Goal: Task Accomplishment & Management: Use online tool/utility

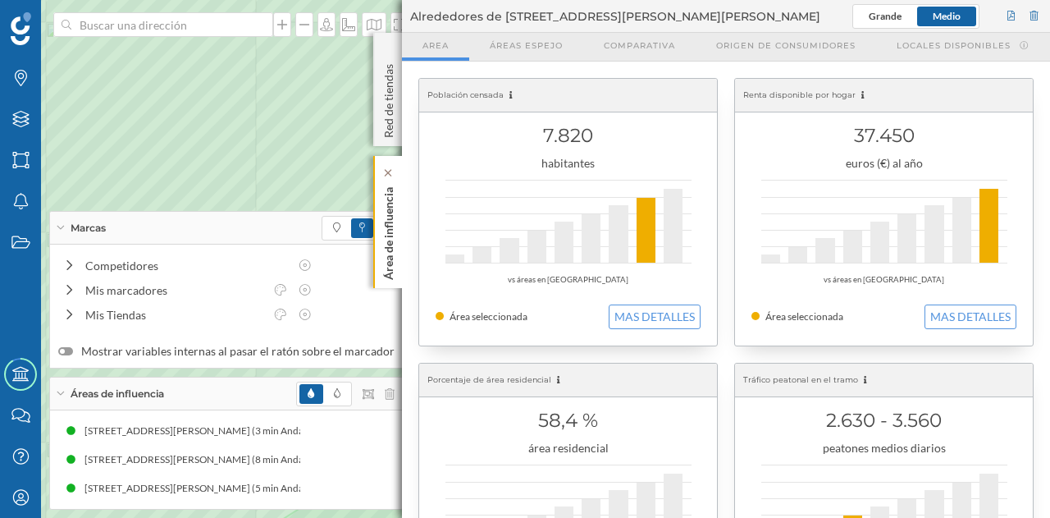
click at [394, 226] on p "Área de influencia" at bounding box center [389, 230] width 16 height 99
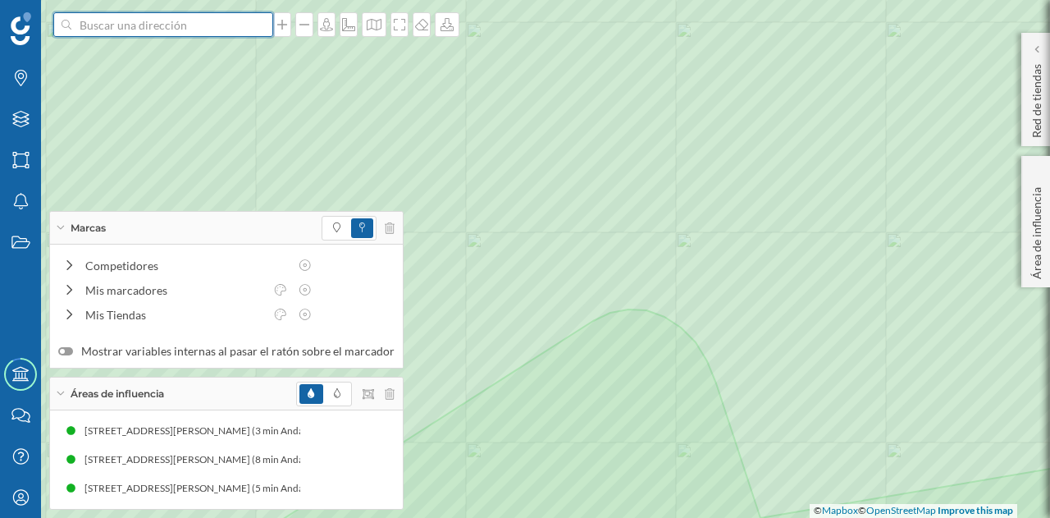
click at [211, 33] on input at bounding box center [163, 24] width 184 height 25
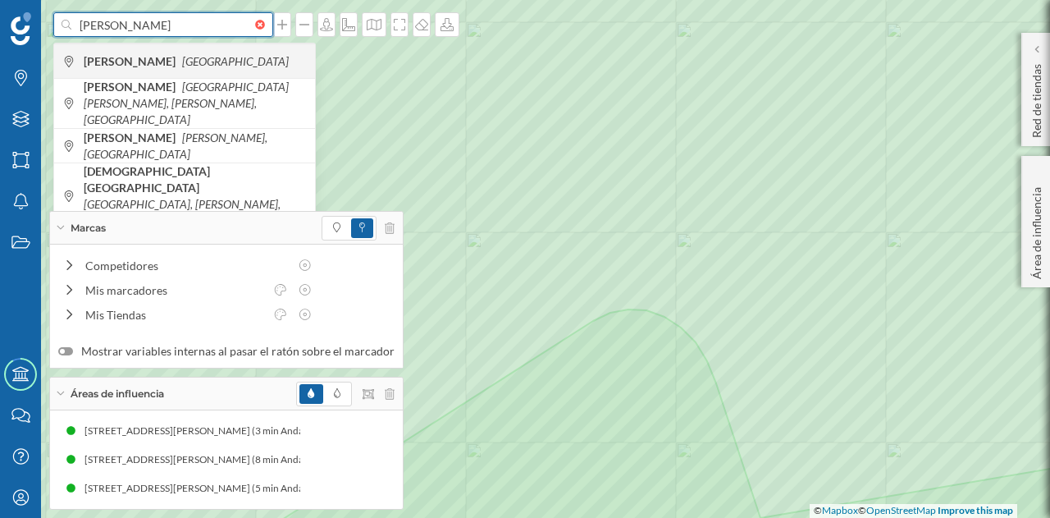
type input "[PERSON_NAME]"
click at [204, 57] on icon "[GEOGRAPHIC_DATA]" at bounding box center [235, 61] width 107 height 14
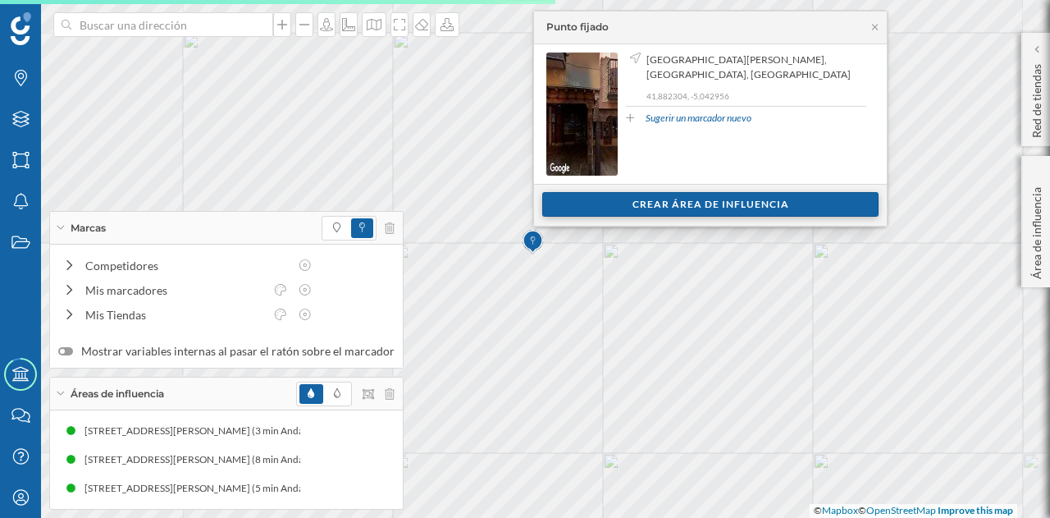
click at [642, 204] on div "Crear área de influencia" at bounding box center [710, 204] width 336 height 25
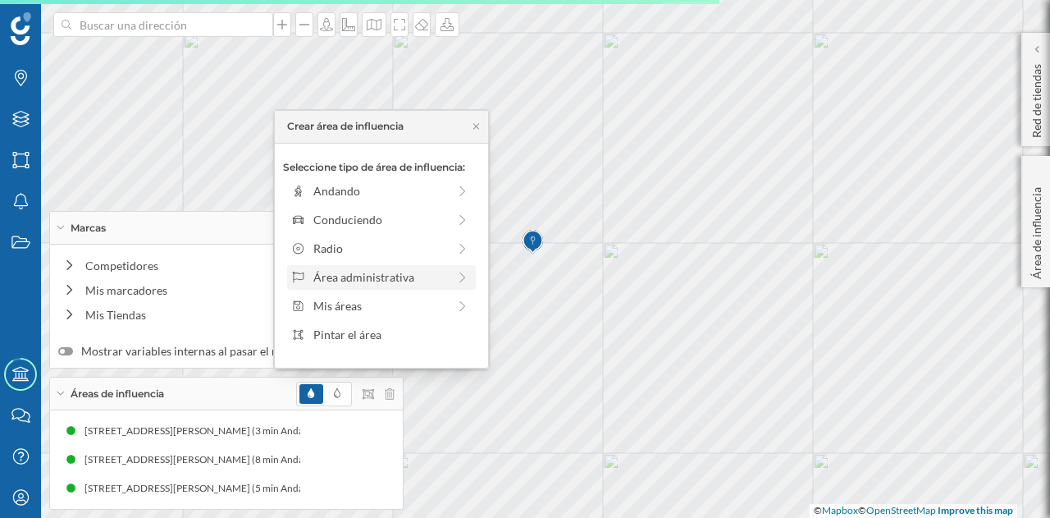
click at [375, 282] on div "Área administrativa" at bounding box center [380, 276] width 134 height 17
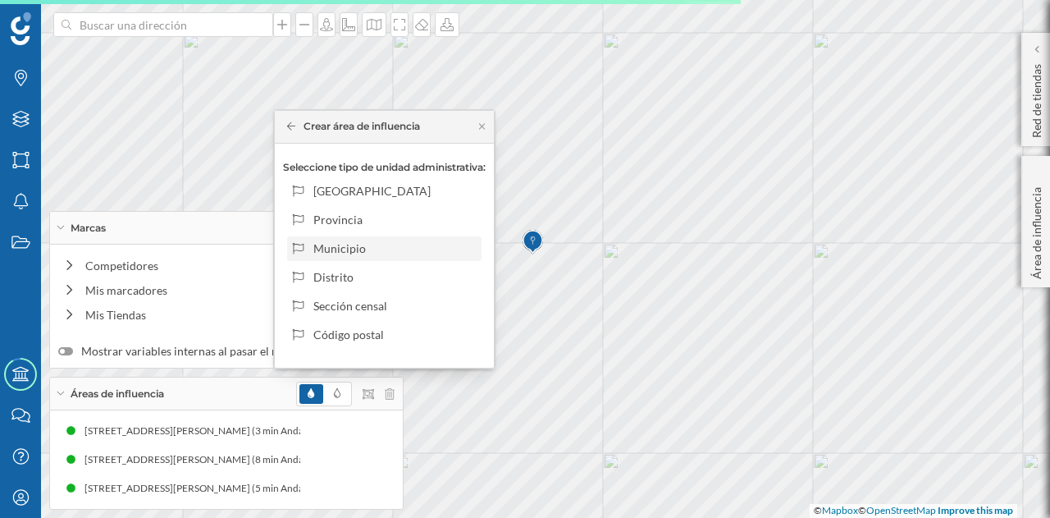
click at [399, 242] on div "Municipio" at bounding box center [394, 248] width 162 height 17
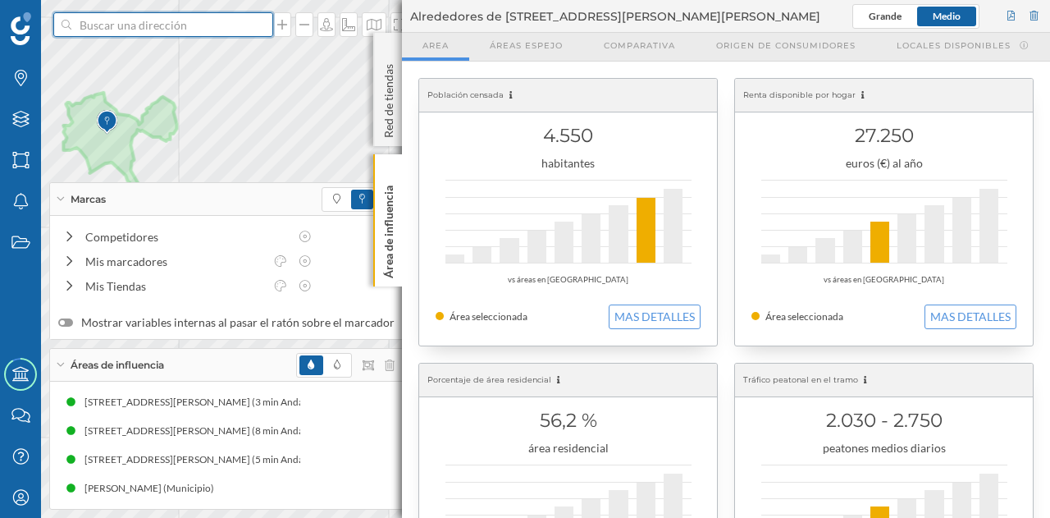
click at [208, 29] on input at bounding box center [163, 24] width 184 height 25
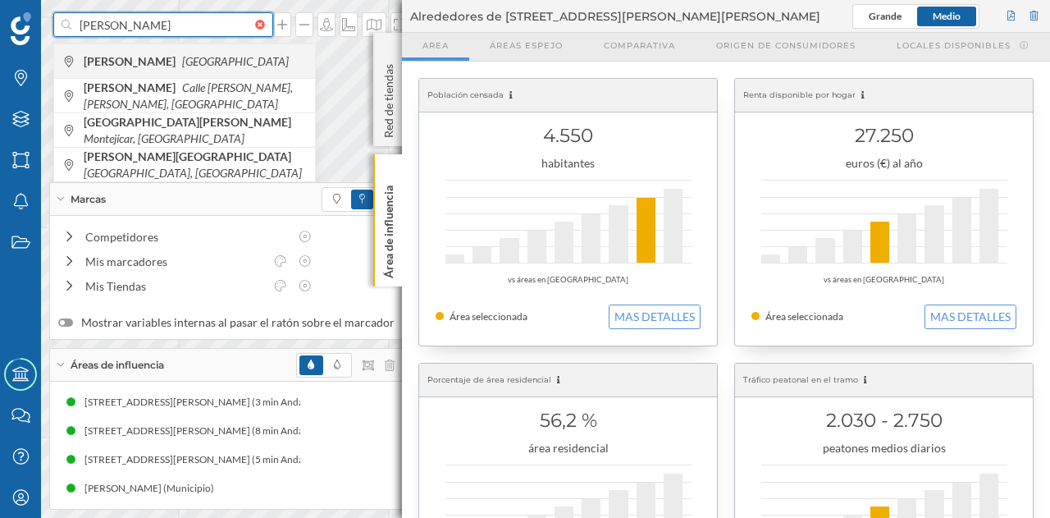
type input "[PERSON_NAME]"
click at [205, 54] on icon "[GEOGRAPHIC_DATA]" at bounding box center [235, 61] width 107 height 14
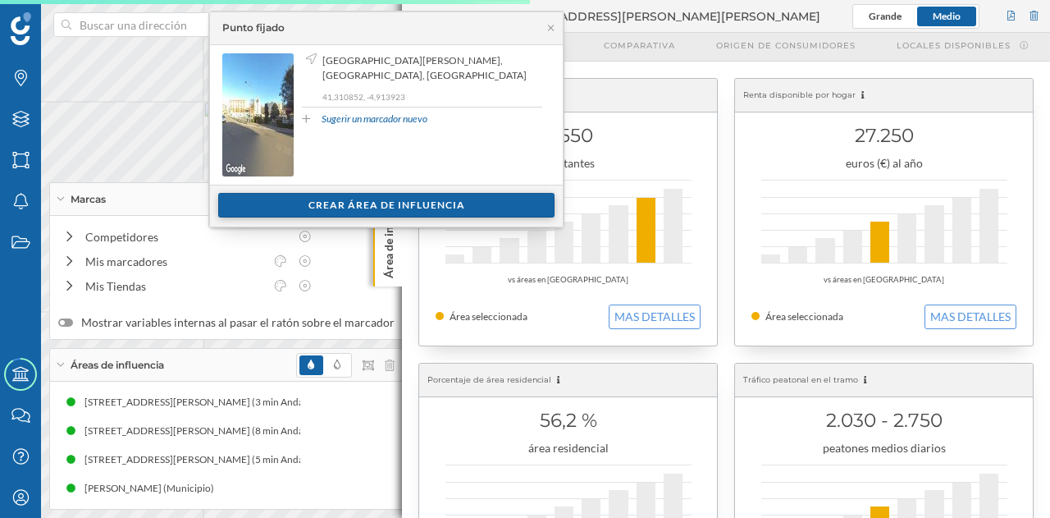
click at [402, 204] on div "Crear área de influencia" at bounding box center [386, 205] width 336 height 25
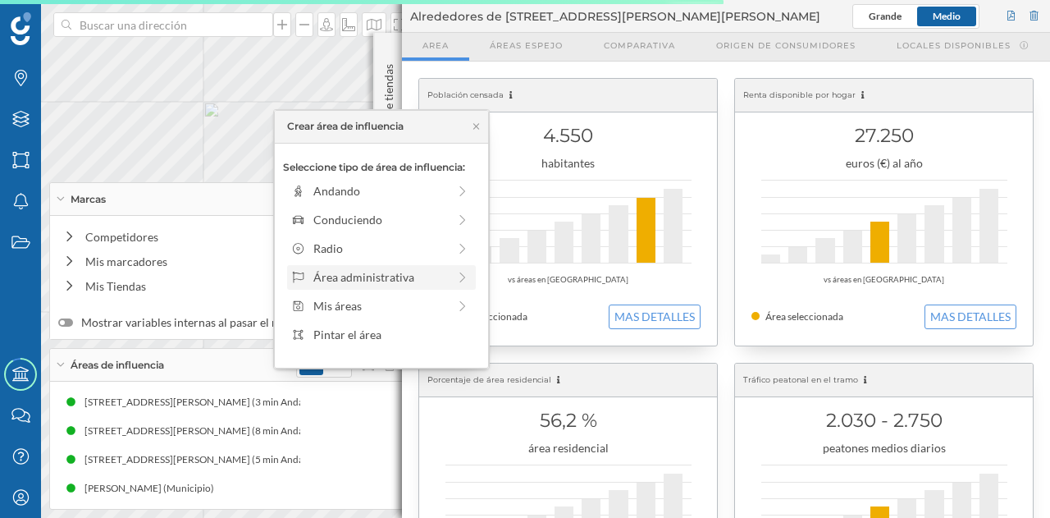
click at [406, 279] on div "Área administrativa" at bounding box center [380, 276] width 134 height 17
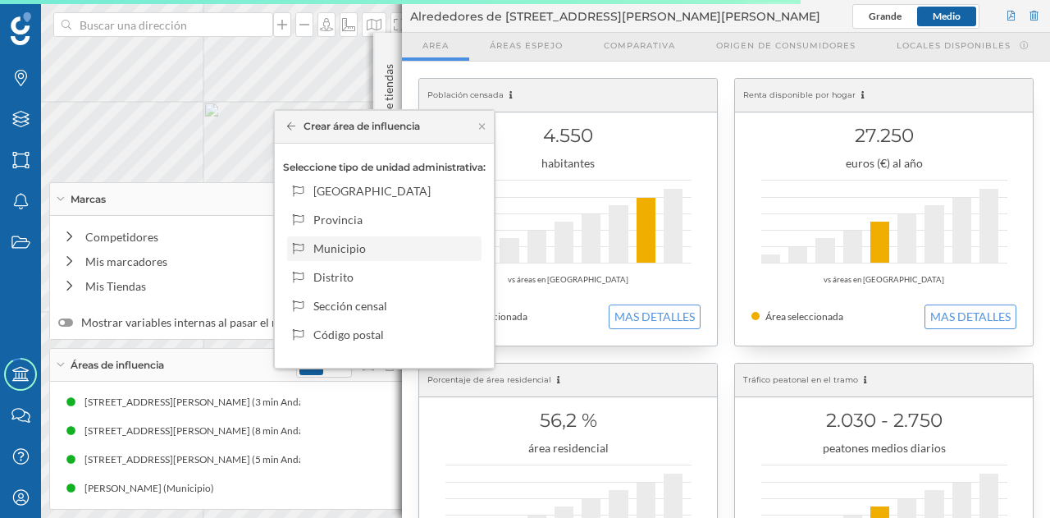
click at [396, 253] on div "Municipio" at bounding box center [394, 248] width 162 height 17
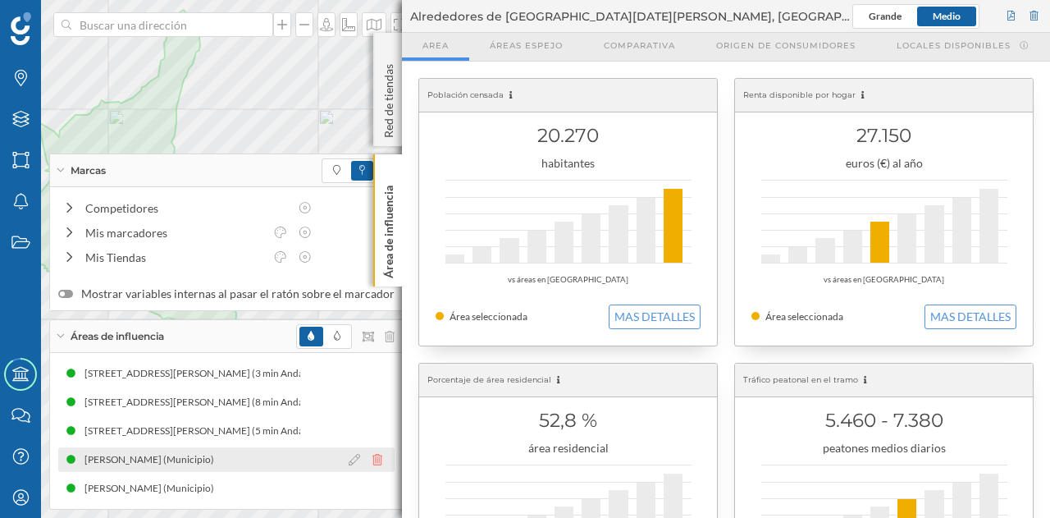
click at [373, 460] on icon at bounding box center [378, 459] width 10 height 11
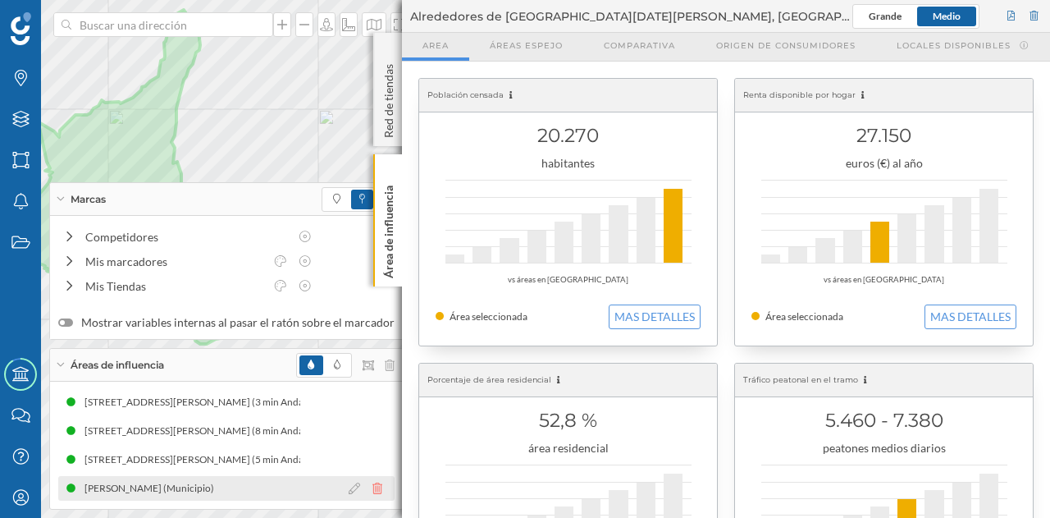
click at [370, 480] on div at bounding box center [370, 488] width 50 height 20
click at [373, 488] on icon at bounding box center [378, 488] width 10 height 11
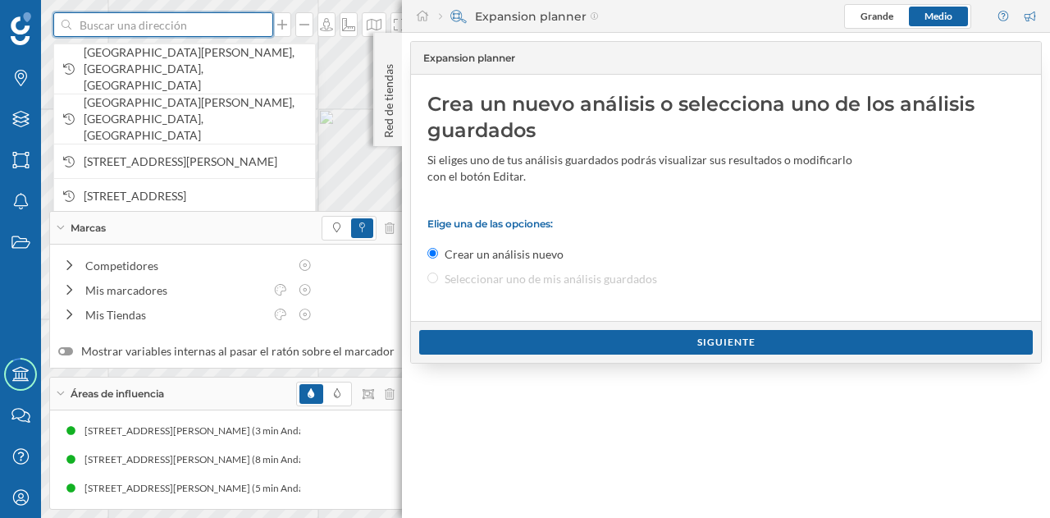
click at [195, 25] on input at bounding box center [163, 24] width 184 height 25
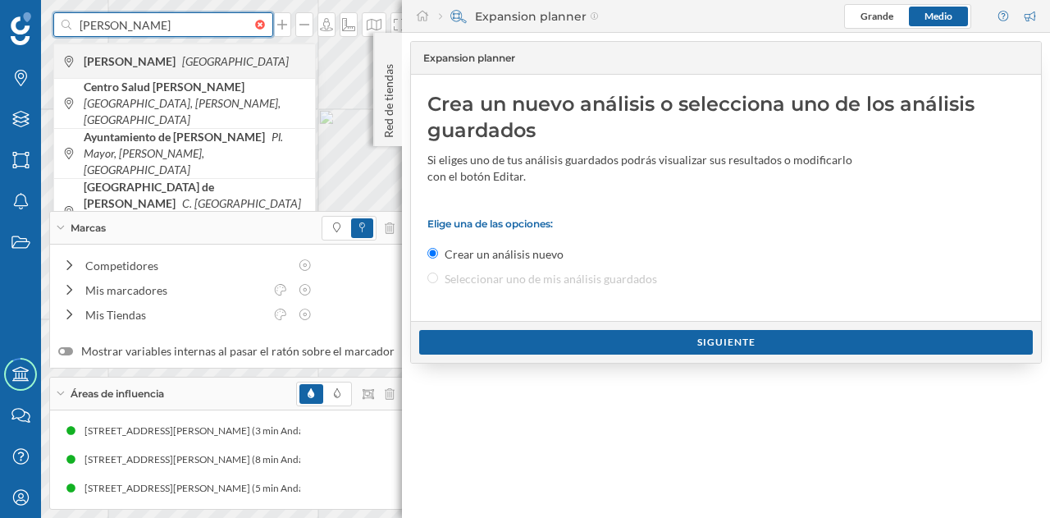
type input "[PERSON_NAME]"
click at [169, 66] on b "[PERSON_NAME]" at bounding box center [132, 61] width 96 height 14
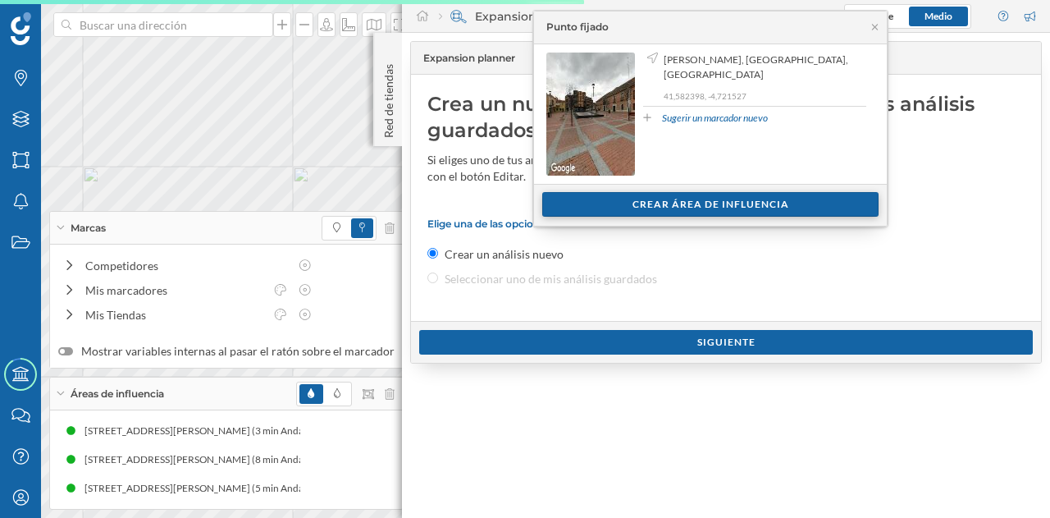
click at [590, 201] on div "Crear área de influencia" at bounding box center [710, 204] width 336 height 25
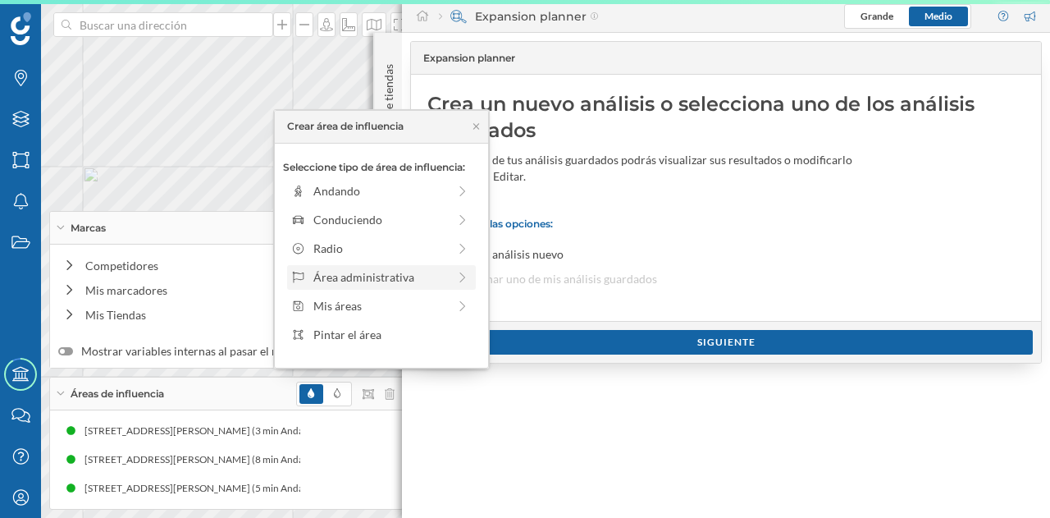
click at [419, 286] on div "Área administrativa" at bounding box center [381, 277] width 189 height 25
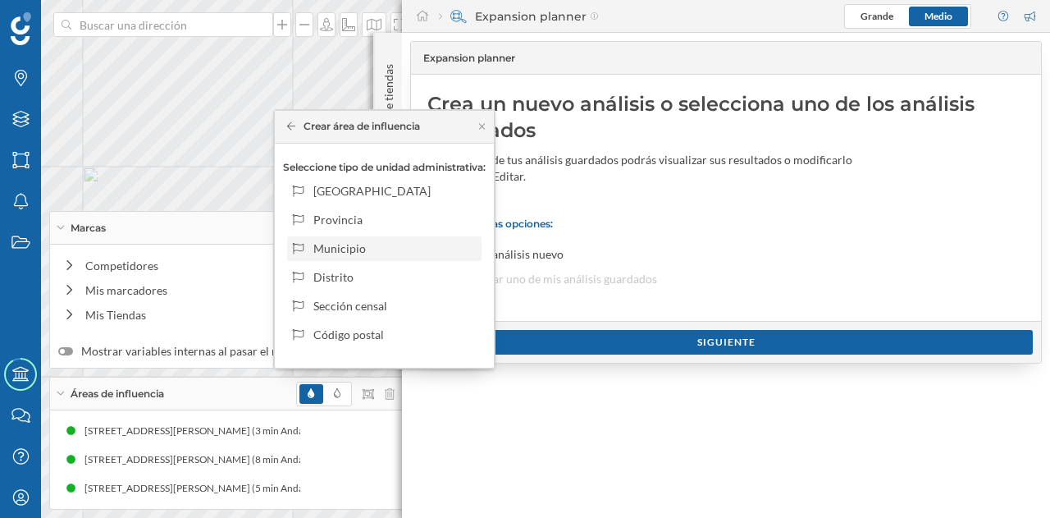
click at [351, 250] on div "Municipio" at bounding box center [394, 248] width 162 height 17
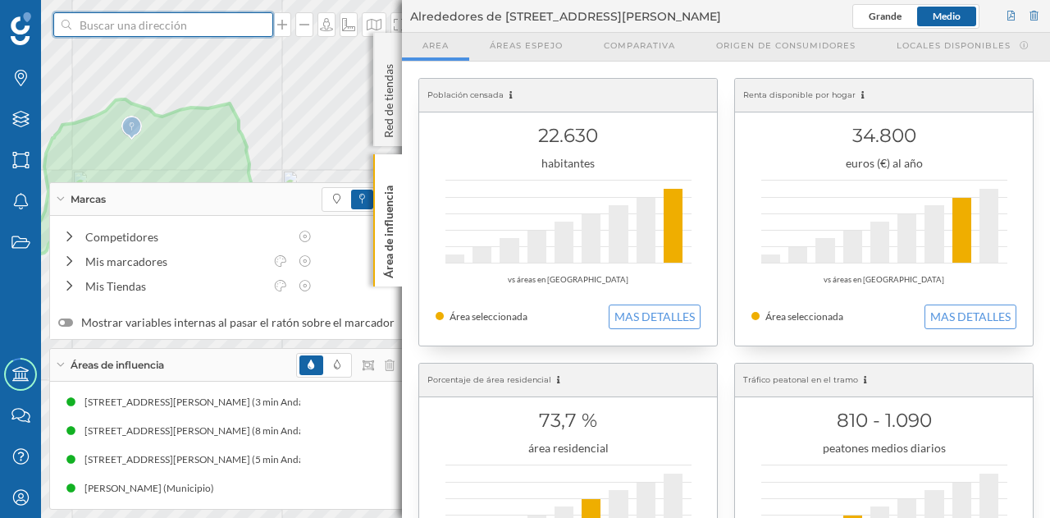
click at [226, 17] on input at bounding box center [163, 24] width 184 height 25
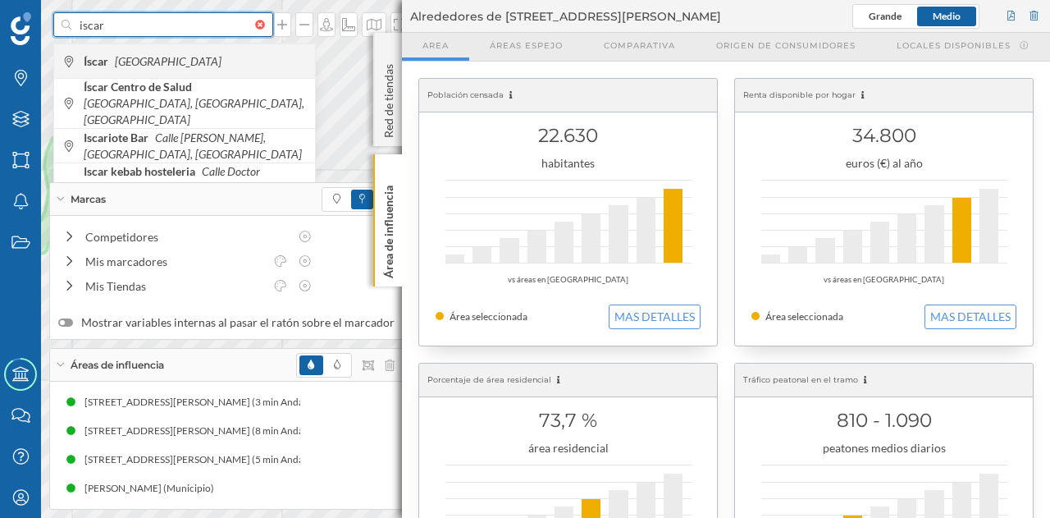
type input "iscar"
click at [159, 67] on span "Íscar [GEOGRAPHIC_DATA]" at bounding box center [195, 61] width 223 height 16
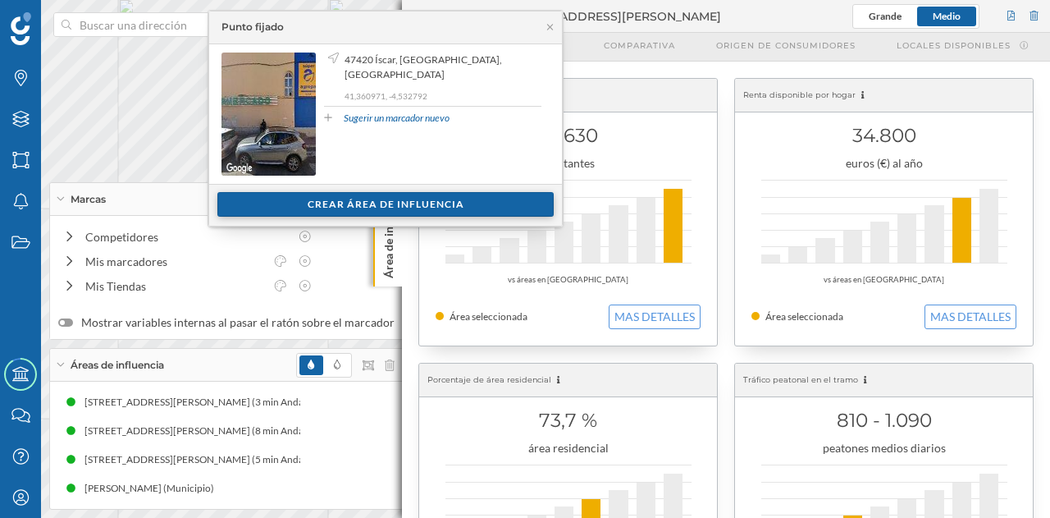
click at [419, 199] on div "Crear área de influencia" at bounding box center [385, 204] width 336 height 25
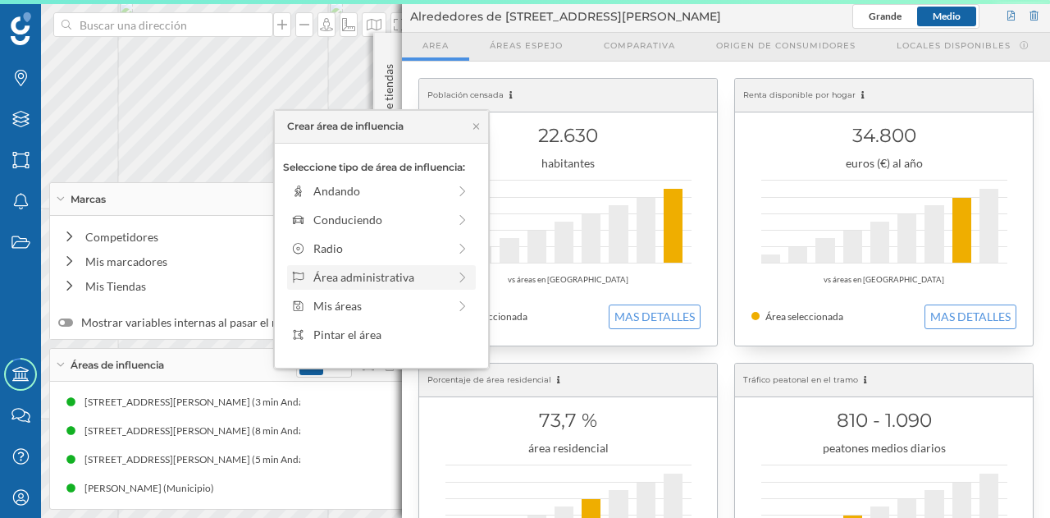
click at [409, 272] on div "Área administrativa" at bounding box center [380, 276] width 134 height 17
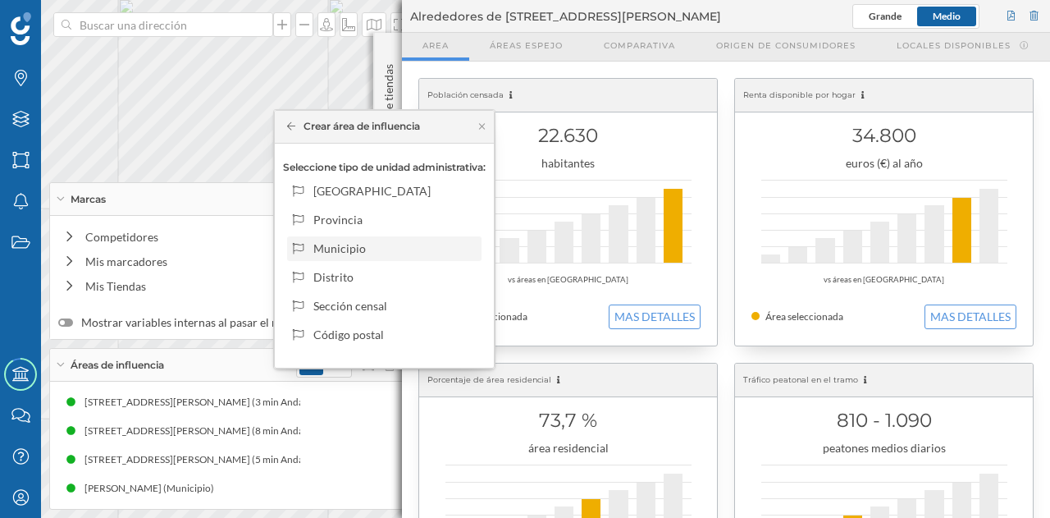
click at [392, 250] on div "Municipio" at bounding box center [394, 248] width 162 height 17
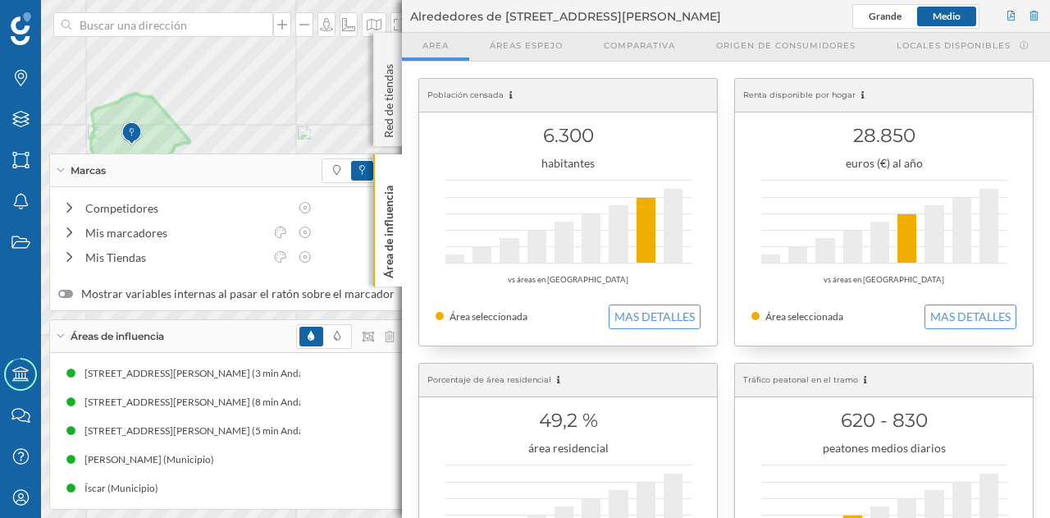
click at [258, 30] on div at bounding box center [163, 24] width 220 height 25
click at [255, 30] on input at bounding box center [163, 24] width 184 height 25
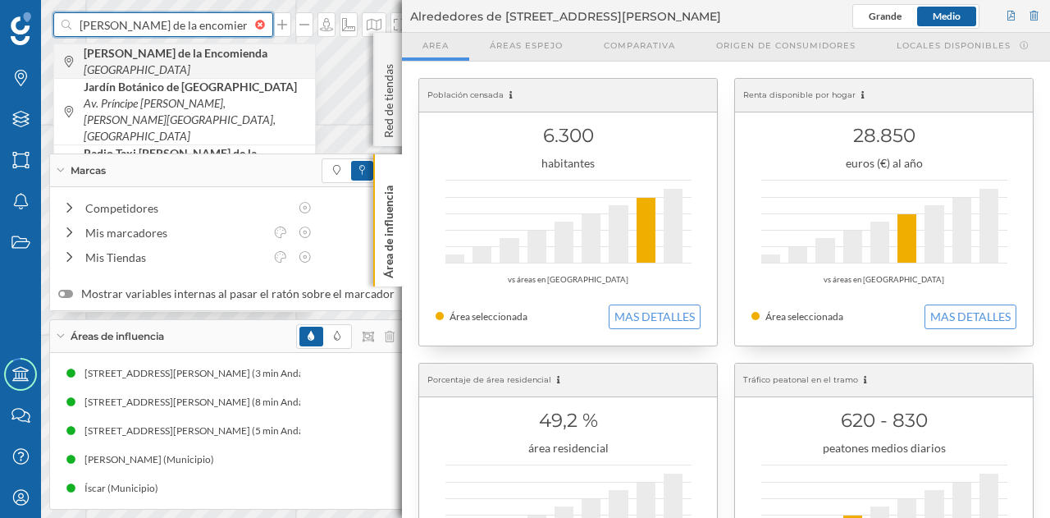
type input "[PERSON_NAME] de la encomienda"
click at [220, 69] on div "[PERSON_NAME] de la Encomienda España" at bounding box center [184, 60] width 261 height 34
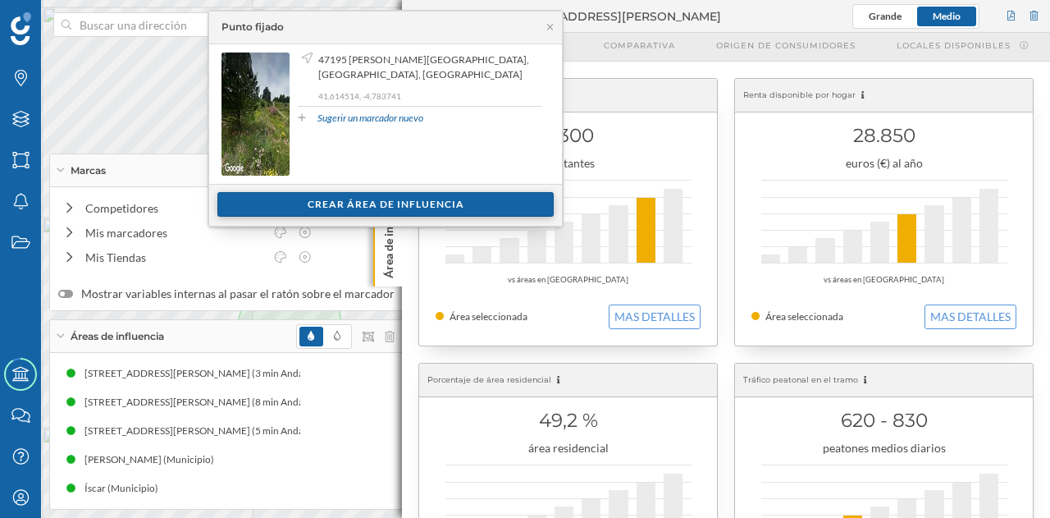
click at [391, 202] on div "Crear área de influencia" at bounding box center [385, 204] width 336 height 25
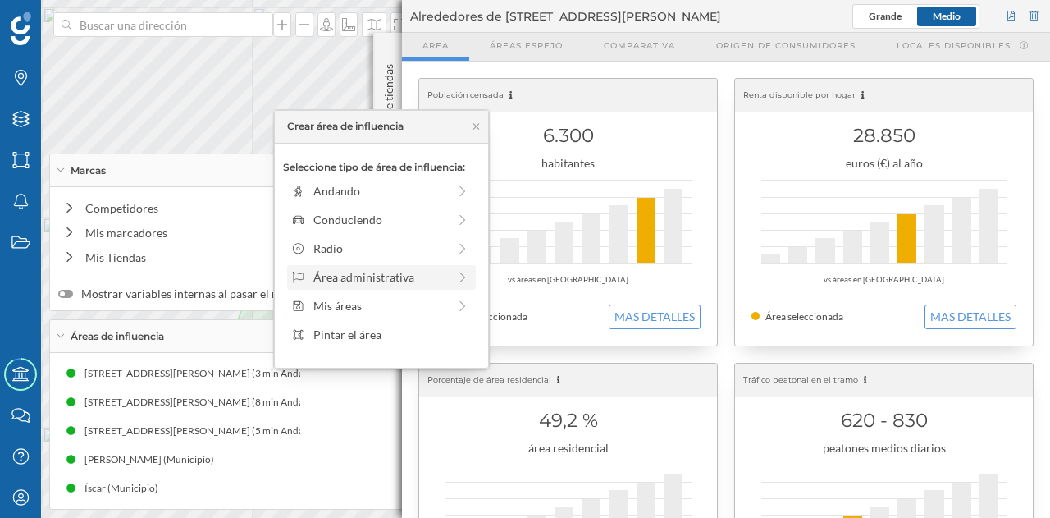
click at [379, 274] on div "Área administrativa" at bounding box center [380, 276] width 134 height 17
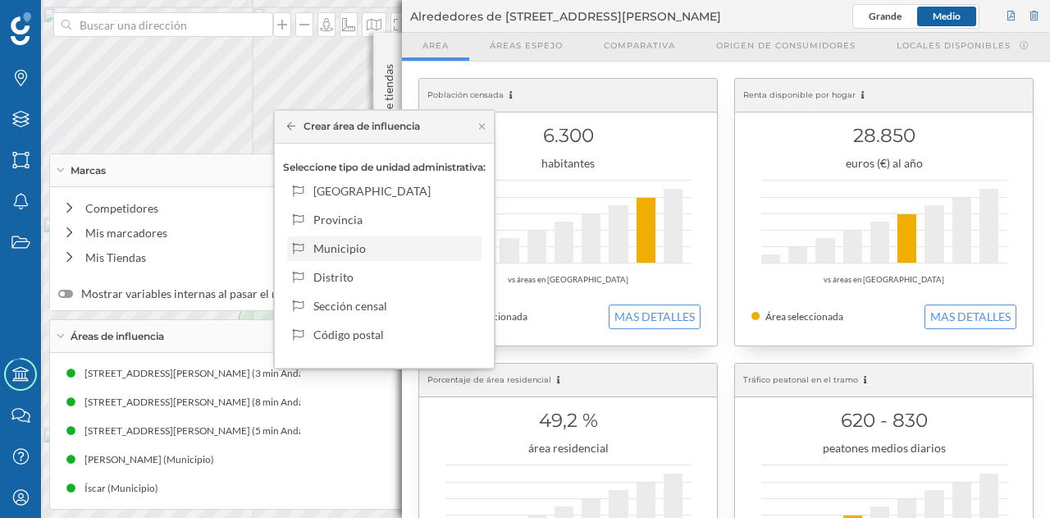
click at [361, 251] on div "Municipio" at bounding box center [394, 248] width 162 height 17
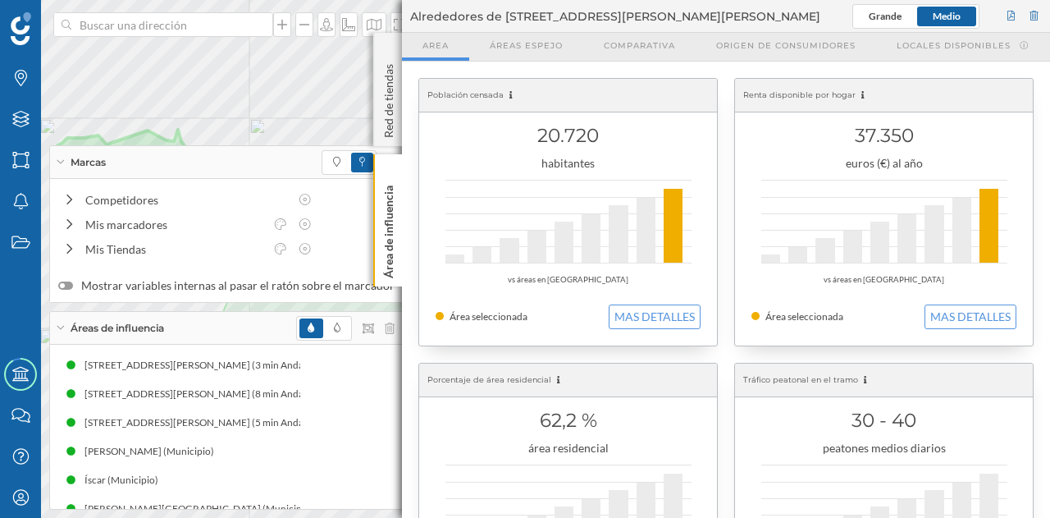
drag, startPoint x: 592, startPoint y: 138, endPoint x: 472, endPoint y: 145, distance: 120.0
click at [472, 145] on h1 "20.720" at bounding box center [568, 135] width 265 height 31
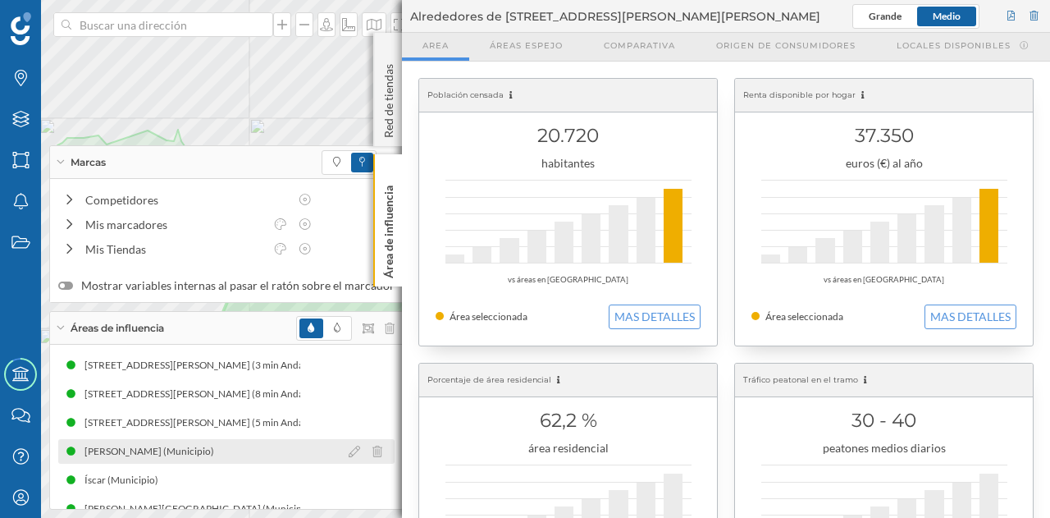
scroll to position [21, 0]
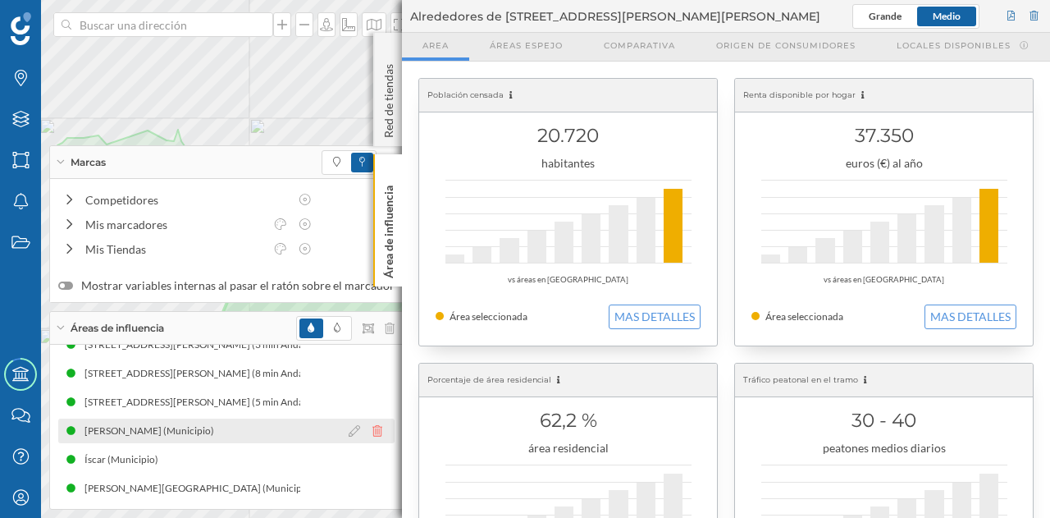
click at [373, 429] on icon at bounding box center [378, 430] width 10 height 11
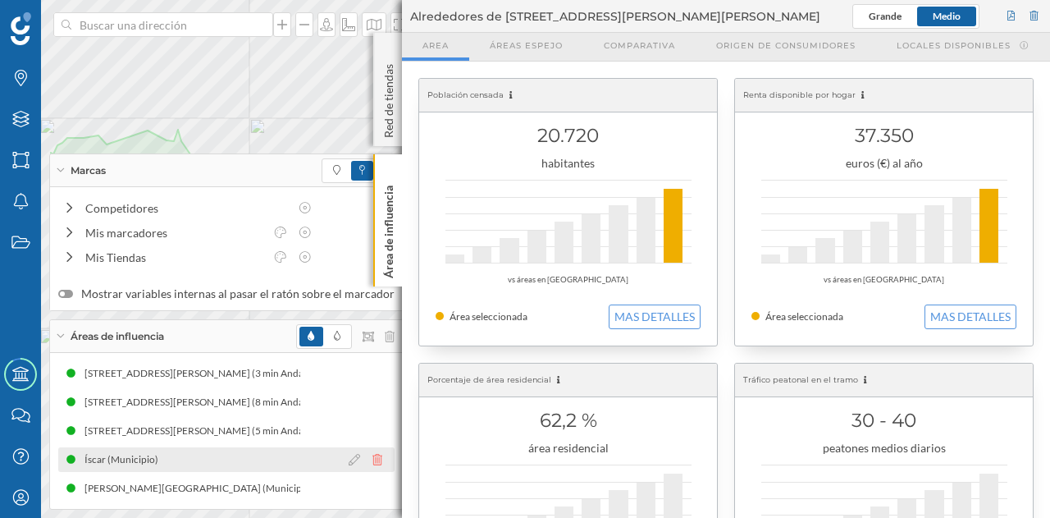
click at [373, 464] on icon at bounding box center [378, 459] width 10 height 11
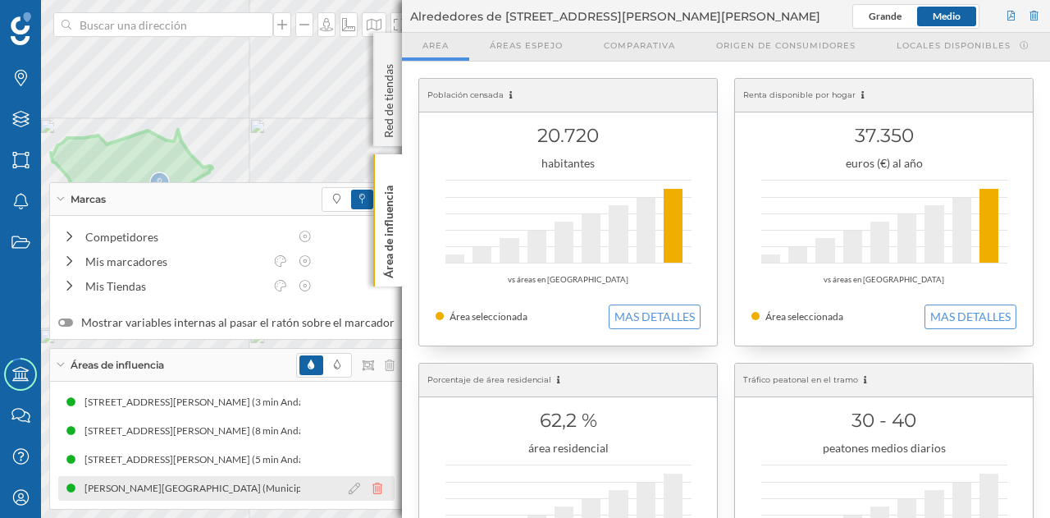
click at [373, 487] on icon at bounding box center [378, 488] width 10 height 11
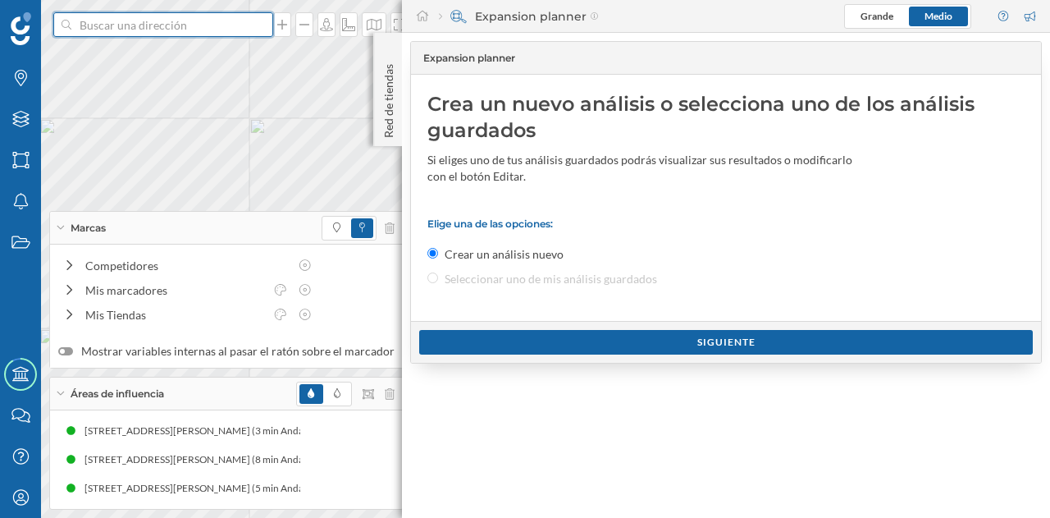
click at [188, 26] on input at bounding box center [163, 24] width 184 height 25
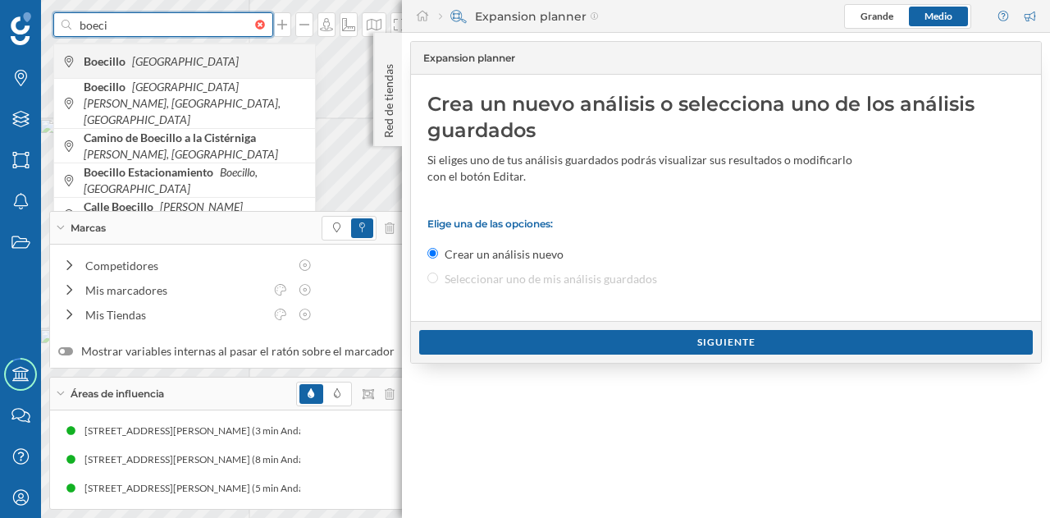
type input "boeci"
click at [179, 70] on div "Boecillo [GEOGRAPHIC_DATA]" at bounding box center [184, 60] width 261 height 34
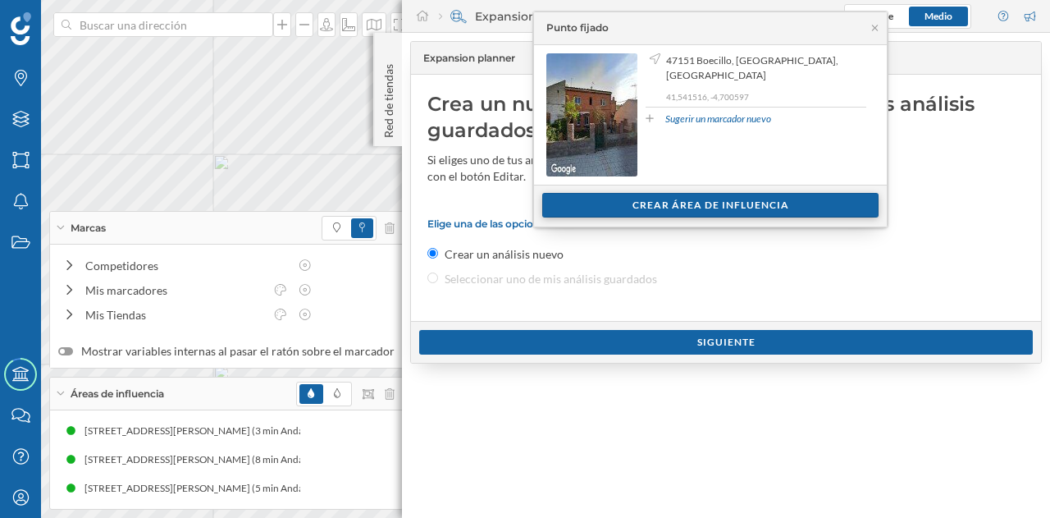
click at [656, 196] on div "Crear área de influencia" at bounding box center [710, 205] width 336 height 25
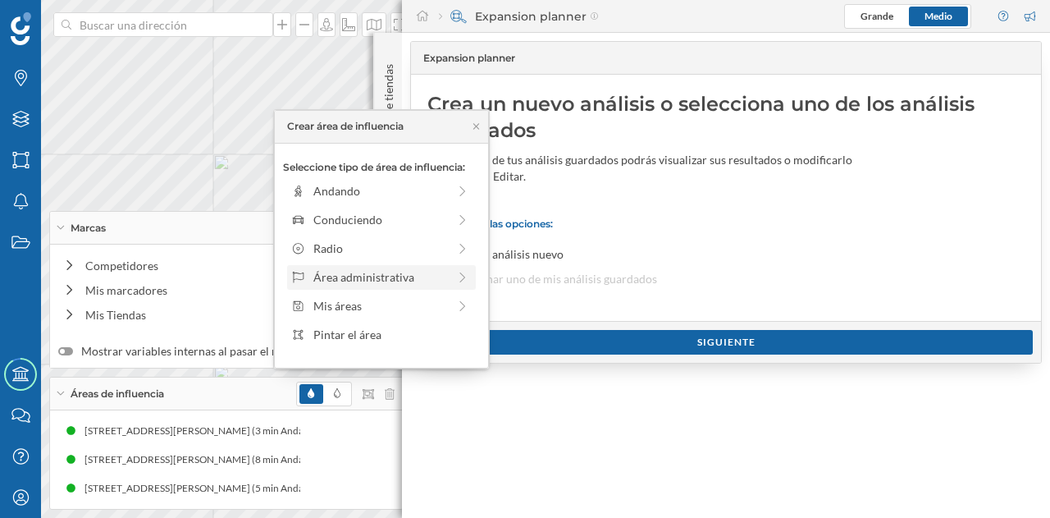
click at [377, 277] on div "Área administrativa" at bounding box center [380, 276] width 134 height 17
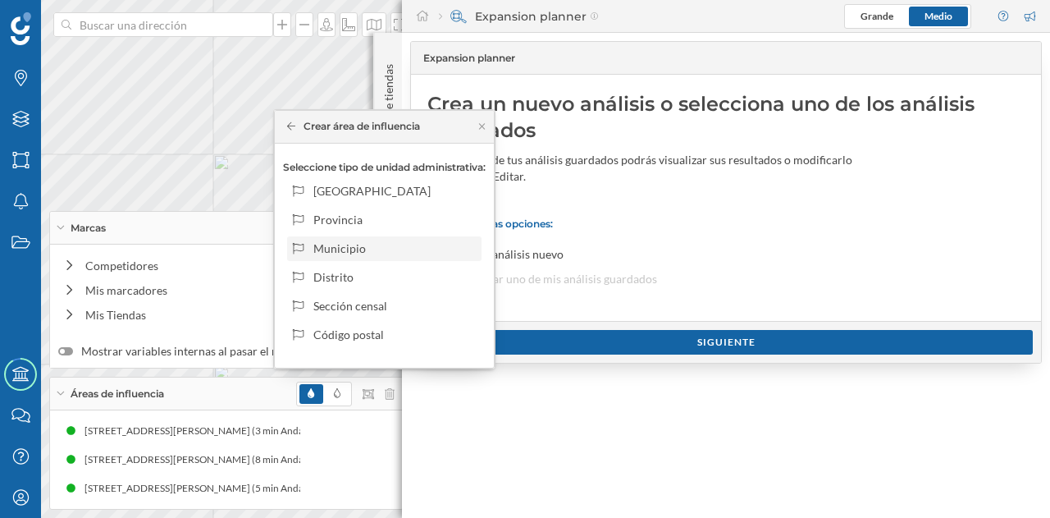
click at [353, 250] on div "Municipio" at bounding box center [394, 248] width 162 height 17
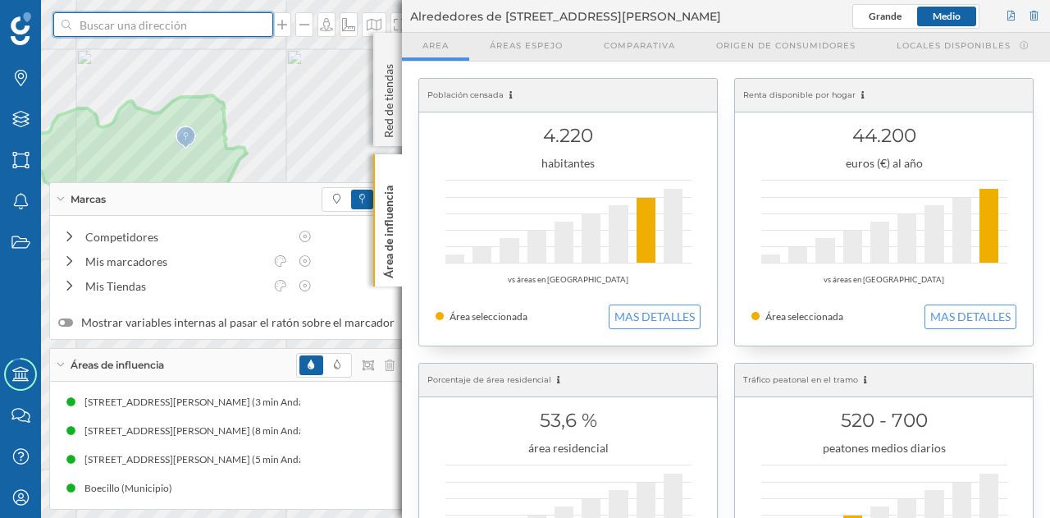
click at [133, 34] on input at bounding box center [163, 24] width 184 height 25
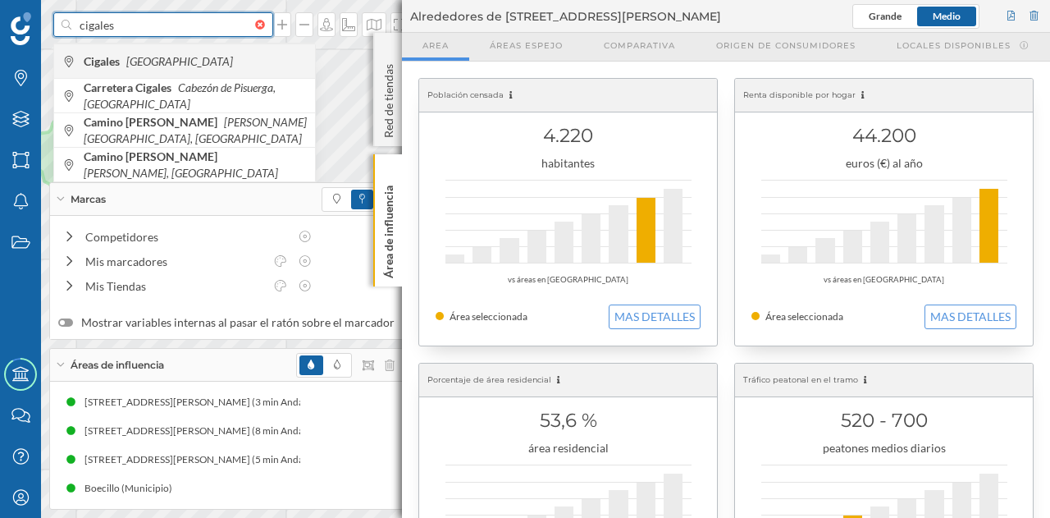
type input "cigales"
click at [161, 57] on icon "[GEOGRAPHIC_DATA]" at bounding box center [179, 61] width 107 height 14
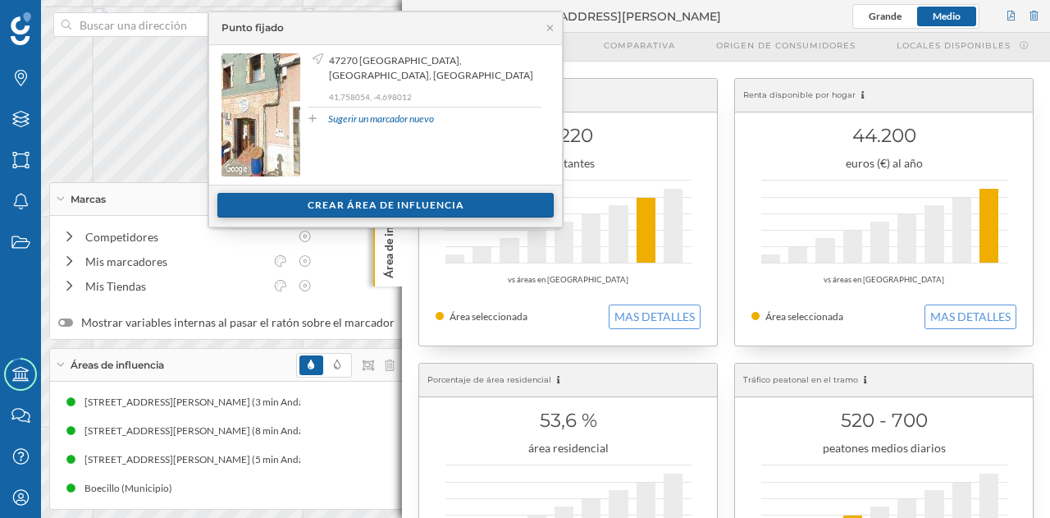
click at [409, 208] on div "Crear área de influencia" at bounding box center [385, 205] width 336 height 25
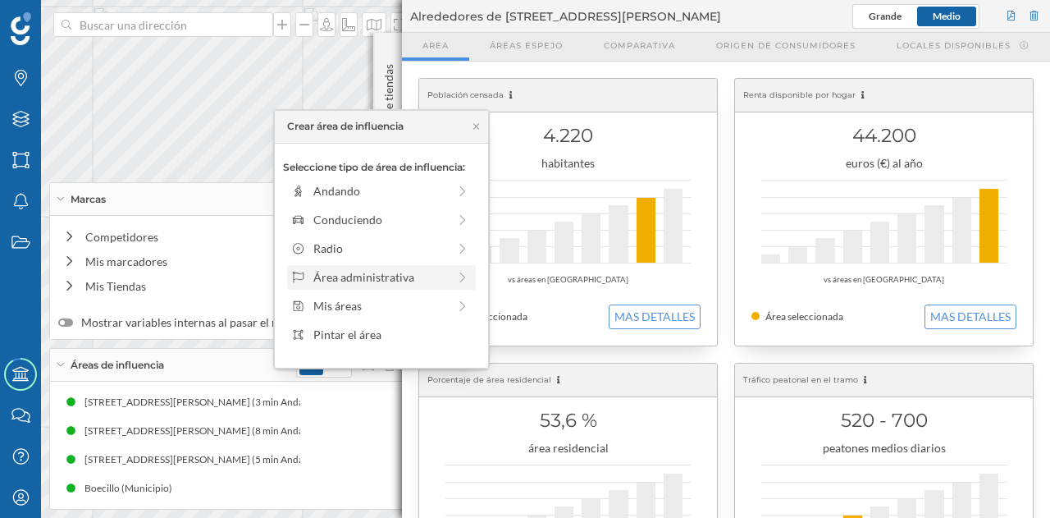
click at [400, 279] on div "Área administrativa" at bounding box center [380, 276] width 134 height 17
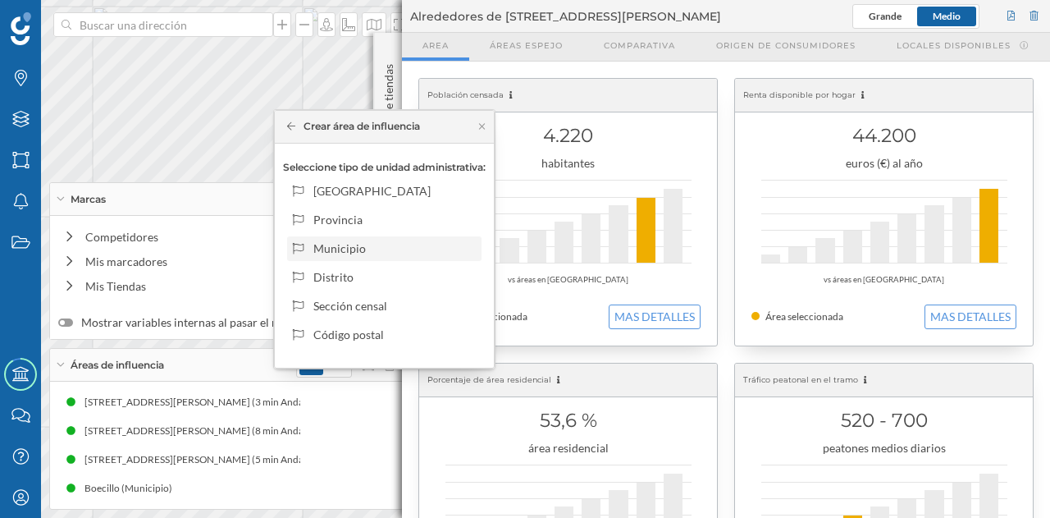
click at [378, 243] on div "Municipio" at bounding box center [394, 248] width 162 height 17
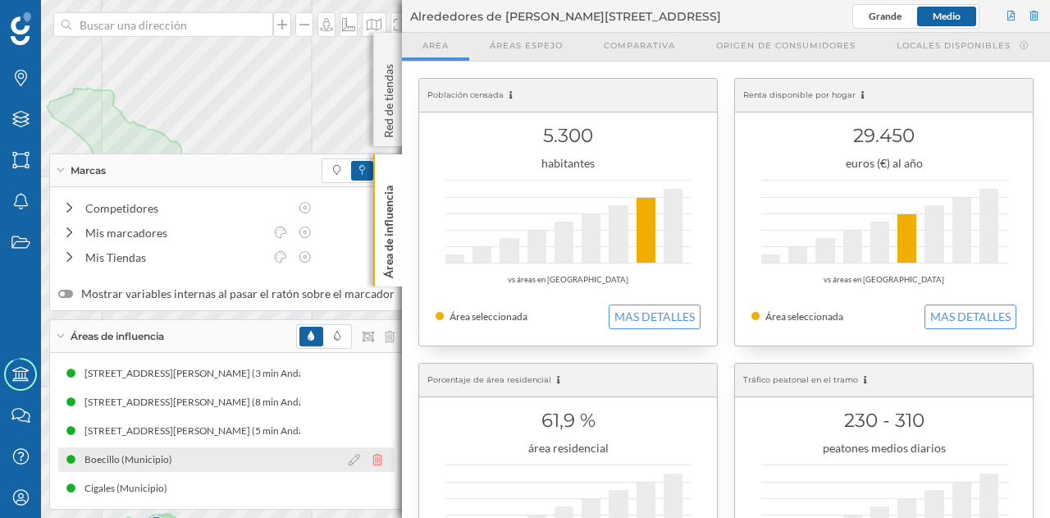
click at [373, 459] on icon at bounding box center [378, 459] width 10 height 11
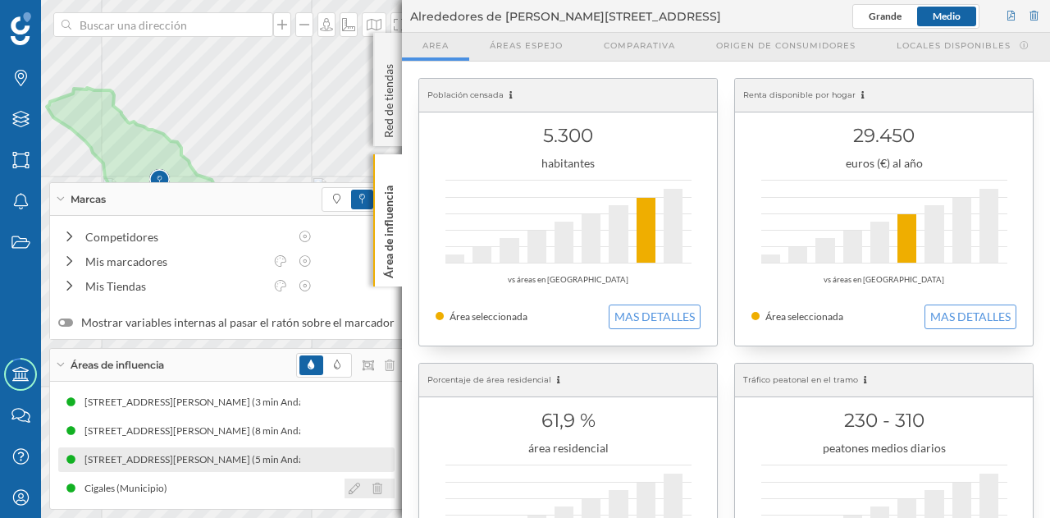
drag, startPoint x: 368, startPoint y: 484, endPoint x: 361, endPoint y: 473, distance: 12.5
click at [373, 485] on icon at bounding box center [378, 488] width 10 height 11
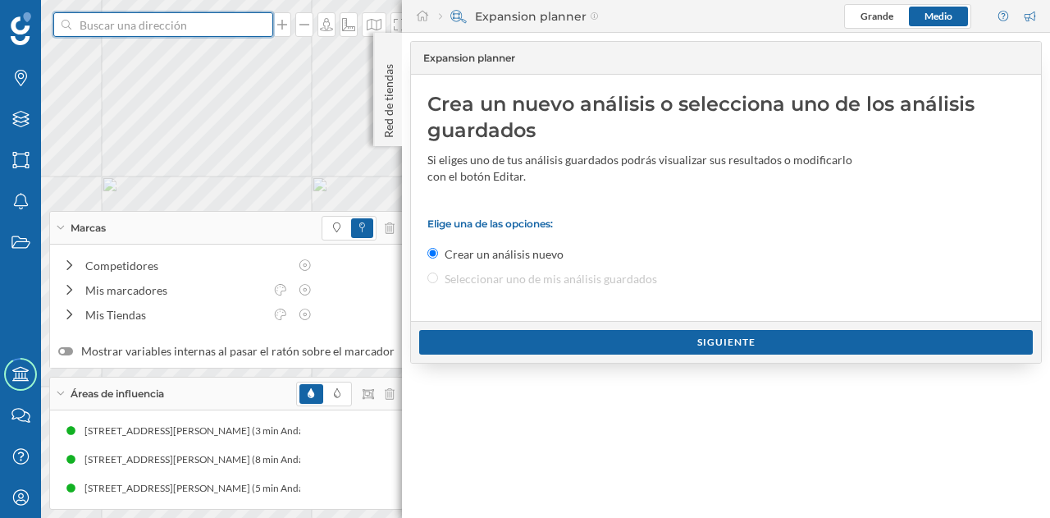
click at [159, 24] on input at bounding box center [163, 24] width 184 height 25
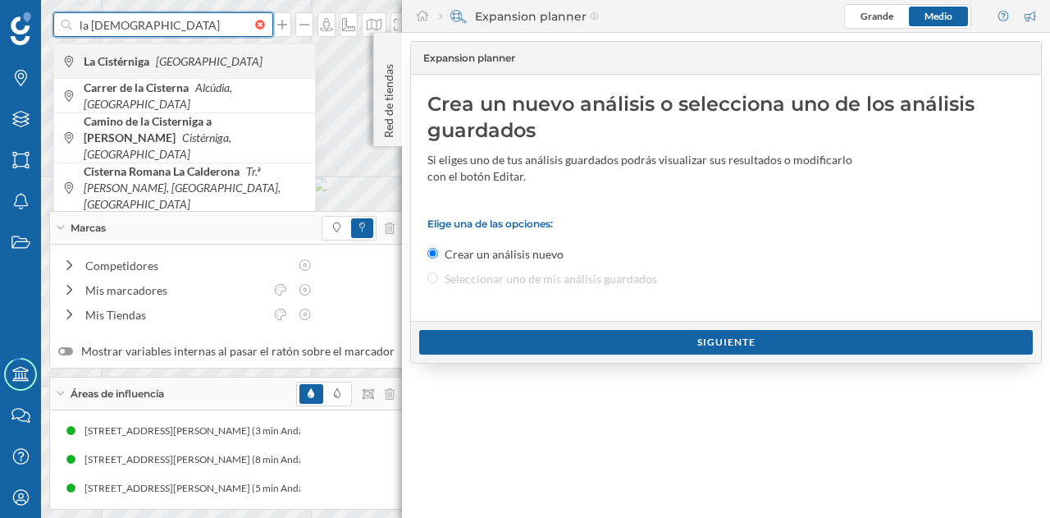
type input "la [DEMOGRAPHIC_DATA]"
click at [183, 68] on span "La Cistérniga [GEOGRAPHIC_DATA]" at bounding box center [195, 61] width 223 height 16
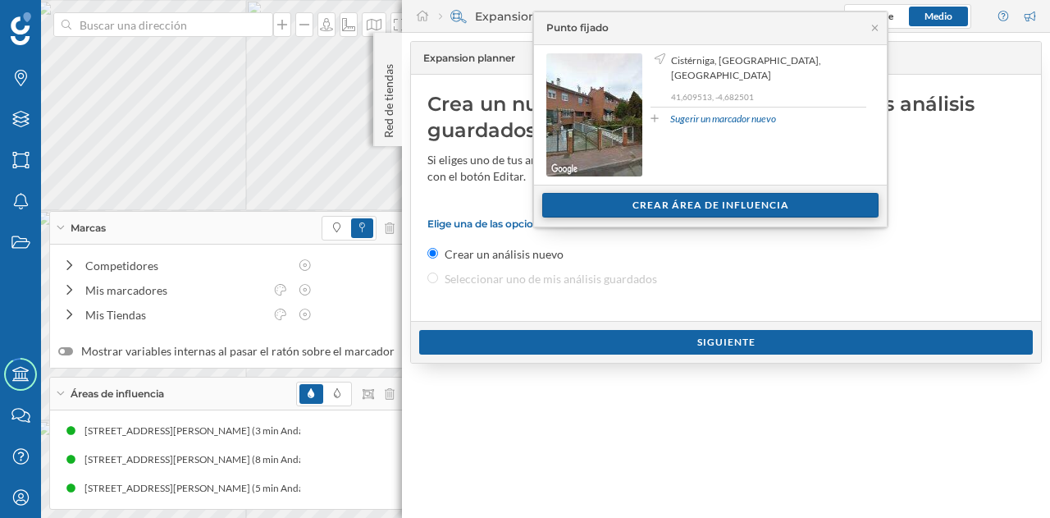
click at [585, 206] on div "Crear área de influencia" at bounding box center [710, 205] width 336 height 25
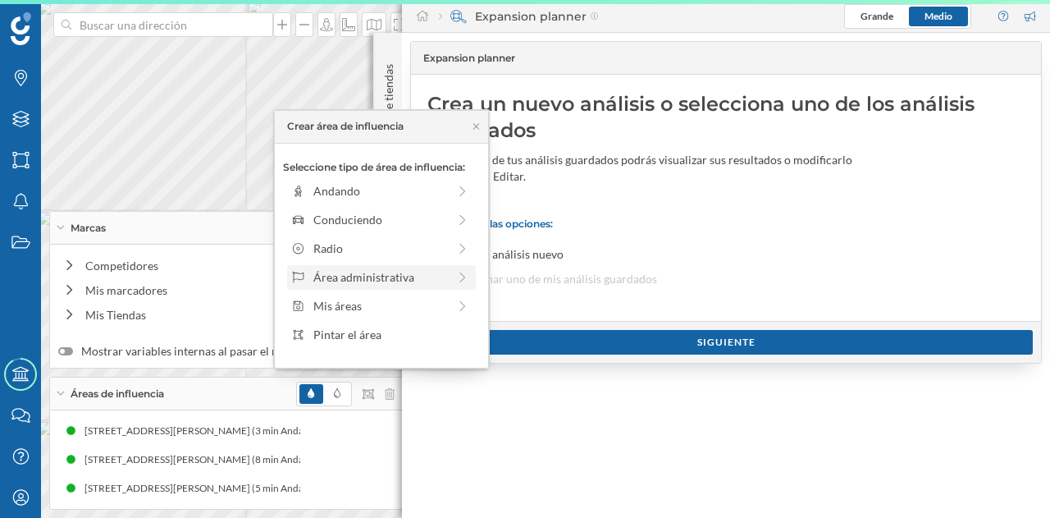
click at [368, 276] on div "Área administrativa" at bounding box center [380, 276] width 134 height 17
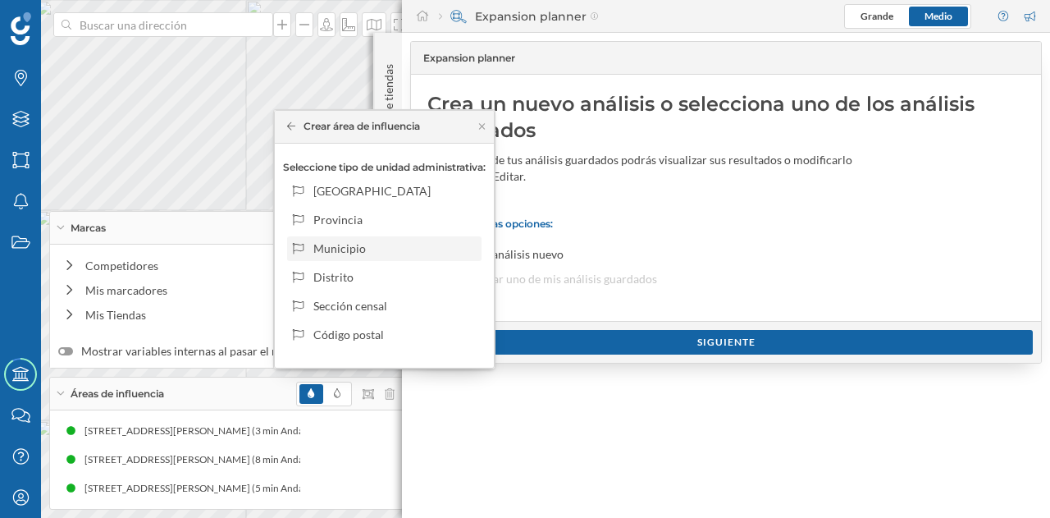
click at [358, 251] on div "Municipio" at bounding box center [394, 248] width 162 height 17
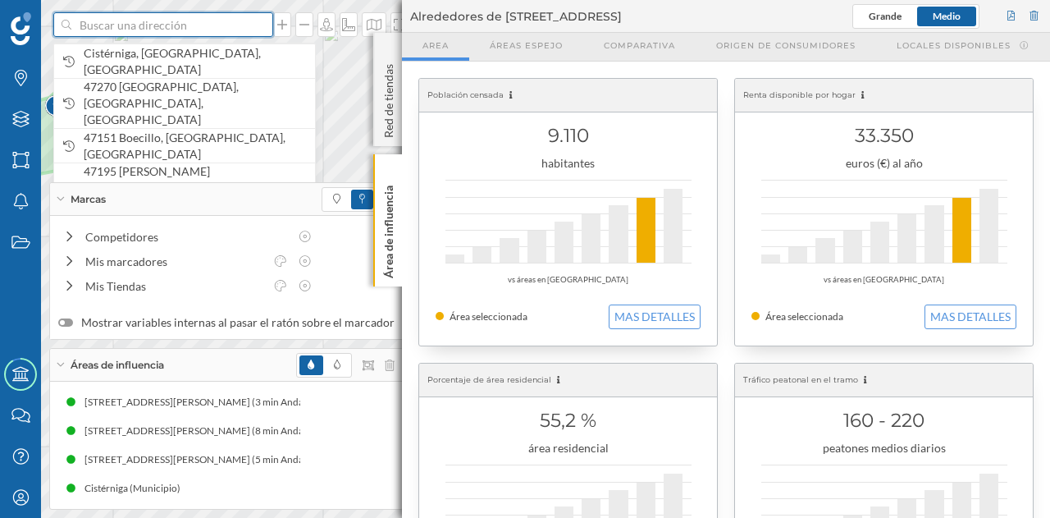
click at [135, 28] on input at bounding box center [163, 24] width 184 height 25
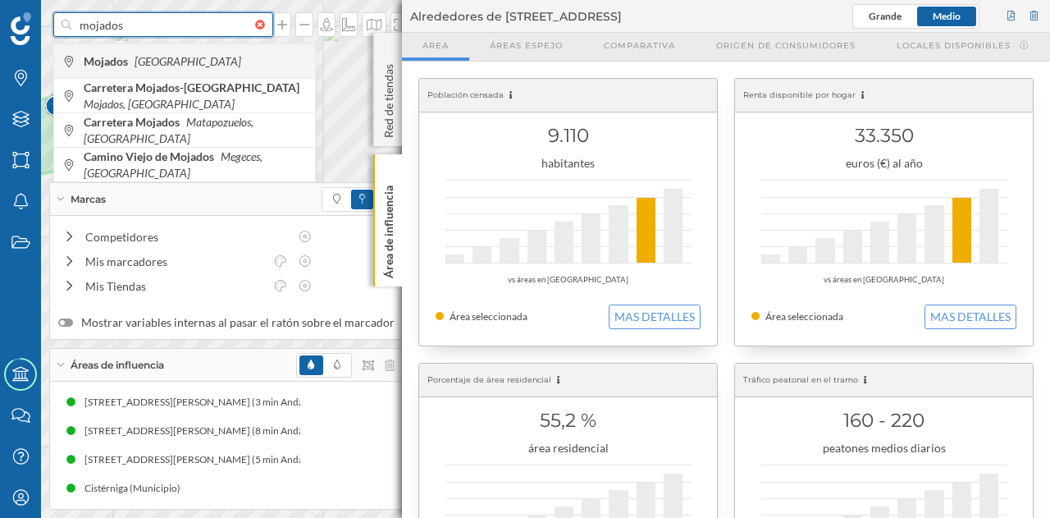
type input "mojados"
click at [133, 66] on span "Mojados [GEOGRAPHIC_DATA]" at bounding box center [195, 61] width 223 height 16
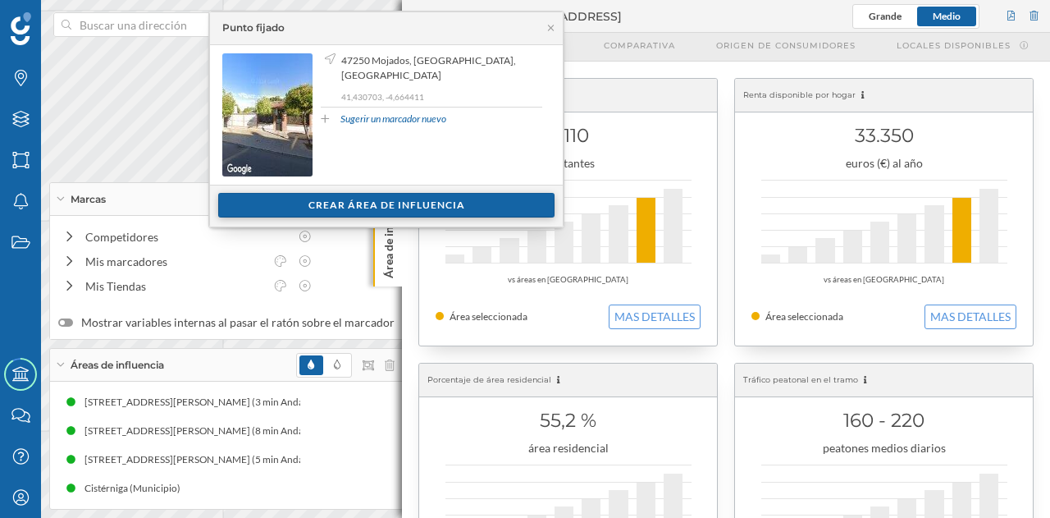
click at [425, 206] on div "Crear área de influencia" at bounding box center [386, 205] width 336 height 25
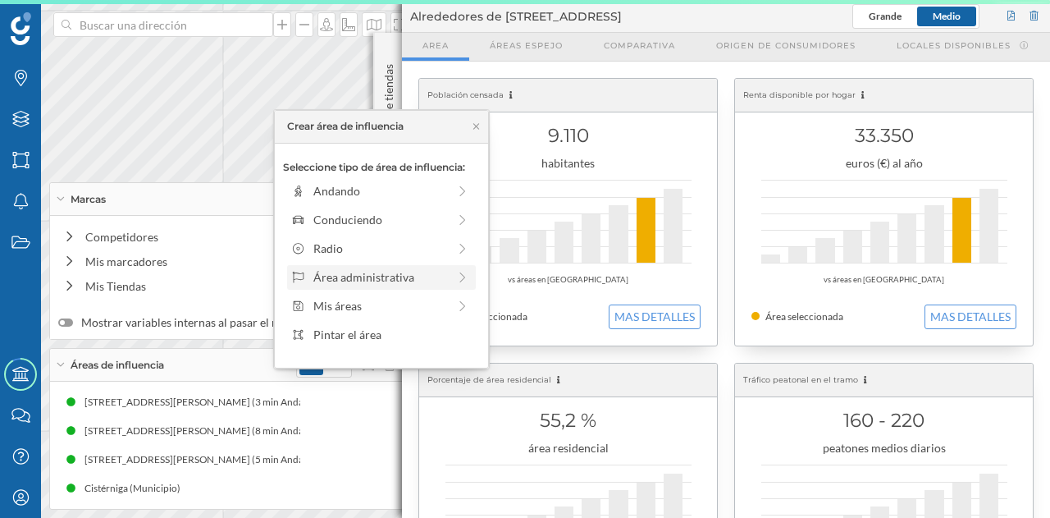
click at [392, 275] on div "Área administrativa" at bounding box center [380, 276] width 134 height 17
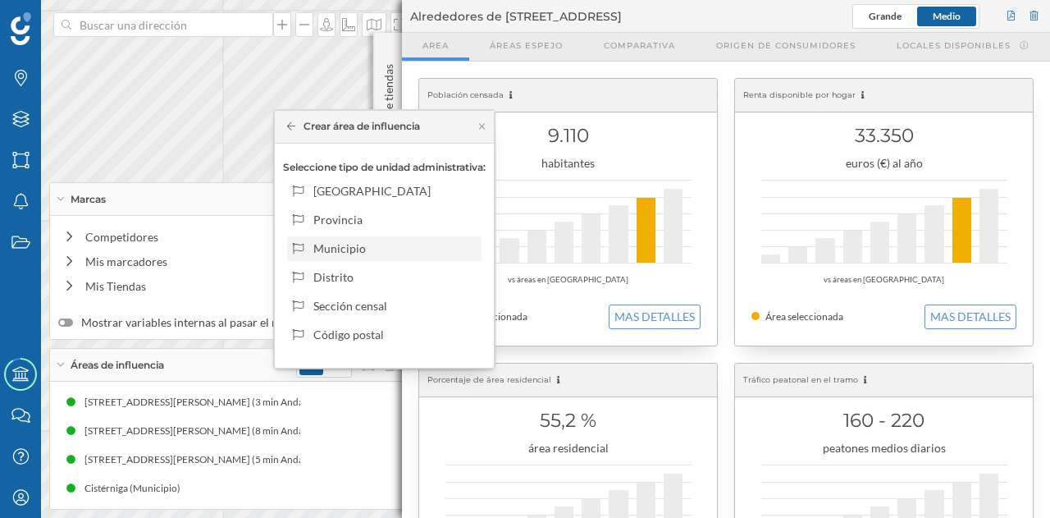
click at [355, 249] on div "Municipio" at bounding box center [394, 248] width 162 height 17
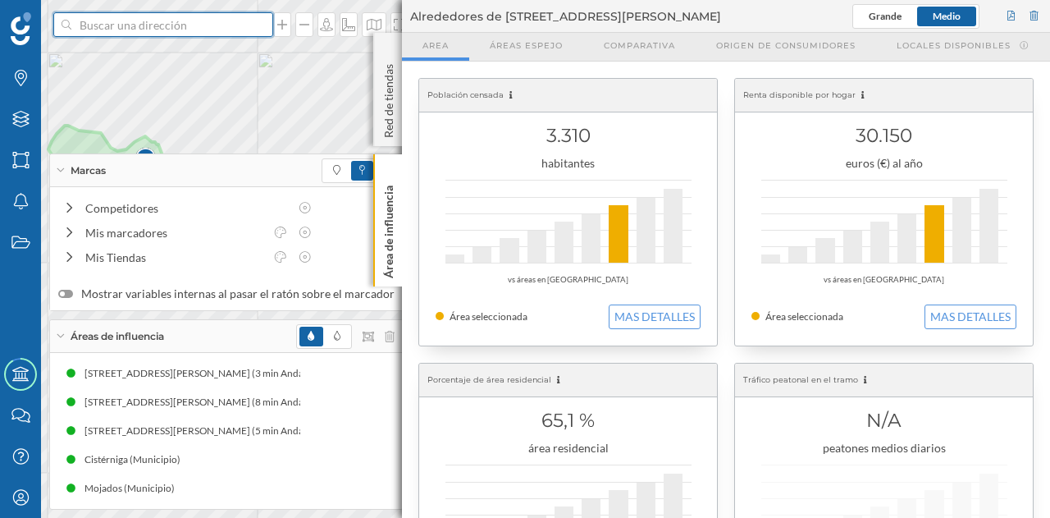
click at [153, 21] on input at bounding box center [163, 24] width 184 height 25
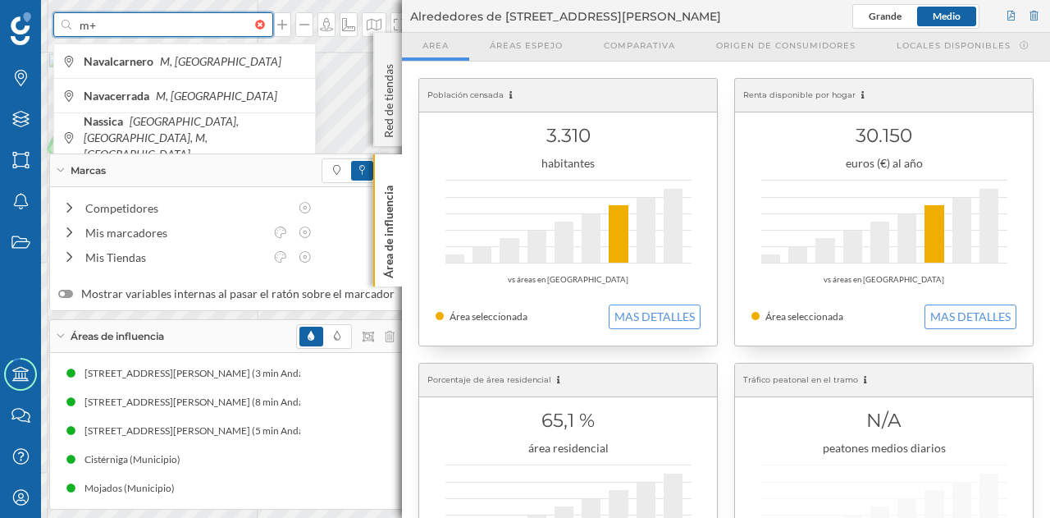
type input "m"
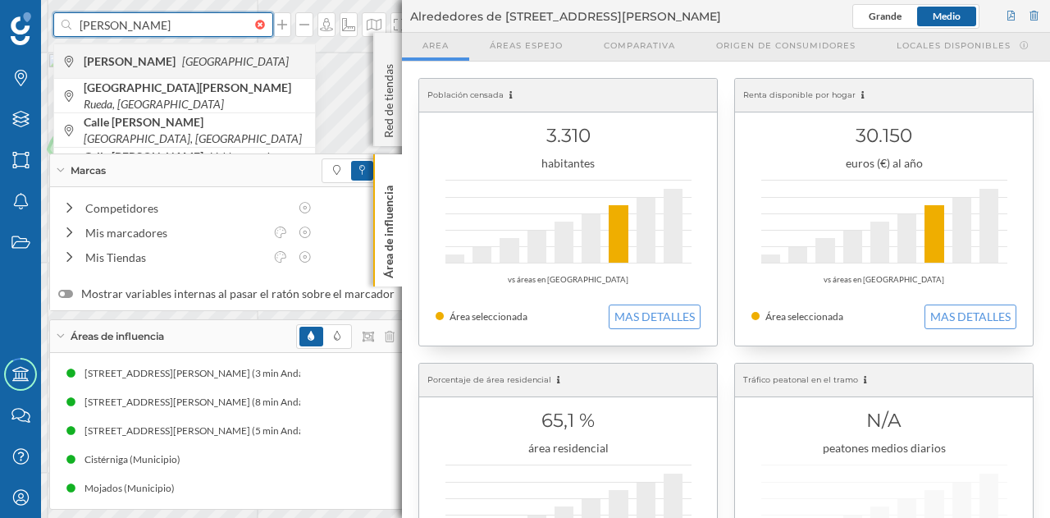
type input "[PERSON_NAME]"
click at [158, 50] on div "[PERSON_NAME] España" at bounding box center [184, 60] width 261 height 34
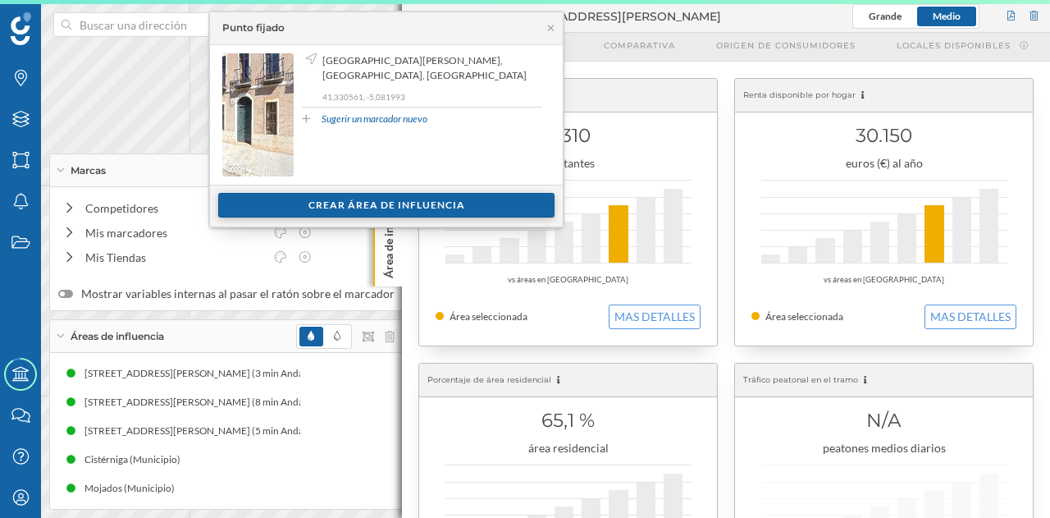
click at [346, 204] on div "Crear área de influencia" at bounding box center [386, 205] width 336 height 25
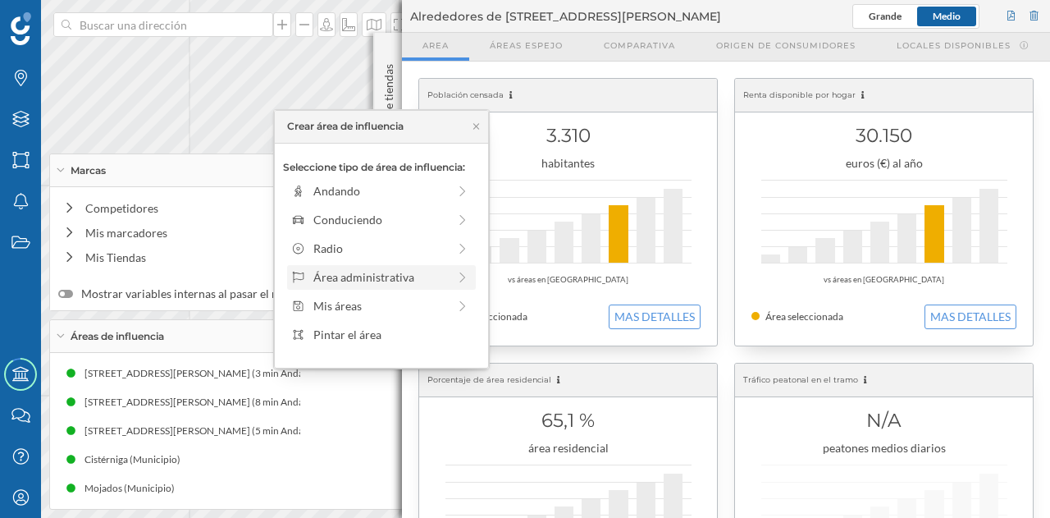
click at [391, 274] on div "Área administrativa" at bounding box center [380, 276] width 134 height 17
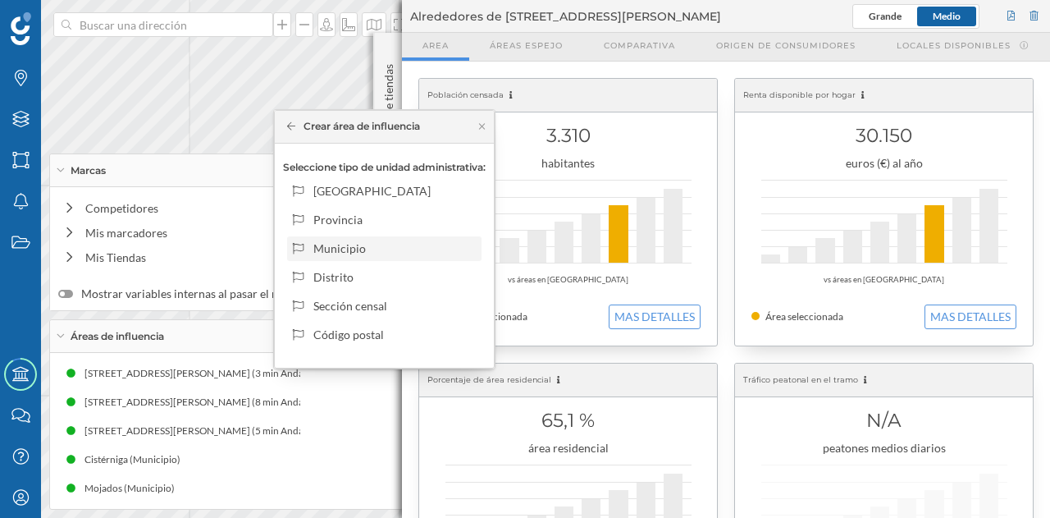
click at [400, 245] on div "Municipio" at bounding box center [394, 248] width 162 height 17
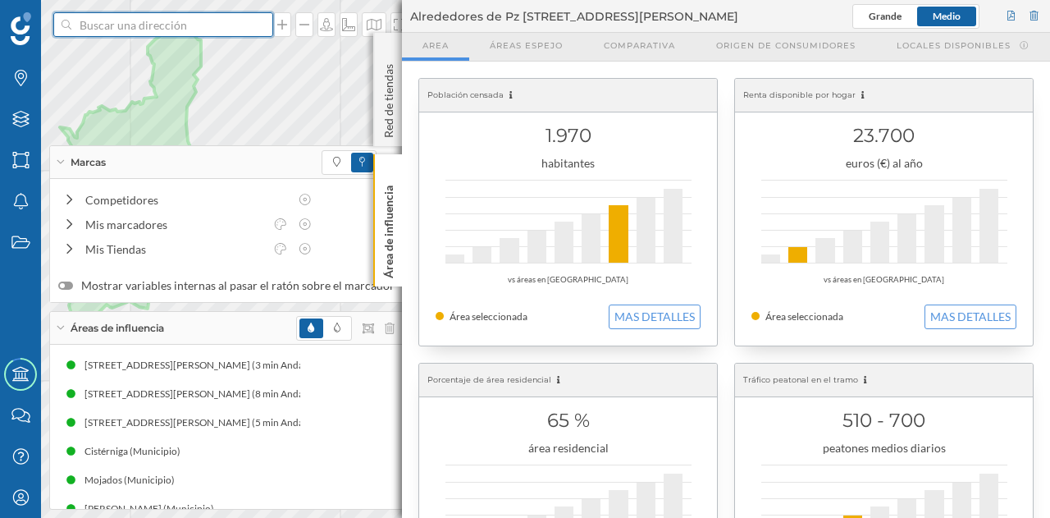
click at [127, 21] on input at bounding box center [163, 24] width 184 height 25
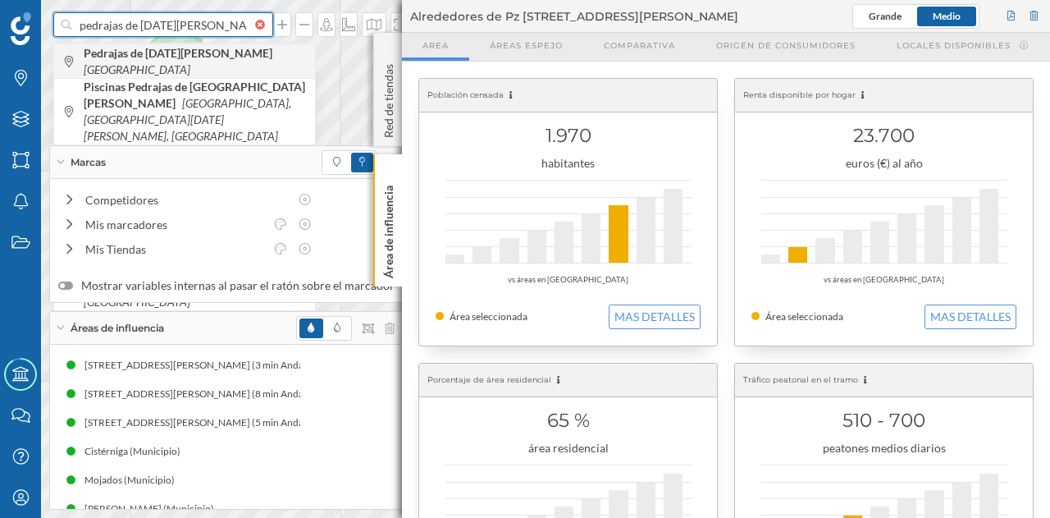
type input "pedrajas de [DATE][PERSON_NAME]"
click at [143, 69] on div "Pedrajas de [DATE][PERSON_NAME] [GEOGRAPHIC_DATA]" at bounding box center [184, 60] width 261 height 34
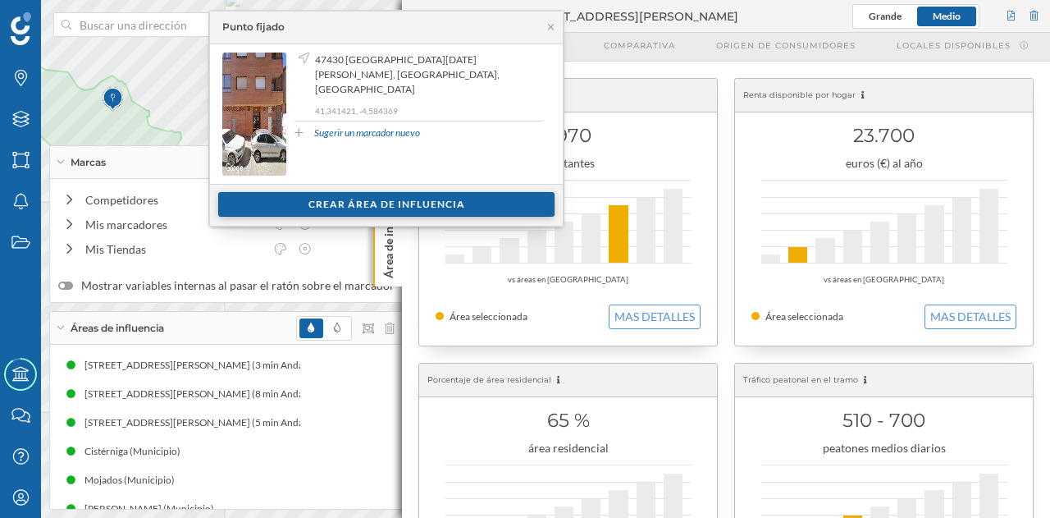
click at [293, 201] on div "Crear área de influencia" at bounding box center [386, 204] width 336 height 25
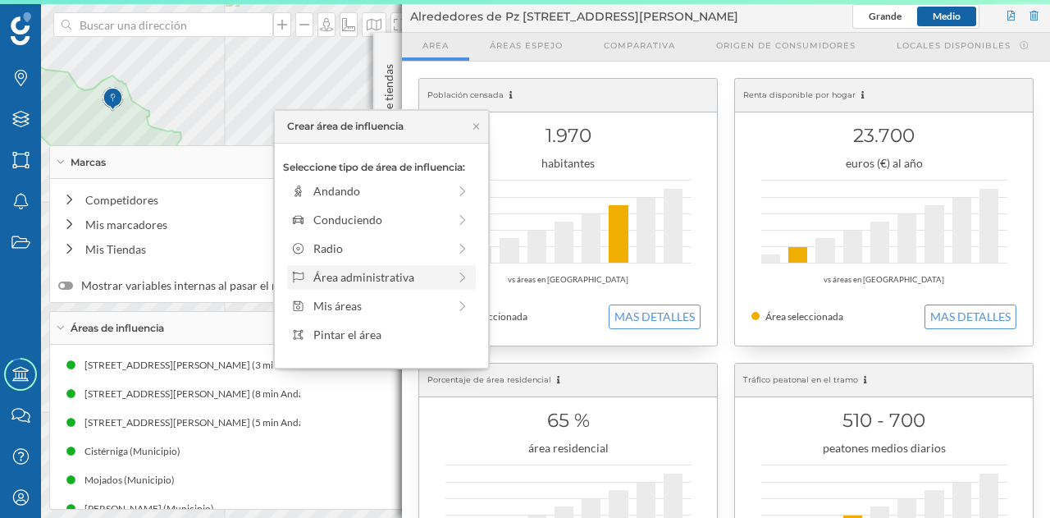
click at [356, 268] on div "Área administrativa" at bounding box center [380, 276] width 134 height 17
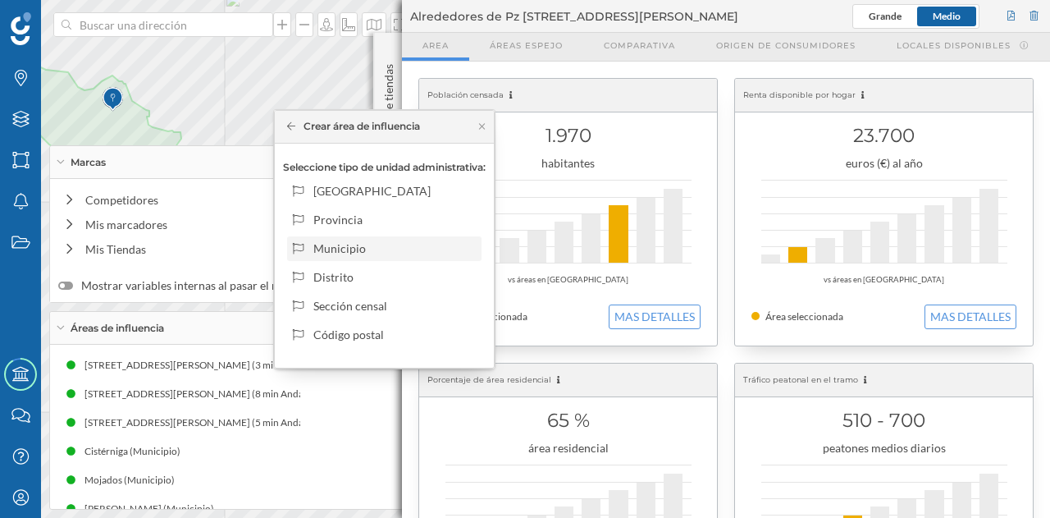
click at [368, 247] on div "Municipio" at bounding box center [394, 248] width 162 height 17
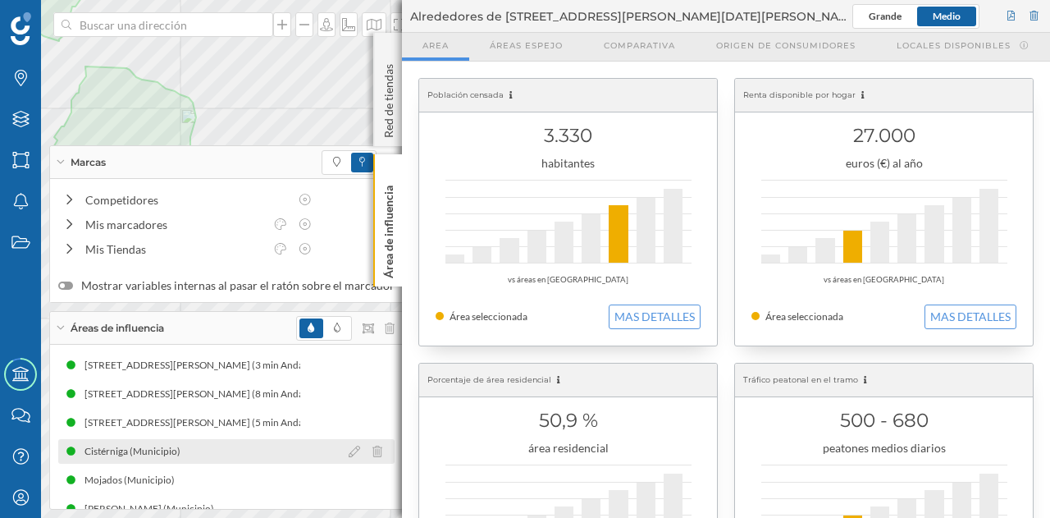
scroll to position [49, 0]
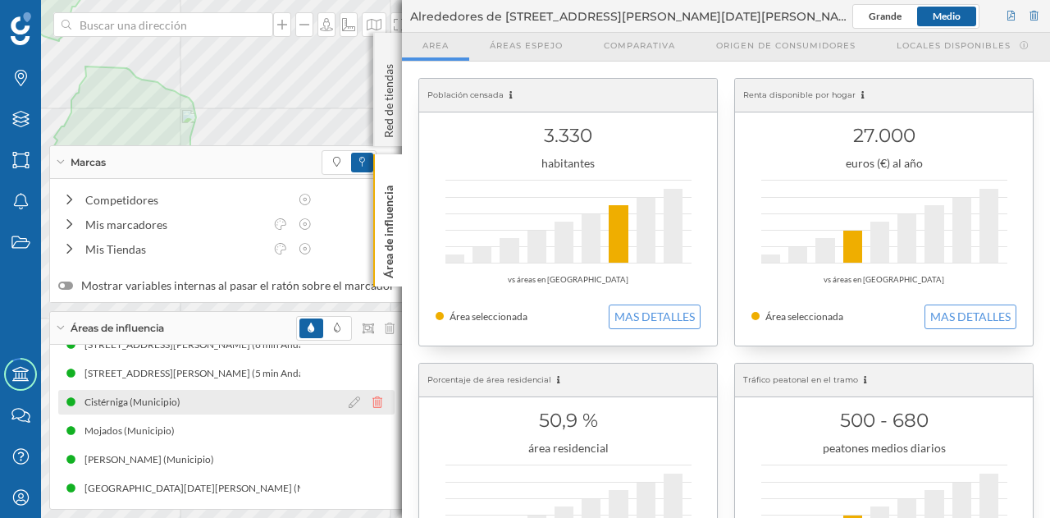
click at [373, 406] on icon at bounding box center [378, 401] width 10 height 11
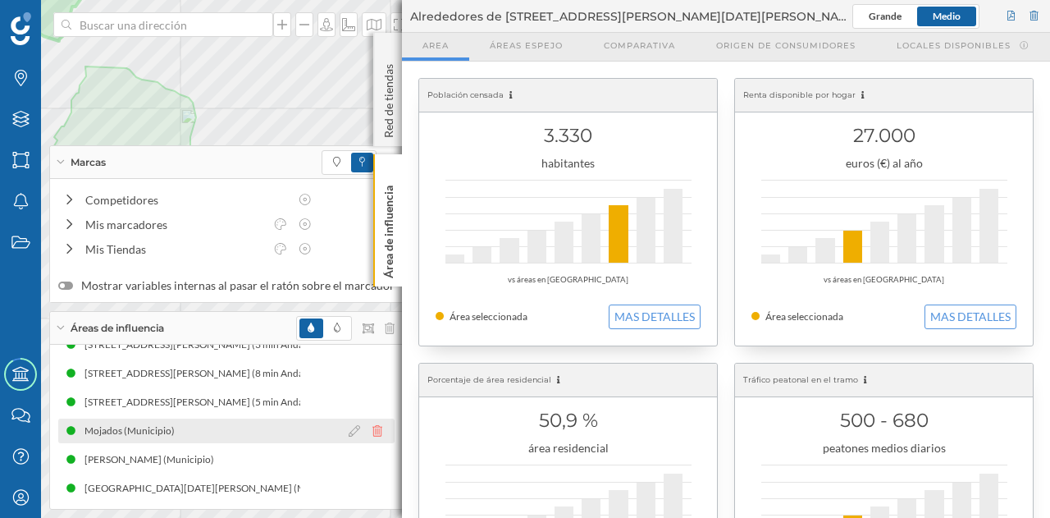
click at [373, 432] on icon at bounding box center [378, 430] width 10 height 11
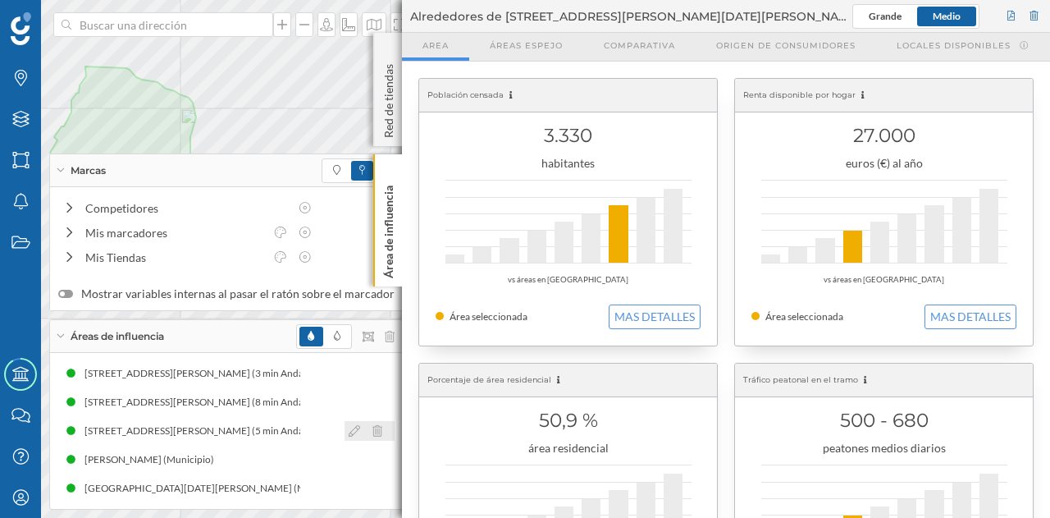
scroll to position [0, 0]
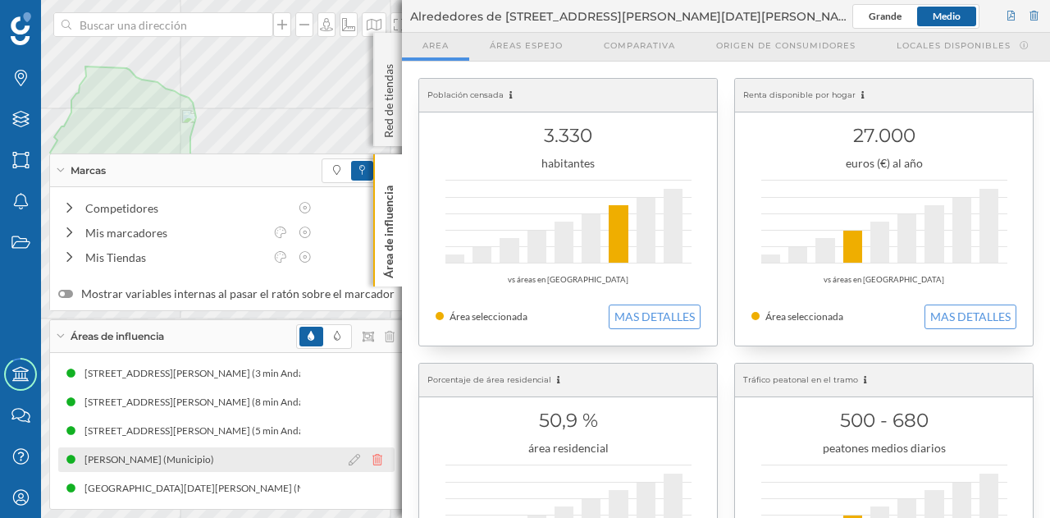
click at [373, 462] on icon at bounding box center [378, 459] width 10 height 11
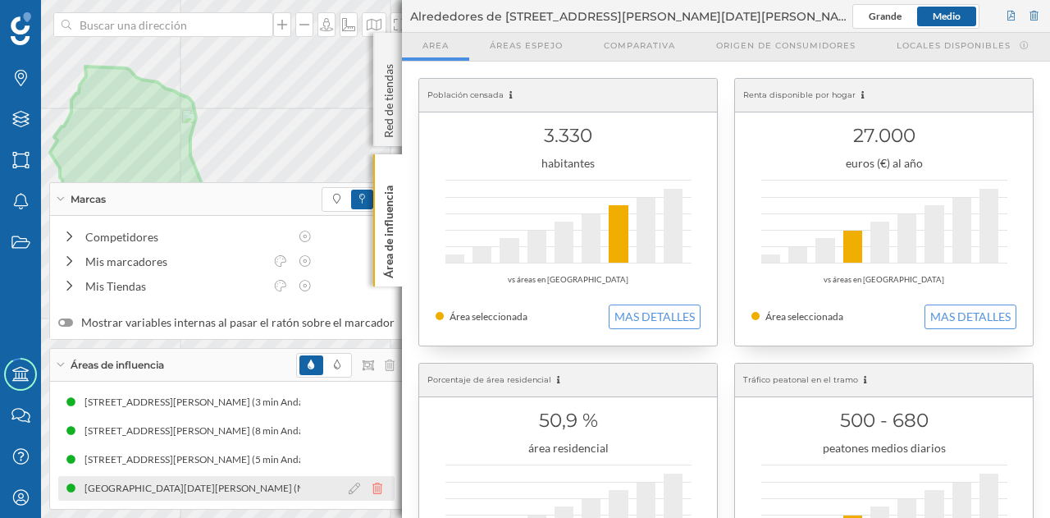
click at [369, 480] on div at bounding box center [370, 488] width 50 height 20
click at [373, 488] on icon at bounding box center [378, 488] width 10 height 11
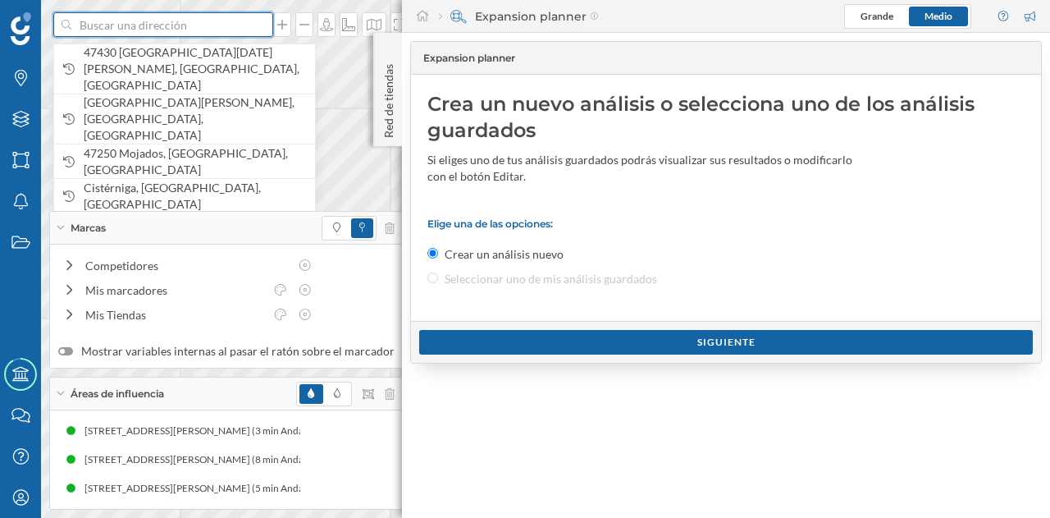
click at [225, 27] on input at bounding box center [163, 24] width 184 height 25
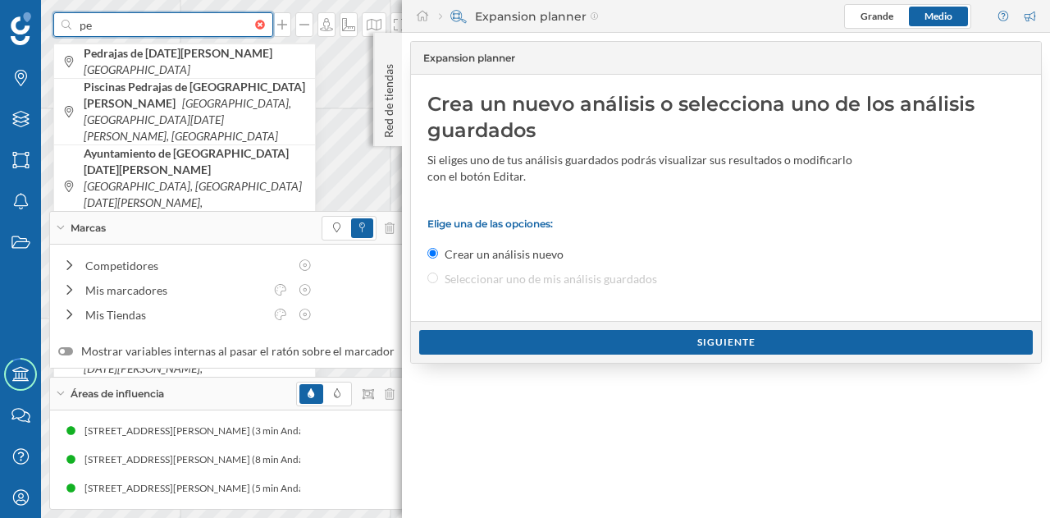
type input "p"
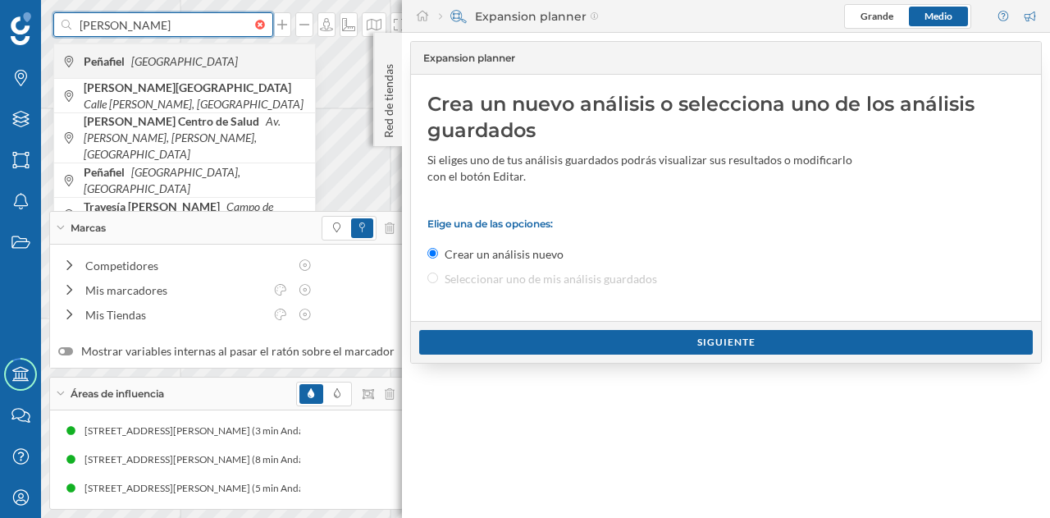
type input "[PERSON_NAME]"
click at [187, 67] on span "[PERSON_NAME] [GEOGRAPHIC_DATA]" at bounding box center [195, 61] width 223 height 16
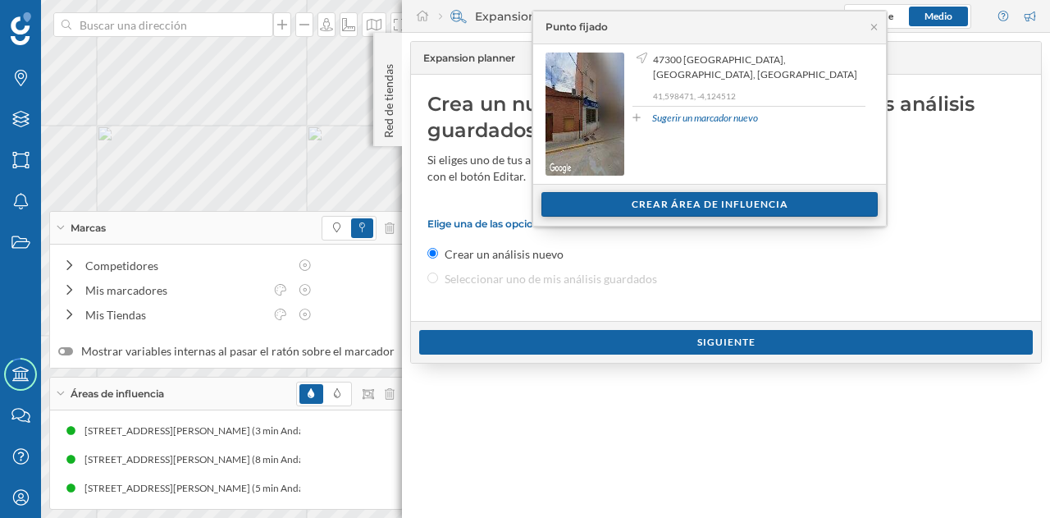
click at [579, 200] on div "Crear área de influencia" at bounding box center [710, 204] width 336 height 25
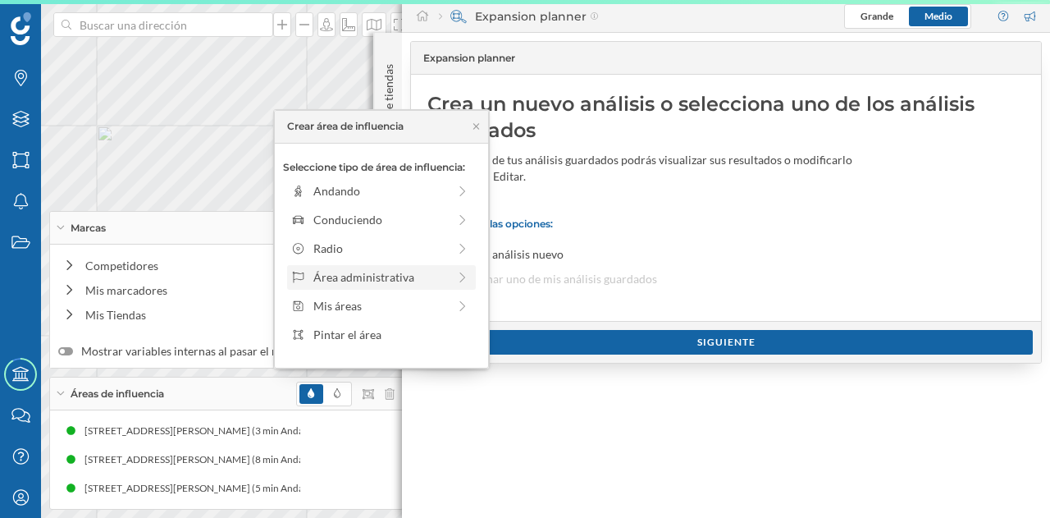
click at [394, 274] on div "Área administrativa" at bounding box center [380, 276] width 134 height 17
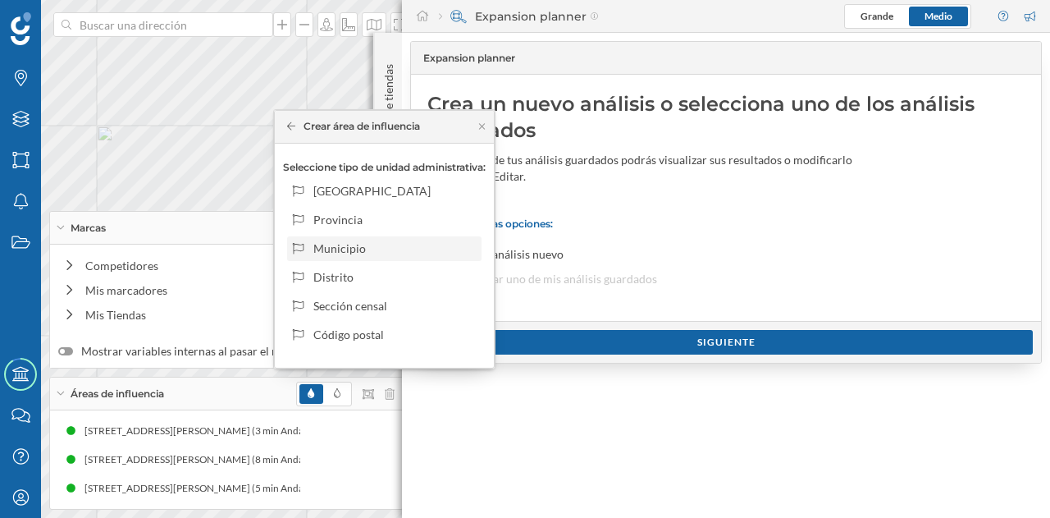
click at [402, 252] on div "Municipio" at bounding box center [394, 248] width 162 height 17
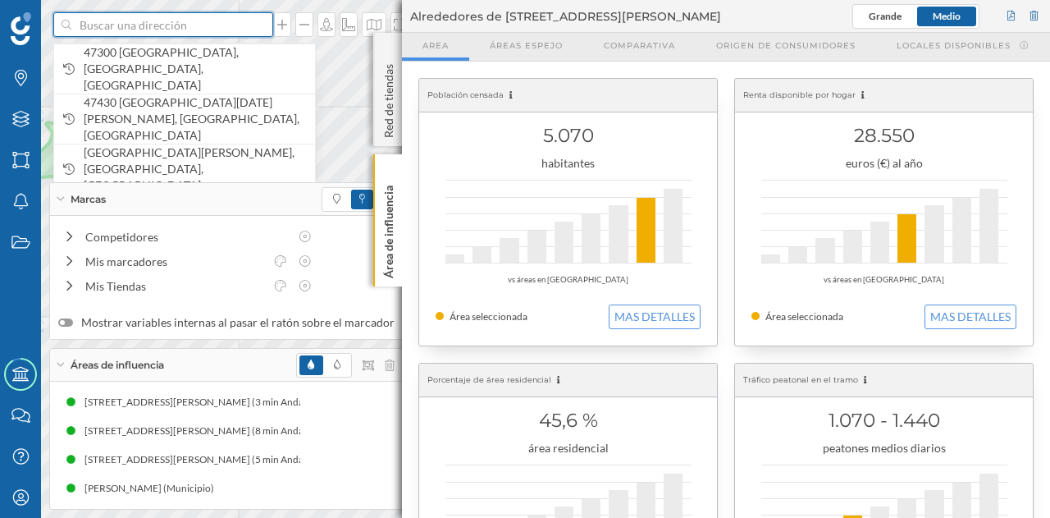
click at [140, 34] on input at bounding box center [163, 24] width 184 height 25
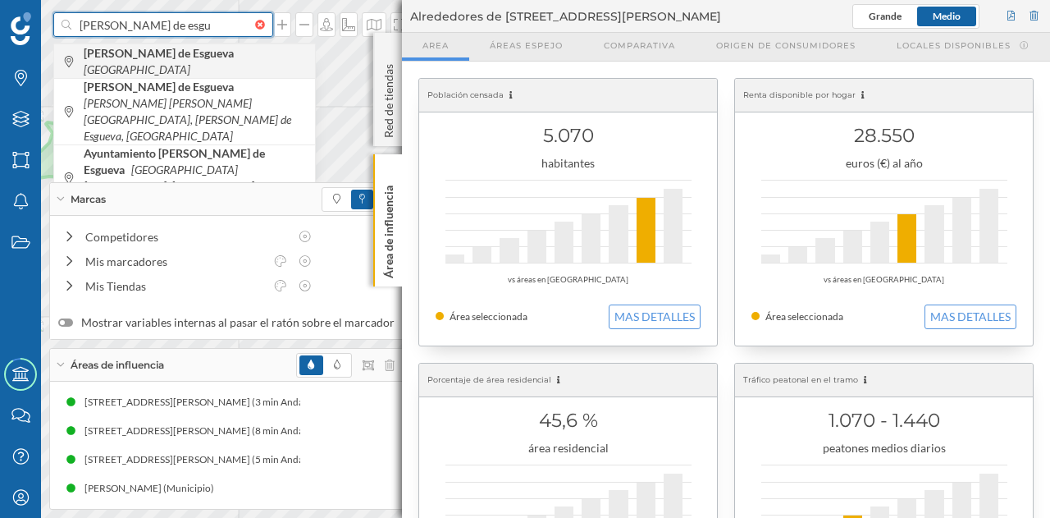
type input "[PERSON_NAME] de esgu"
click at [143, 60] on b "[PERSON_NAME] de Esgueva" at bounding box center [161, 53] width 154 height 14
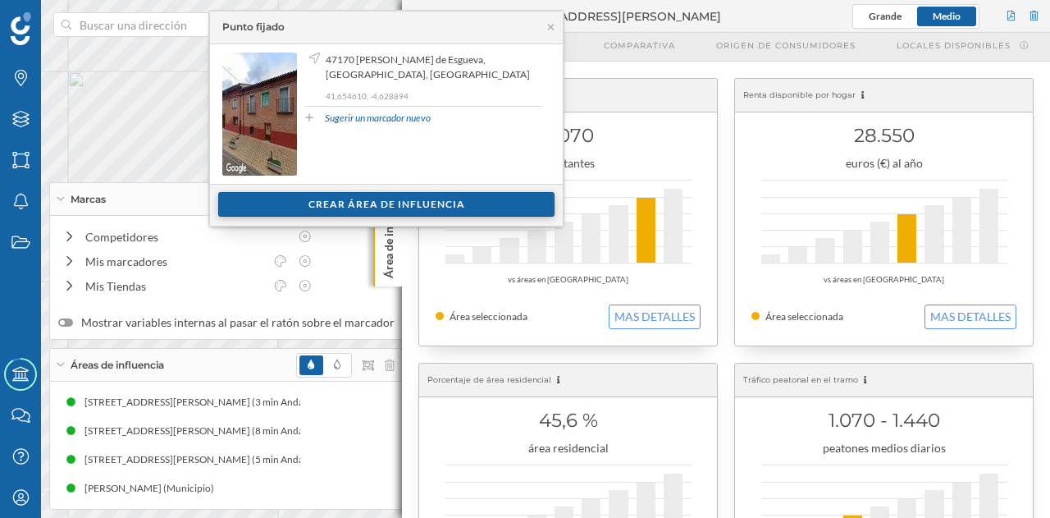
click at [394, 206] on div "Crear área de influencia" at bounding box center [386, 204] width 336 height 25
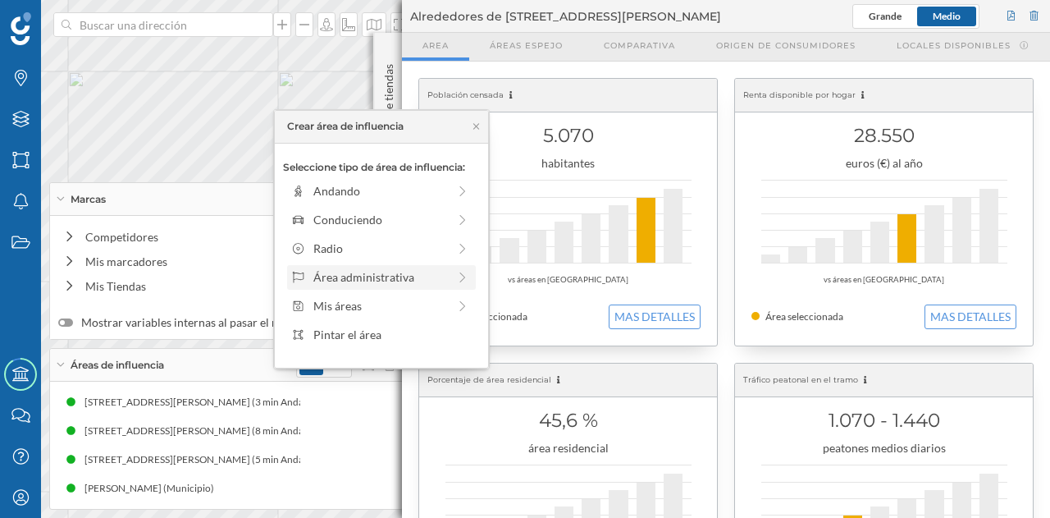
click at [397, 277] on div "Área administrativa" at bounding box center [380, 276] width 134 height 17
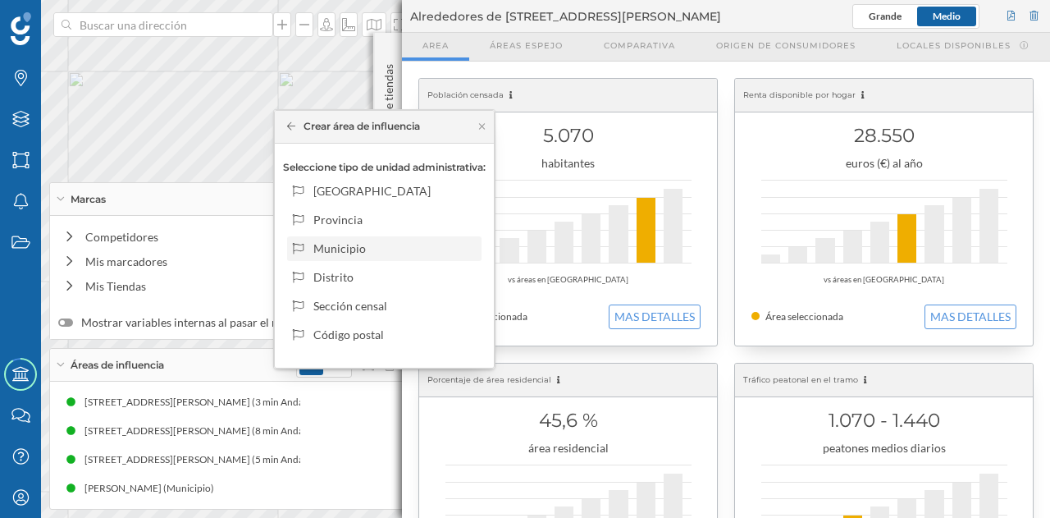
click at [351, 250] on div "Municipio" at bounding box center [394, 248] width 162 height 17
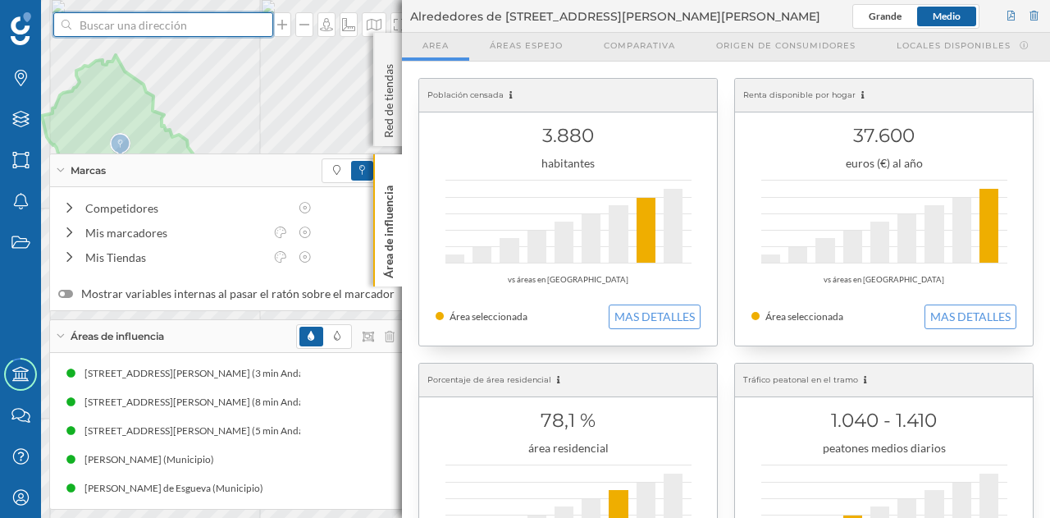
click at [178, 30] on input at bounding box center [163, 24] width 184 height 25
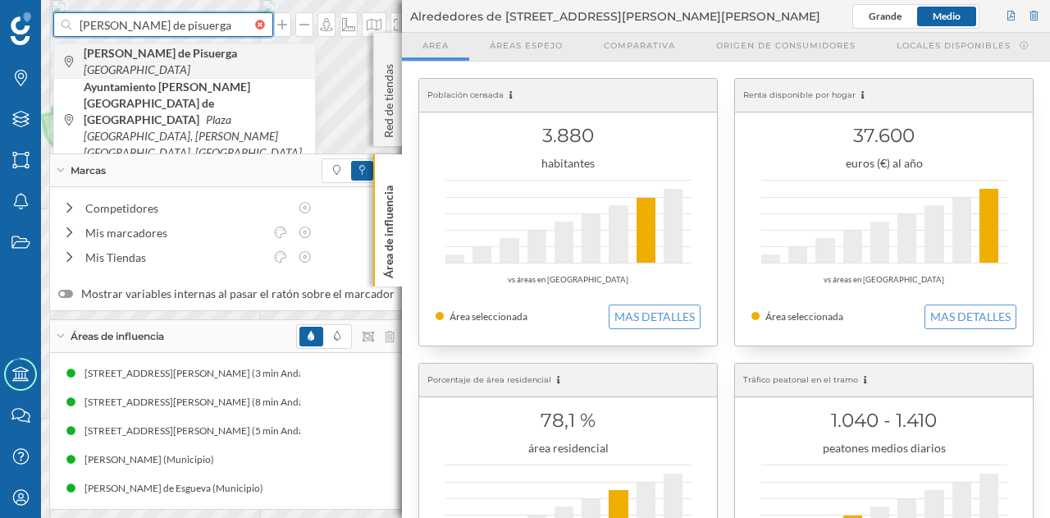
type input "[PERSON_NAME] de pisuerga"
click at [207, 50] on div "[PERSON_NAME] de Pisuerga [GEOGRAPHIC_DATA]" at bounding box center [184, 60] width 261 height 34
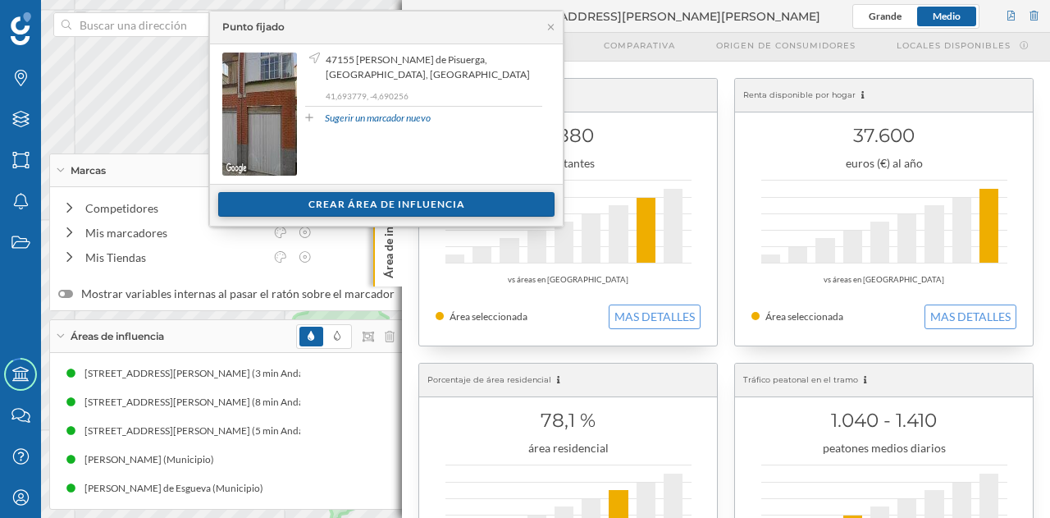
click at [423, 201] on div "Crear área de influencia" at bounding box center [386, 204] width 336 height 25
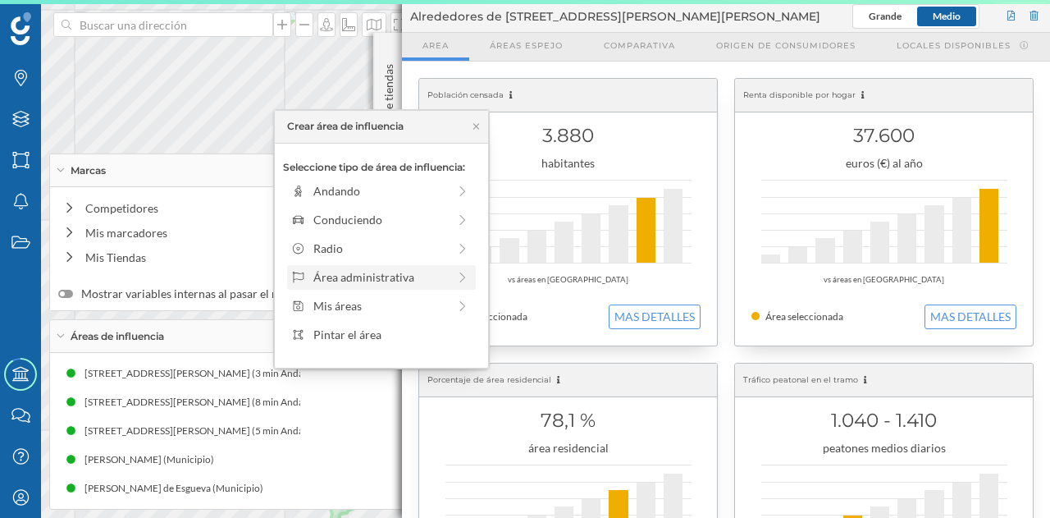
click at [397, 270] on div "Área administrativa" at bounding box center [380, 276] width 134 height 17
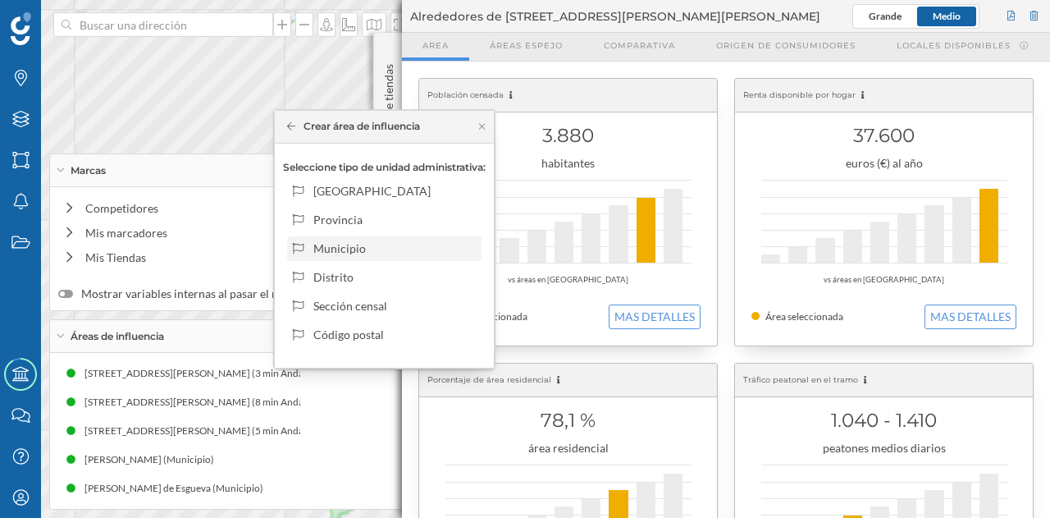
click at [365, 250] on div "Municipio" at bounding box center [394, 248] width 162 height 17
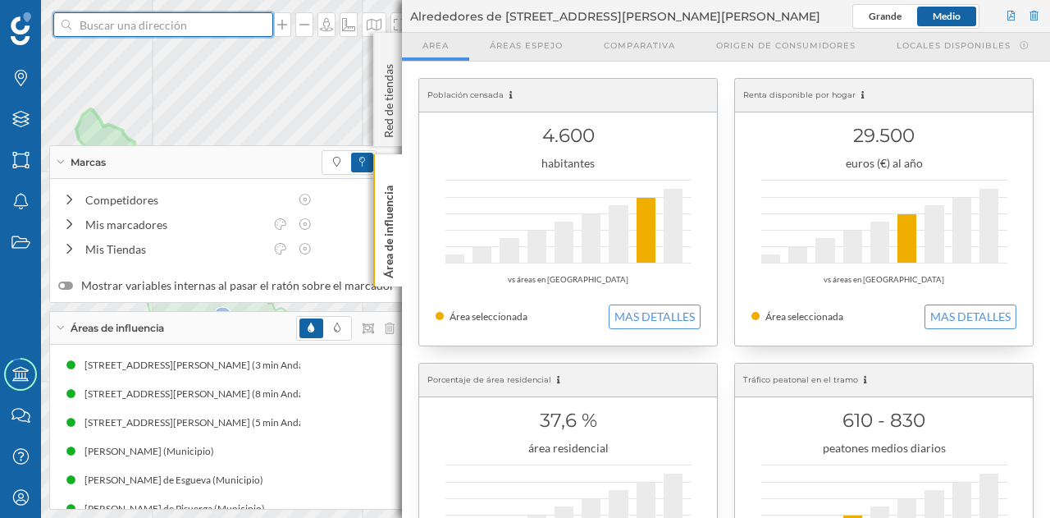
click at [140, 35] on input at bounding box center [163, 24] width 184 height 25
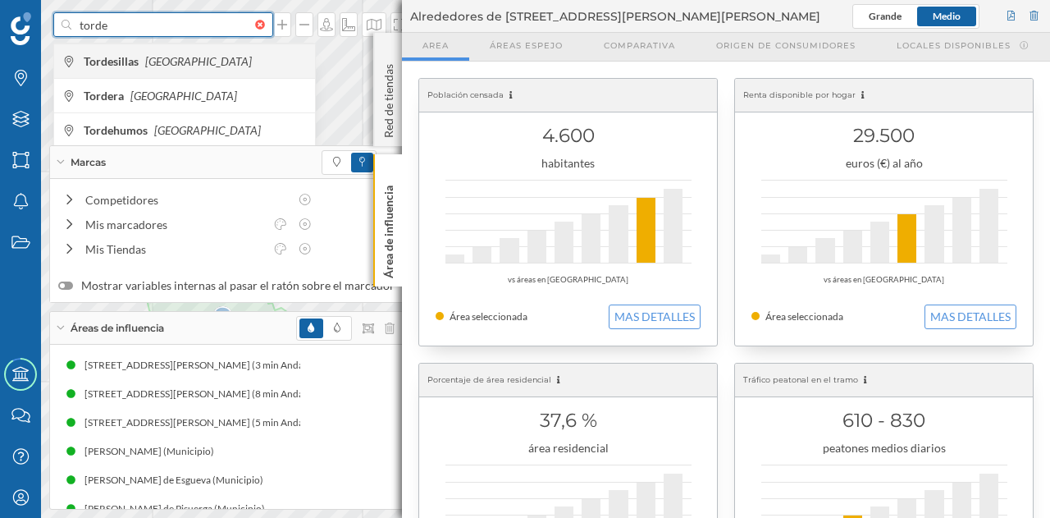
type input "torde"
click at [141, 53] on span "Tordesillas [GEOGRAPHIC_DATA]" at bounding box center [195, 61] width 223 height 16
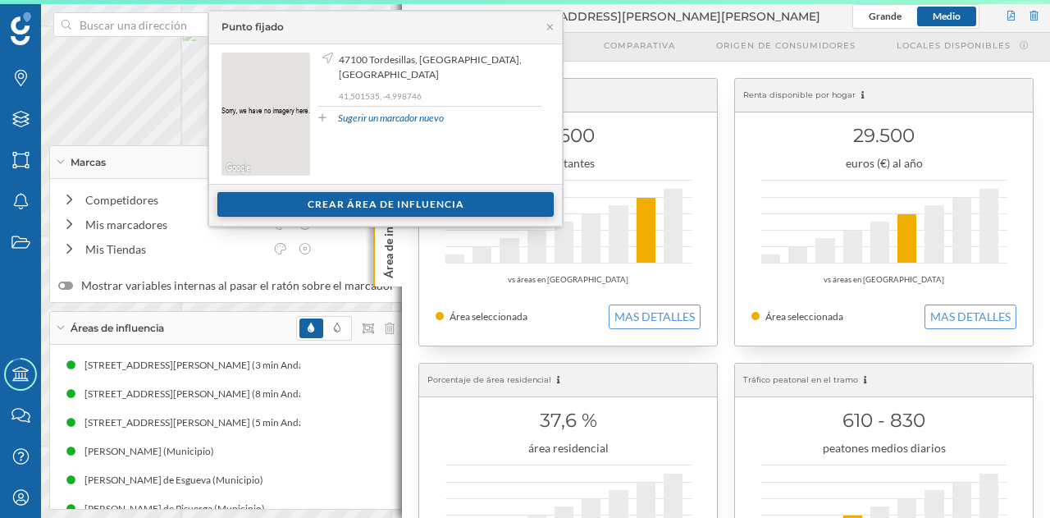
click at [423, 197] on div "Crear área de influencia" at bounding box center [385, 204] width 336 height 25
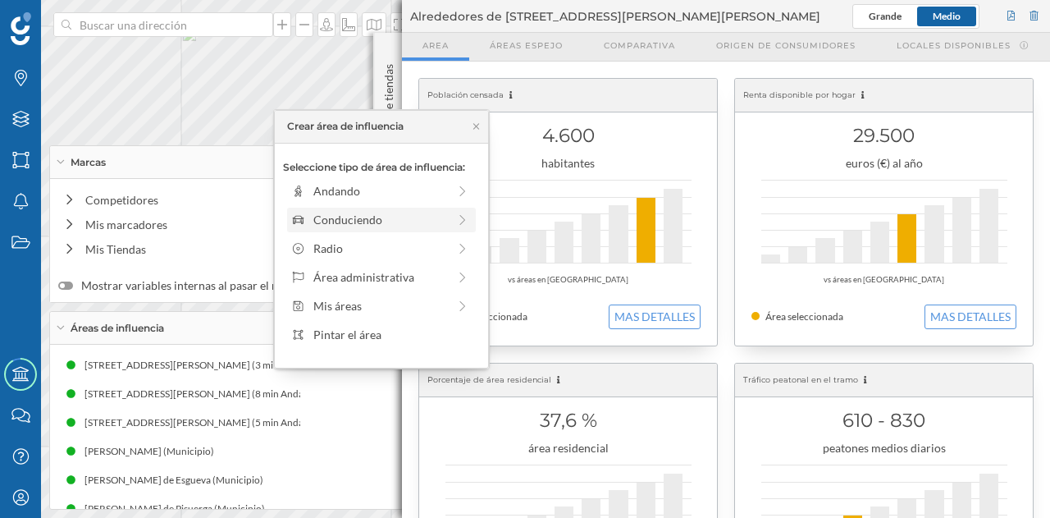
click at [407, 226] on div "Conduciendo" at bounding box center [380, 219] width 134 height 17
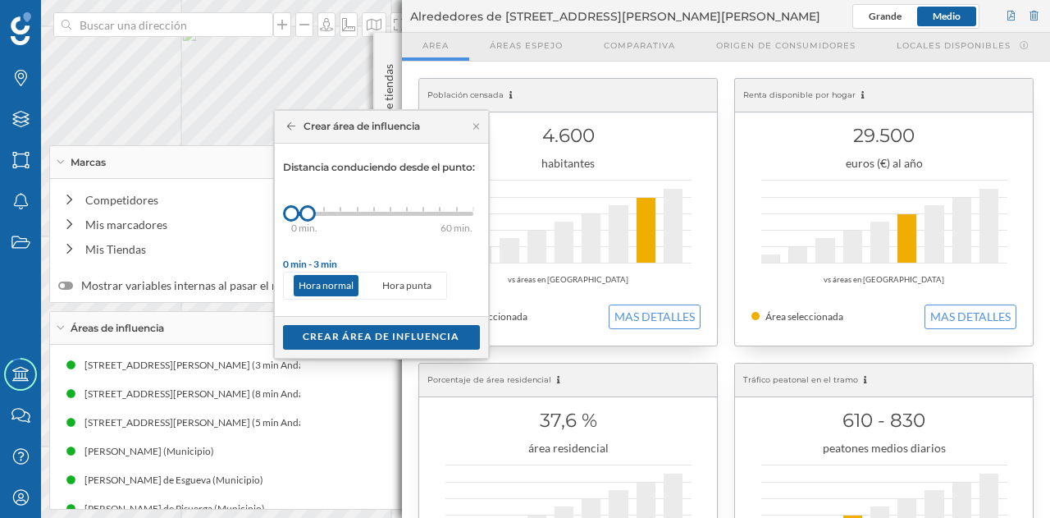
click at [287, 126] on icon at bounding box center [291, 125] width 9 height 8
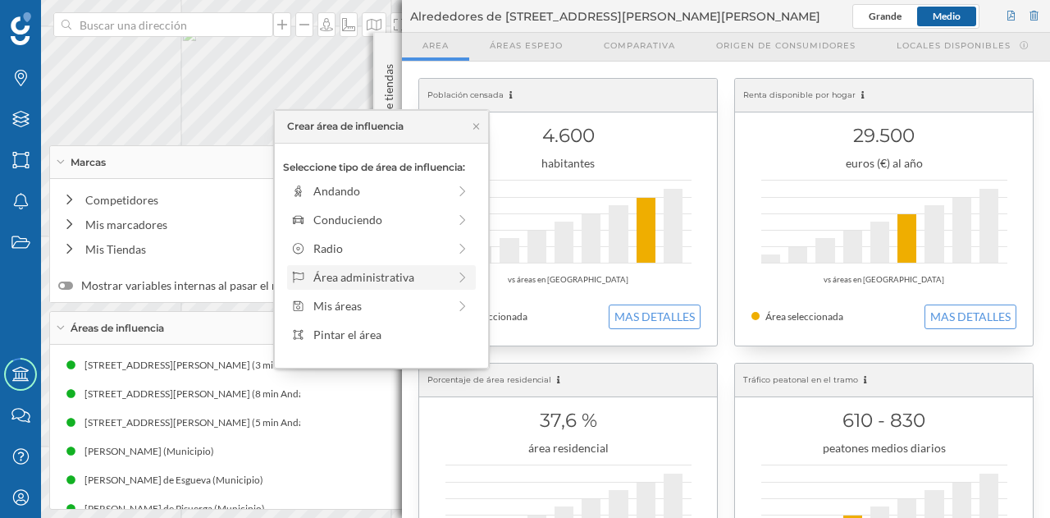
click at [353, 278] on div "Área administrativa" at bounding box center [380, 276] width 134 height 17
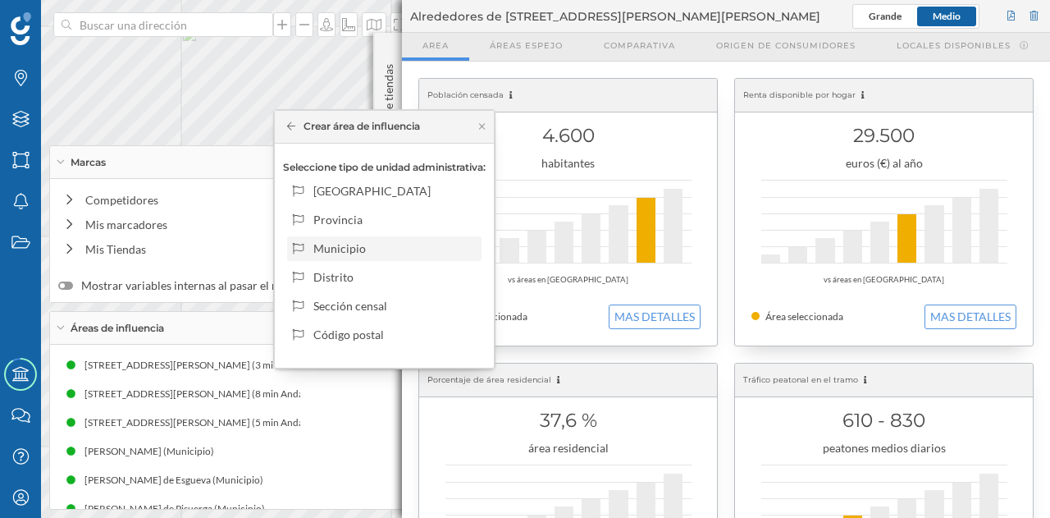
click at [348, 248] on div "Municipio" at bounding box center [394, 248] width 162 height 17
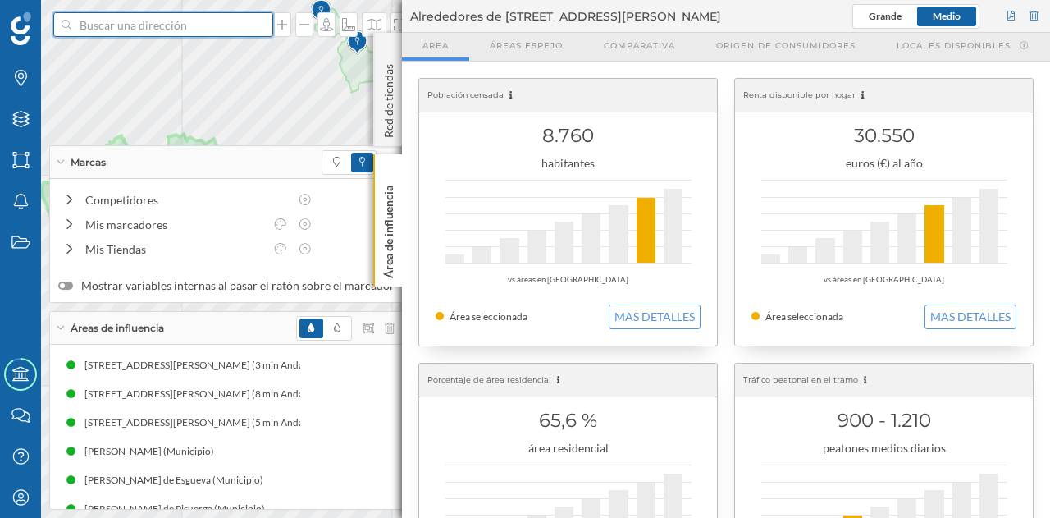
click at [172, 25] on input at bounding box center [163, 24] width 184 height 25
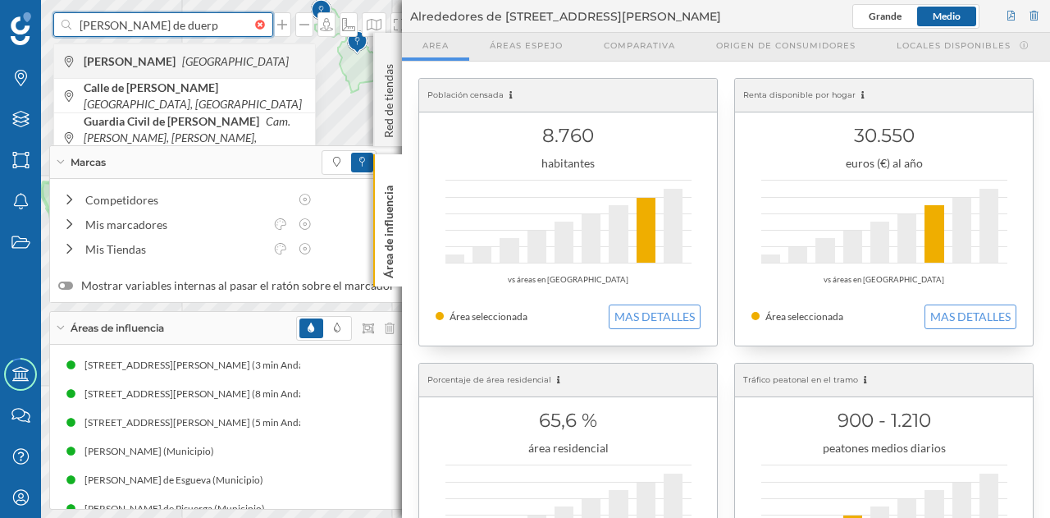
type input "[PERSON_NAME] de duerp"
click at [179, 53] on span "[PERSON_NAME] España" at bounding box center [195, 61] width 223 height 16
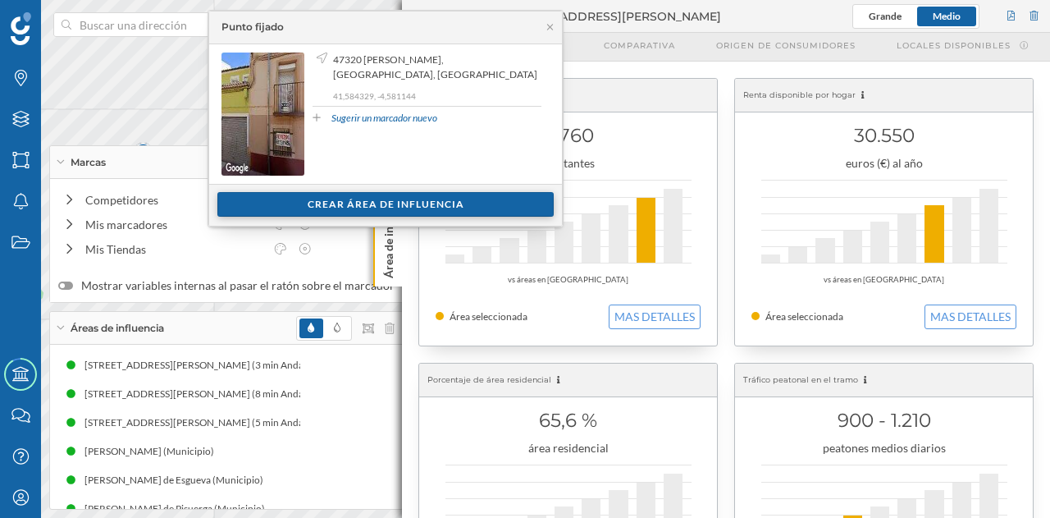
click at [368, 199] on div "Crear área de influencia" at bounding box center [385, 204] width 336 height 25
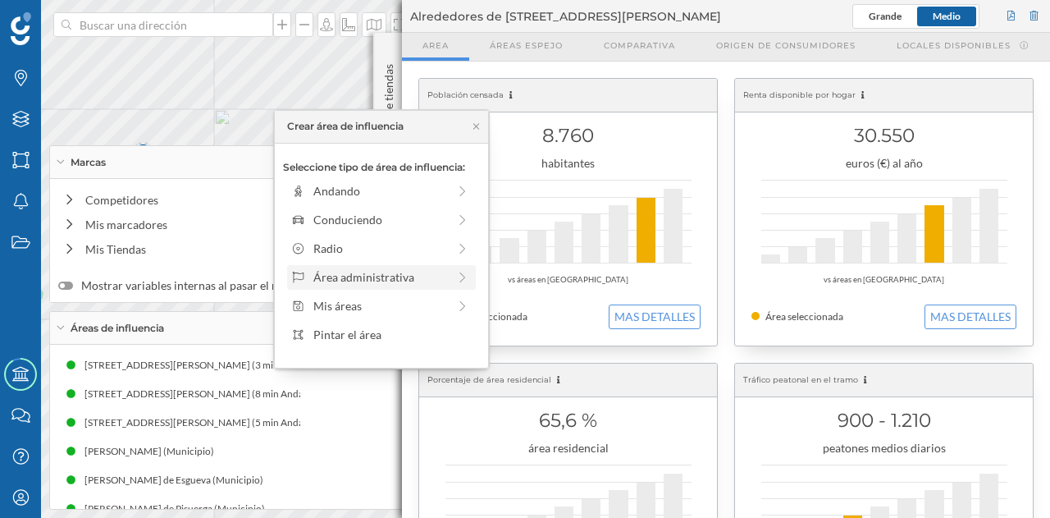
click at [368, 280] on div "Área administrativa" at bounding box center [380, 276] width 134 height 17
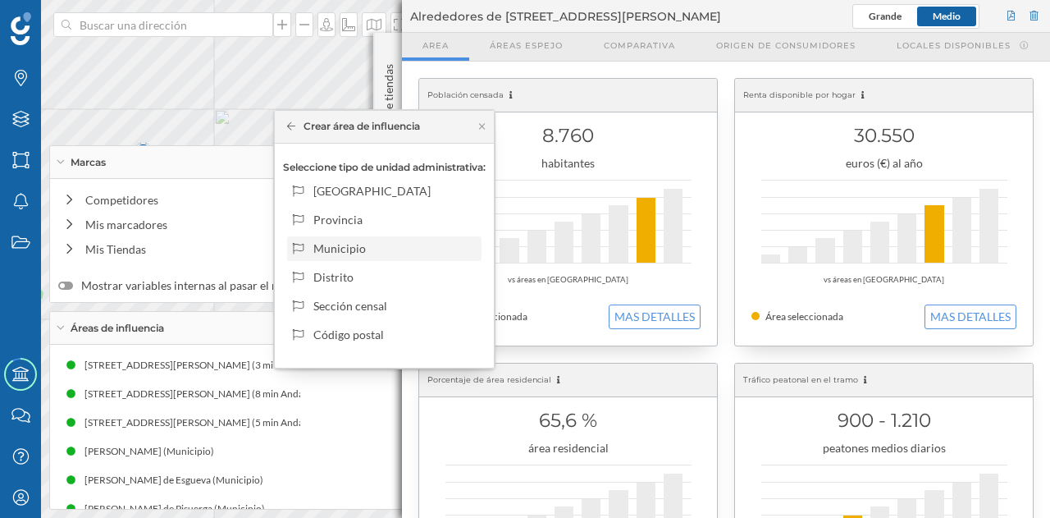
click at [385, 249] on div "Municipio" at bounding box center [394, 248] width 162 height 17
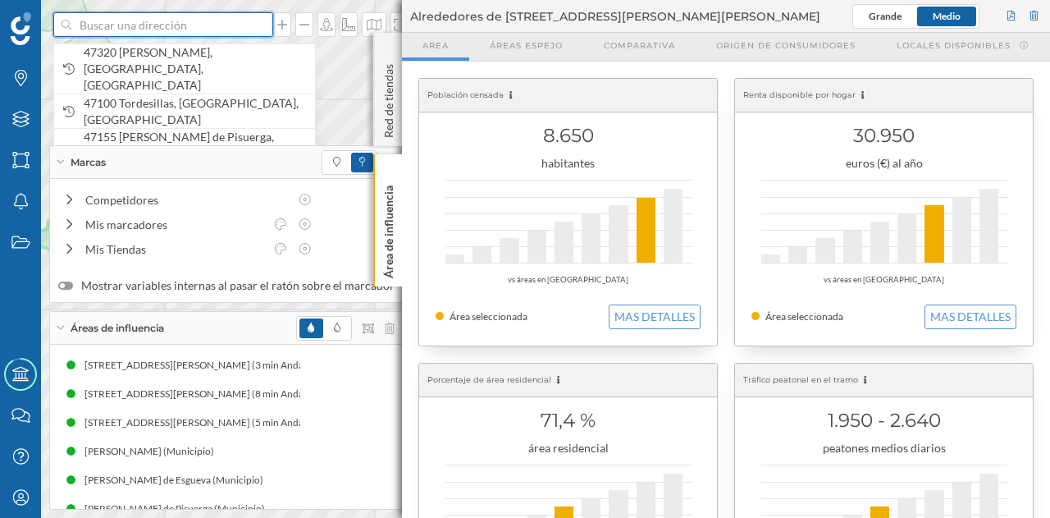
click at [120, 33] on input at bounding box center [163, 24] width 184 height 25
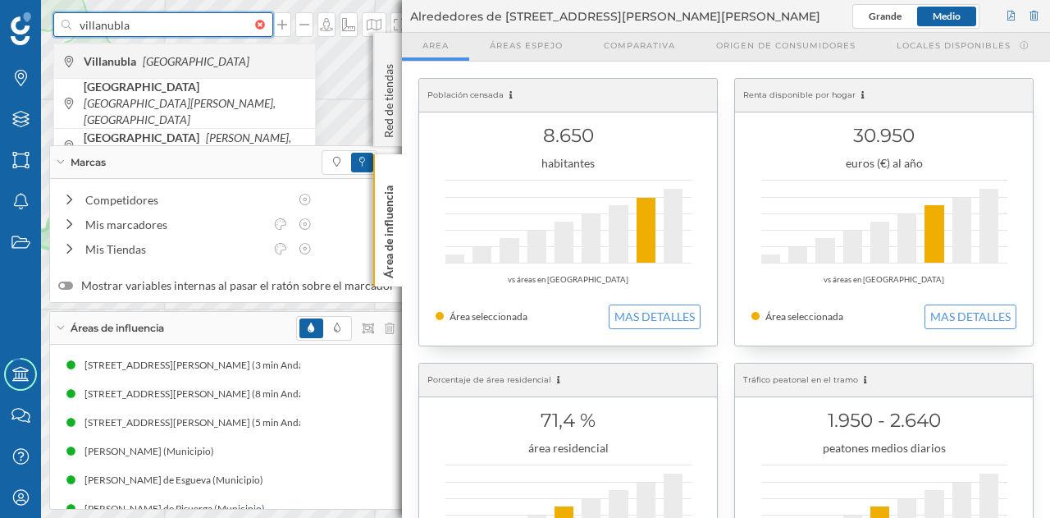
type input "villanubla"
click at [138, 54] on b "Villanubla" at bounding box center [112, 61] width 57 height 14
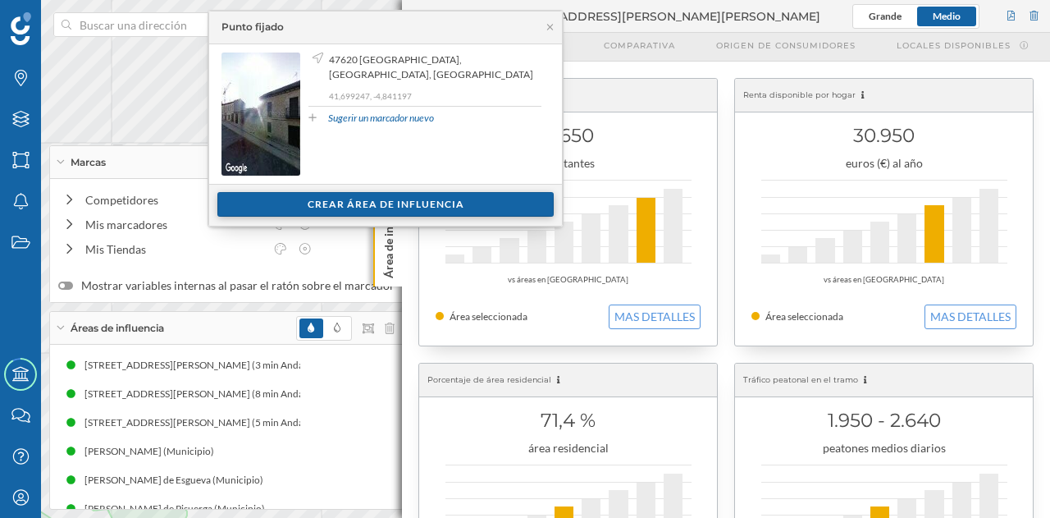
click at [345, 204] on div "Crear área de influencia" at bounding box center [385, 204] width 336 height 25
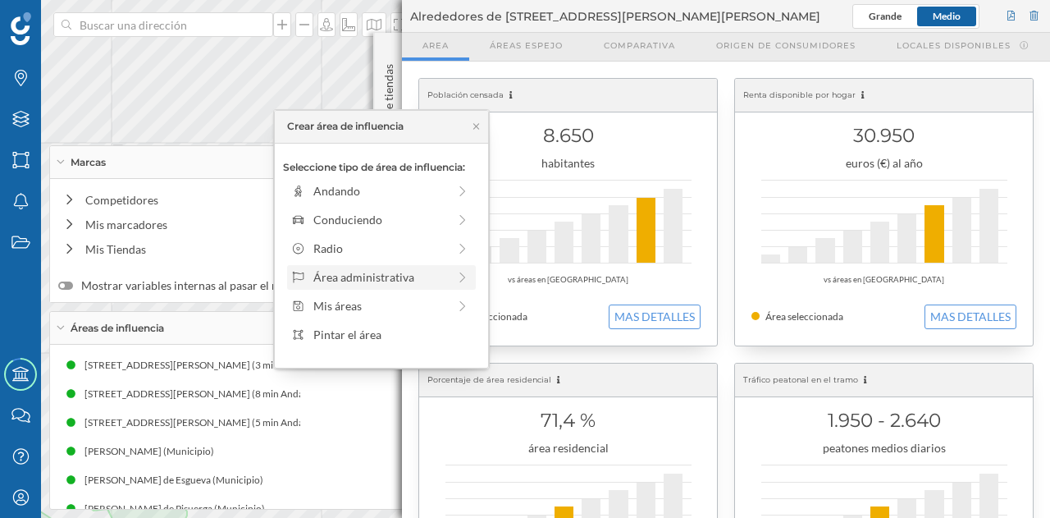
click at [400, 279] on div "Área administrativa" at bounding box center [380, 276] width 134 height 17
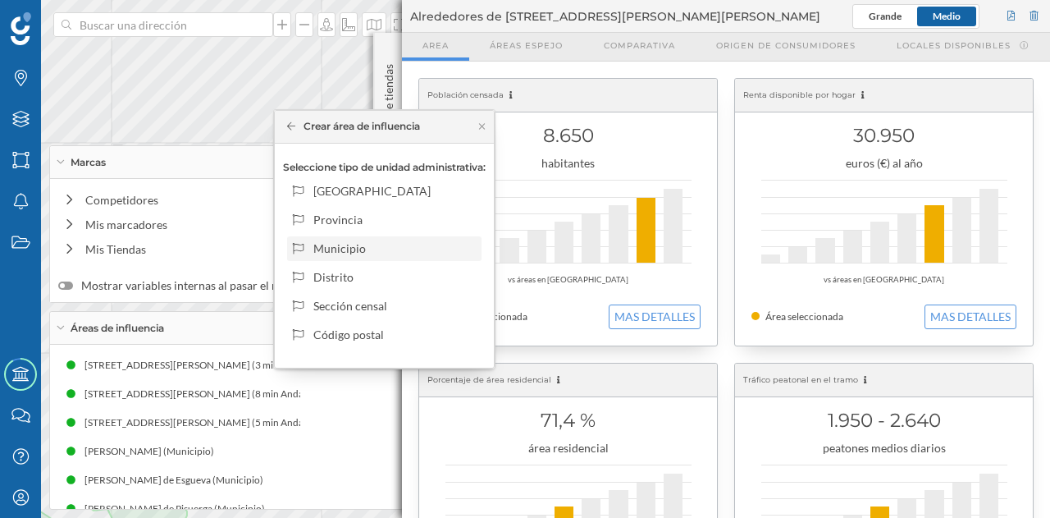
click at [405, 250] on div "Municipio" at bounding box center [394, 248] width 162 height 17
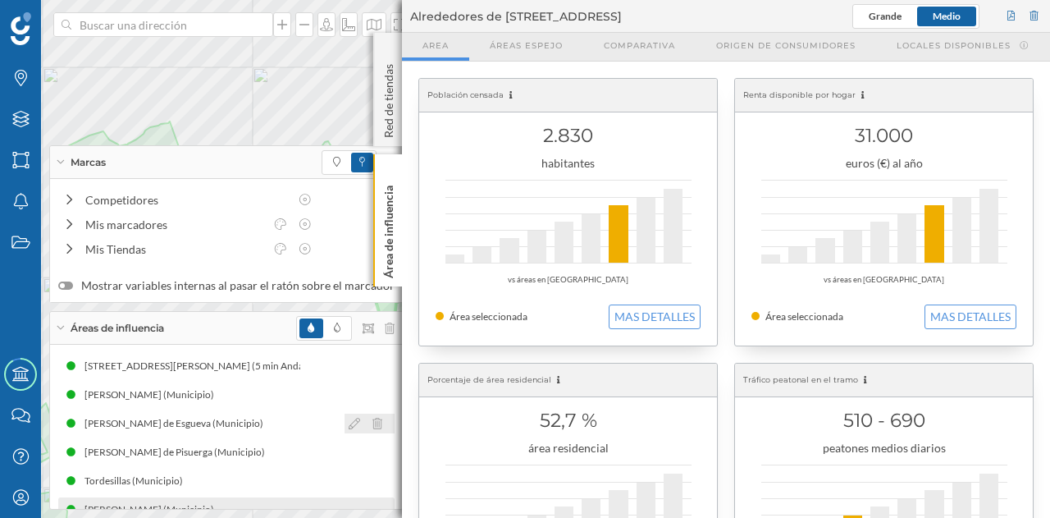
scroll to position [82, 0]
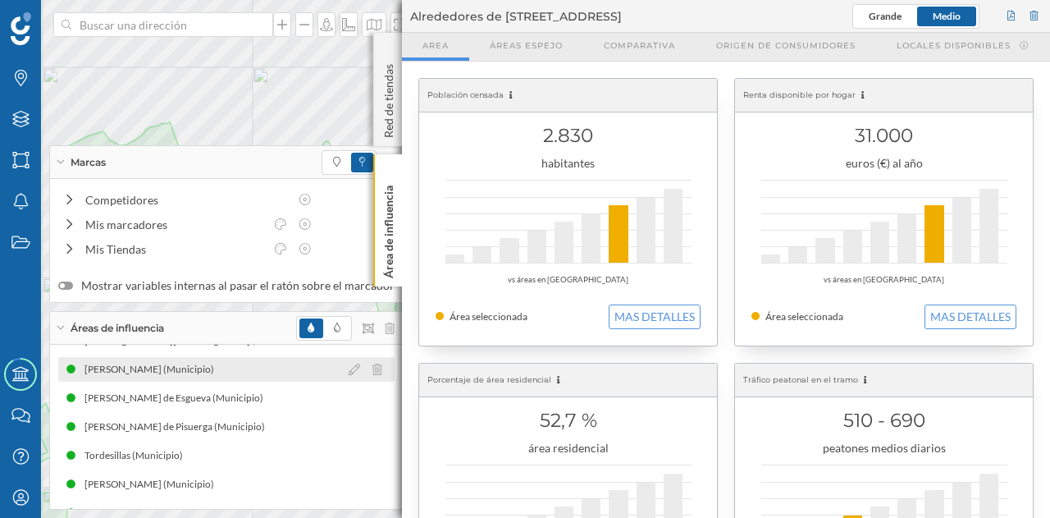
click at [373, 372] on icon at bounding box center [378, 369] width 10 height 11
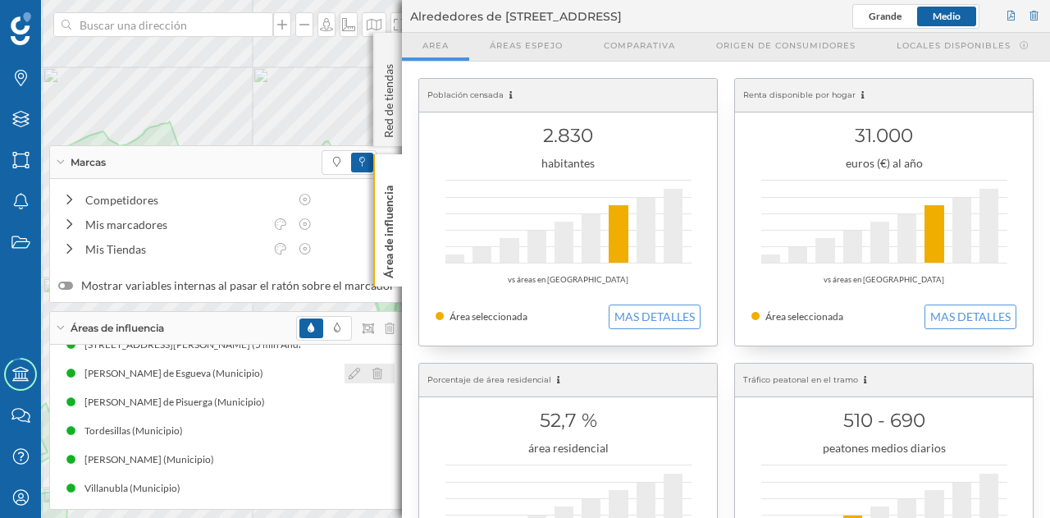
scroll to position [78, 0]
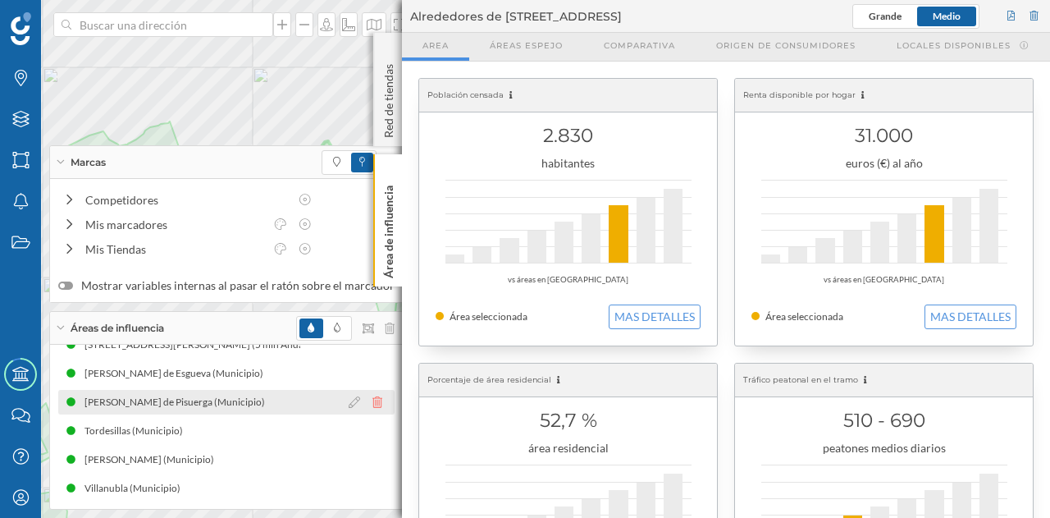
click at [373, 405] on icon at bounding box center [378, 401] width 10 height 11
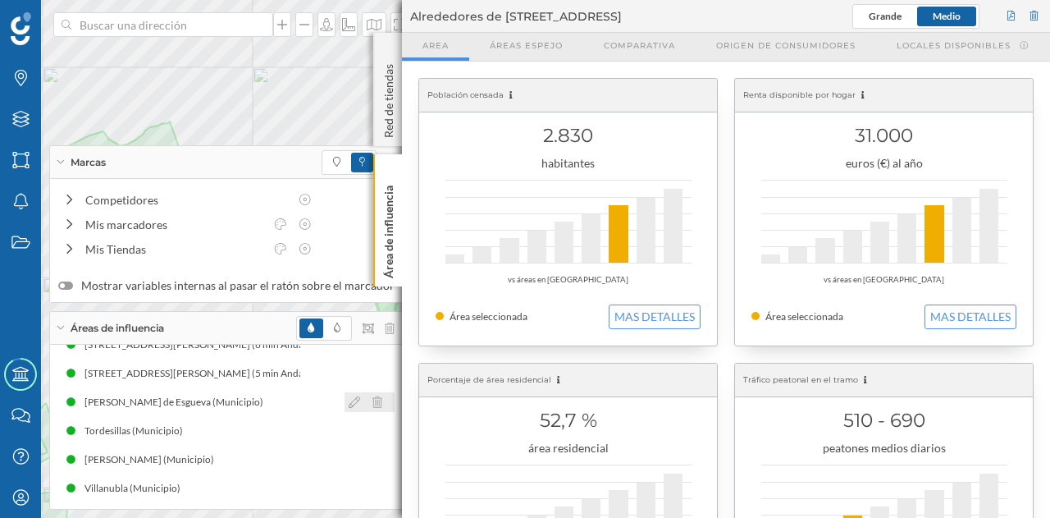
click at [373, 405] on icon at bounding box center [378, 401] width 10 height 11
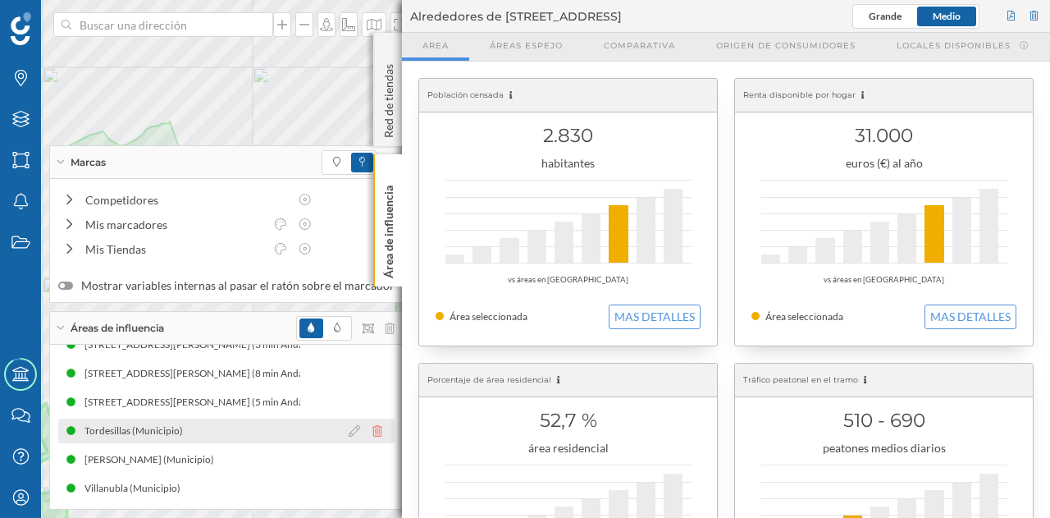
click at [373, 435] on icon at bounding box center [378, 430] width 10 height 11
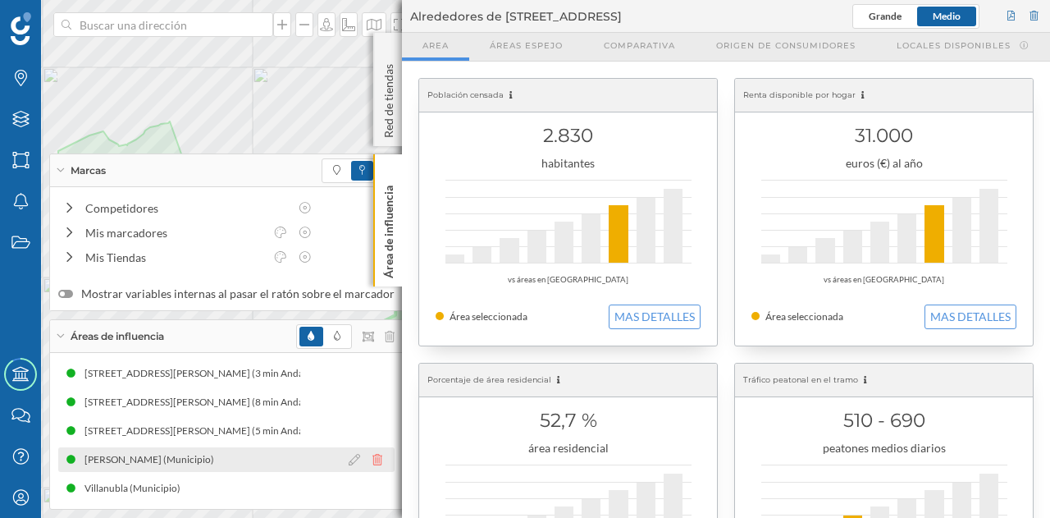
click at [373, 460] on icon at bounding box center [378, 459] width 10 height 11
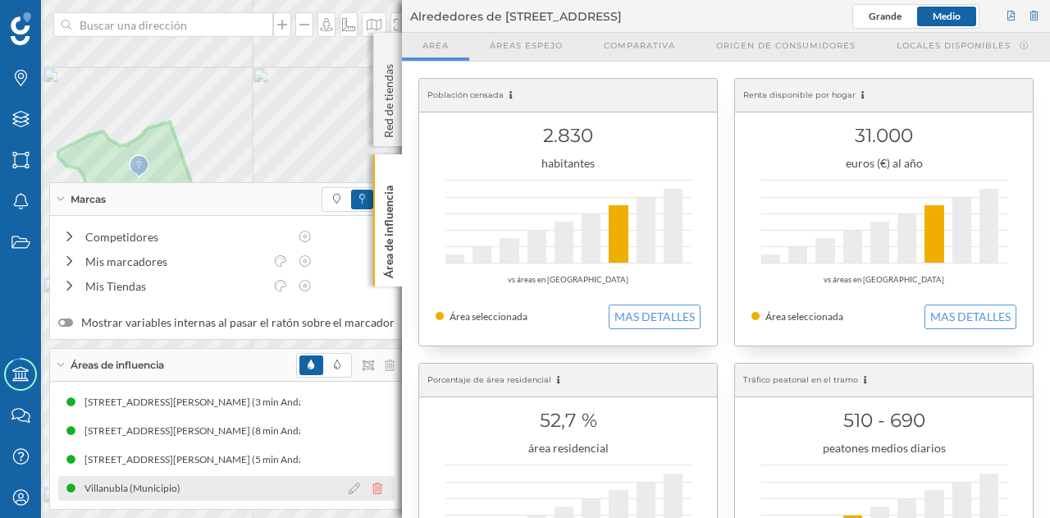
click at [373, 492] on icon at bounding box center [378, 488] width 10 height 11
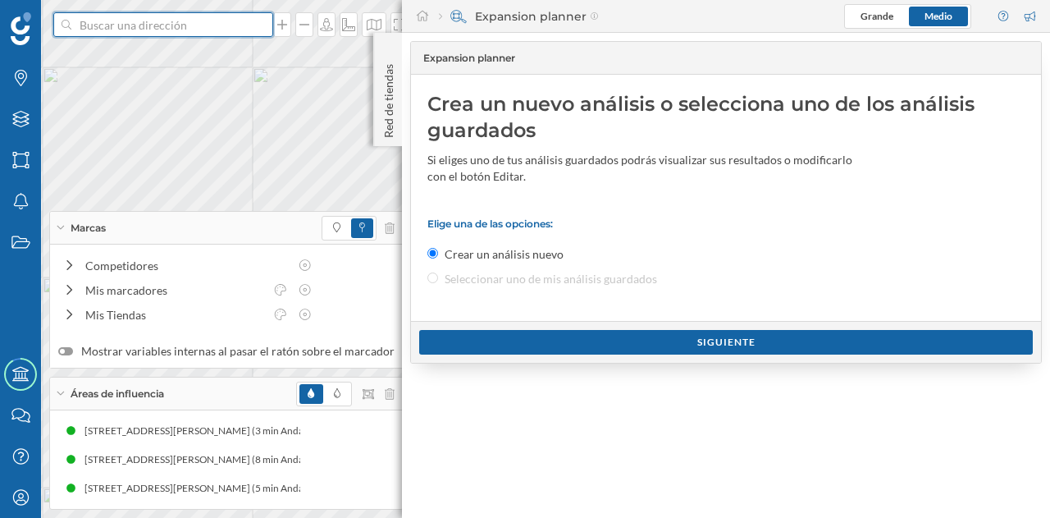
click at [190, 34] on input at bounding box center [163, 24] width 184 height 25
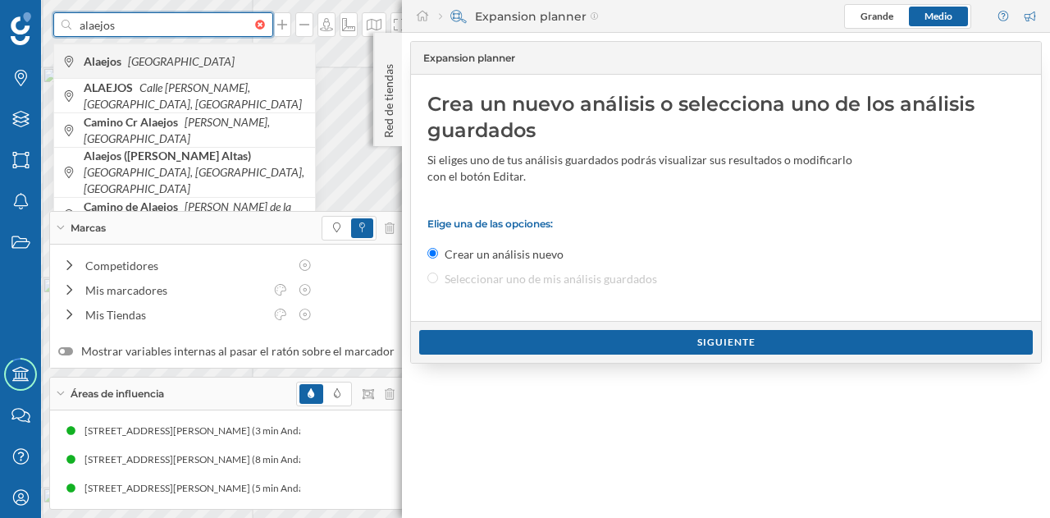
type input "alaejos"
click at [190, 54] on span "Alaejos [GEOGRAPHIC_DATA]" at bounding box center [195, 61] width 223 height 16
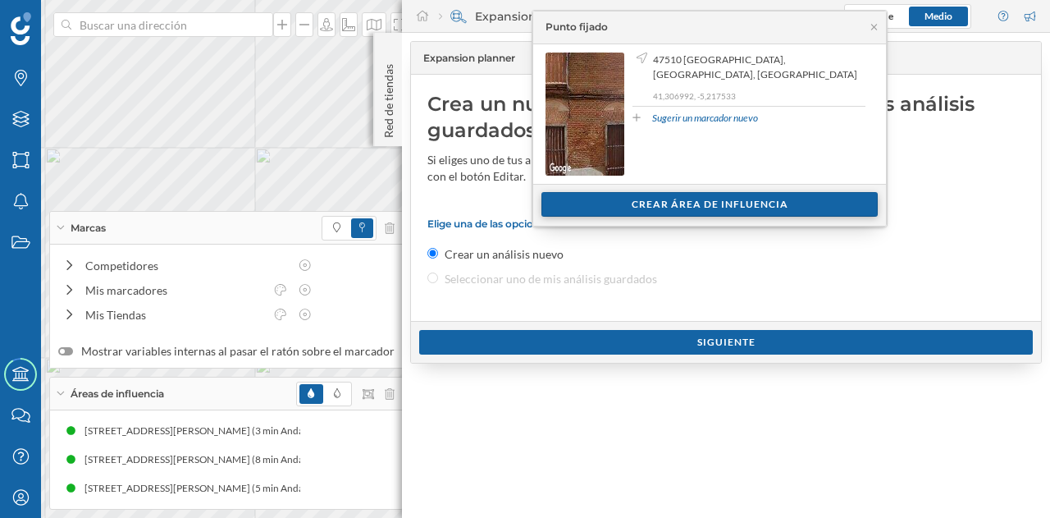
click at [657, 199] on div "Crear área de influencia" at bounding box center [710, 204] width 336 height 25
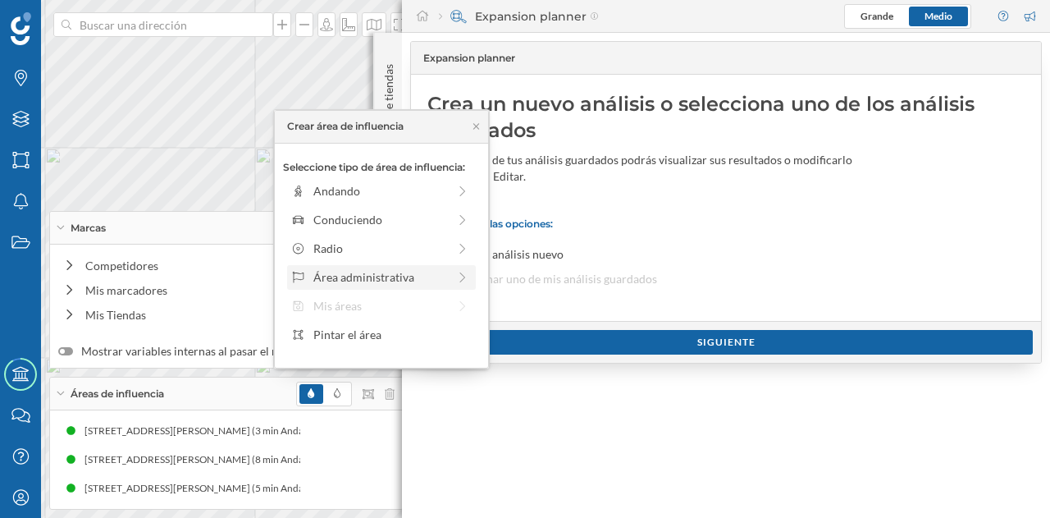
click at [388, 267] on div "Área administrativa" at bounding box center [381, 277] width 189 height 25
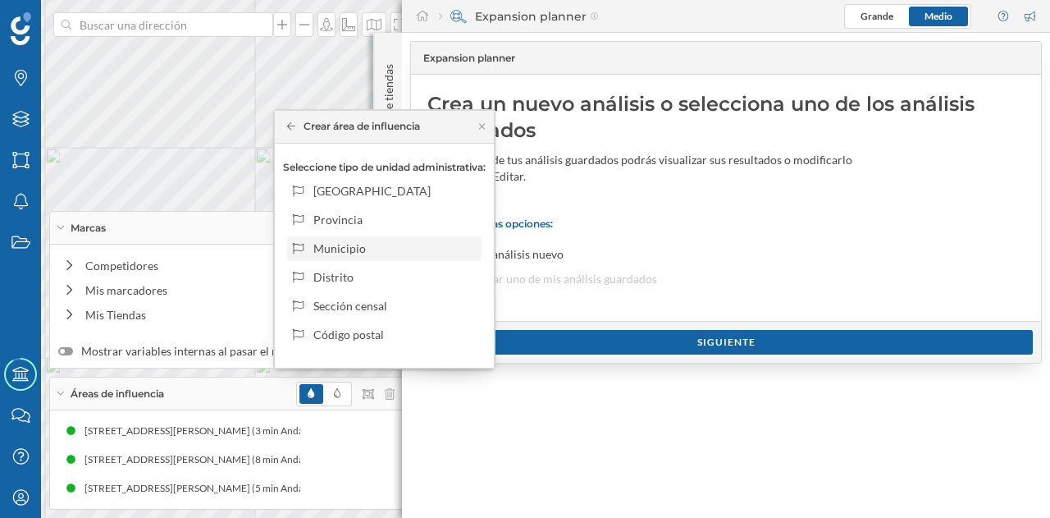
click at [400, 241] on div "Municipio" at bounding box center [394, 248] width 162 height 17
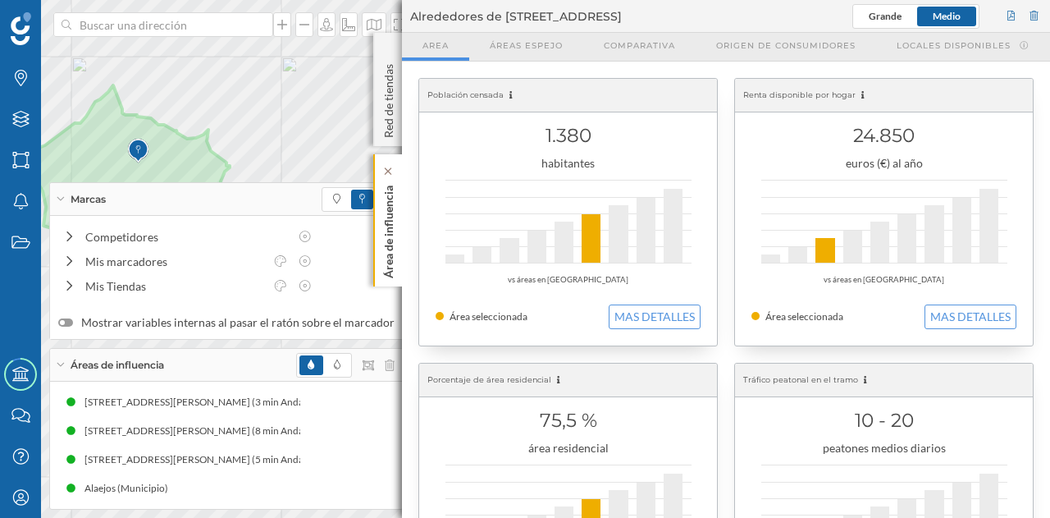
click at [387, 240] on p "Área de influencia" at bounding box center [389, 228] width 16 height 99
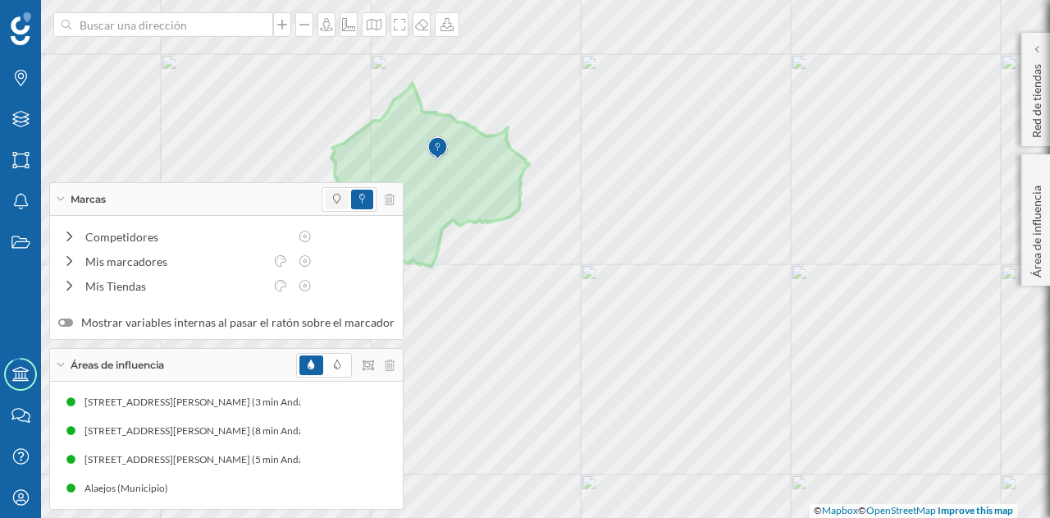
click at [325, 197] on span at bounding box center [337, 200] width 24 height 20
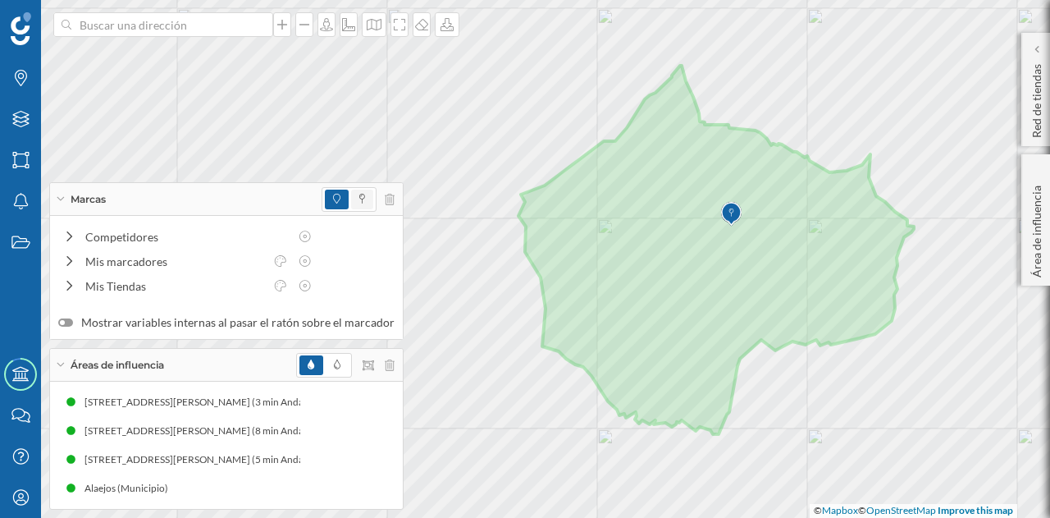
click at [351, 193] on span at bounding box center [362, 200] width 22 height 20
click at [325, 201] on span at bounding box center [337, 200] width 24 height 20
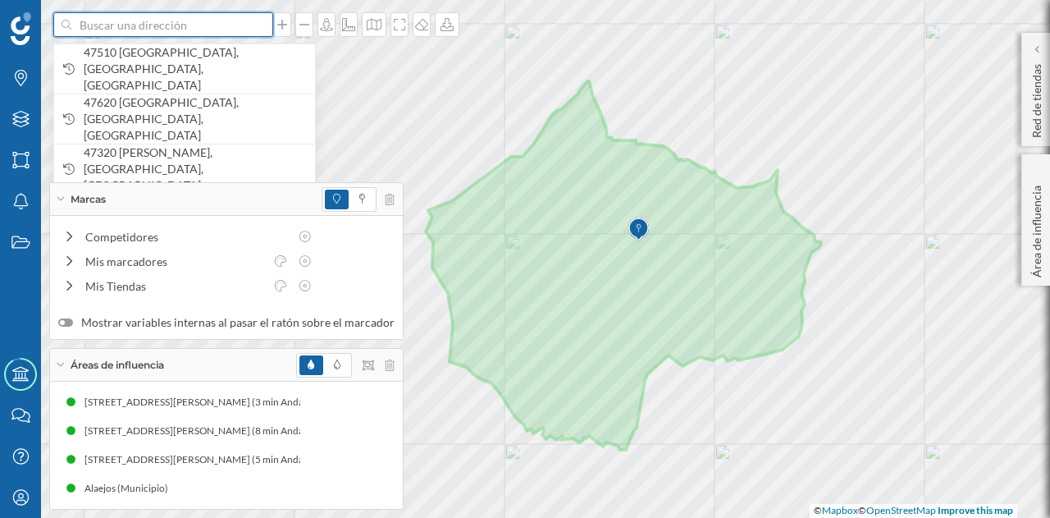
click at [190, 24] on input at bounding box center [163, 24] width 184 height 25
paste input "Pl. [STREET_ADDRESS]"
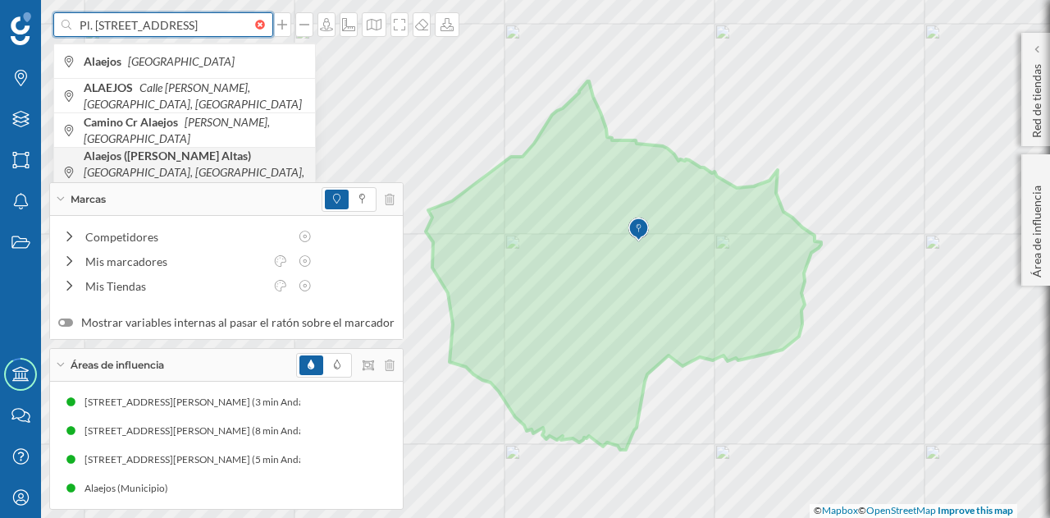
scroll to position [0, 19]
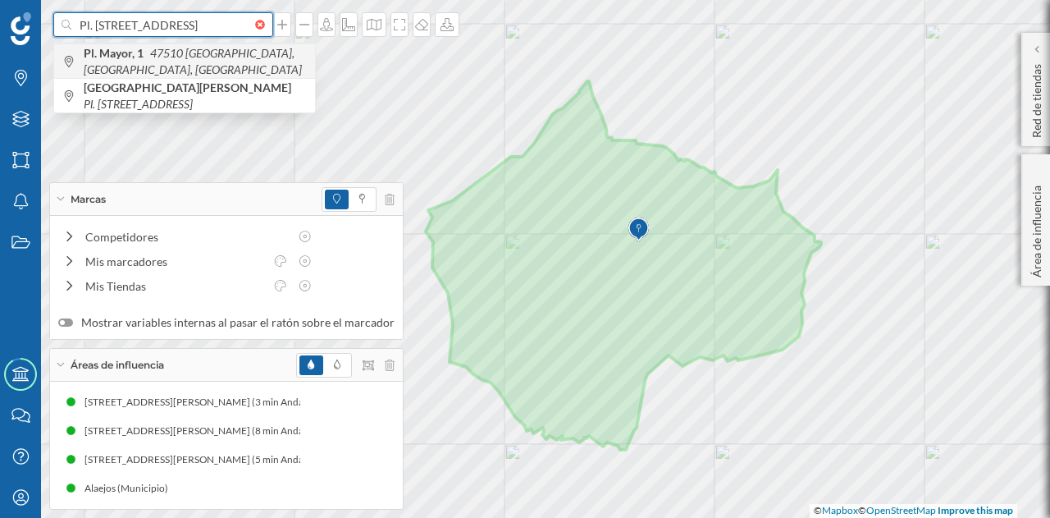
type input "Pl. [STREET_ADDRESS]"
click at [230, 63] on span "Pl. [STREET_ADDRESS]" at bounding box center [195, 61] width 223 height 33
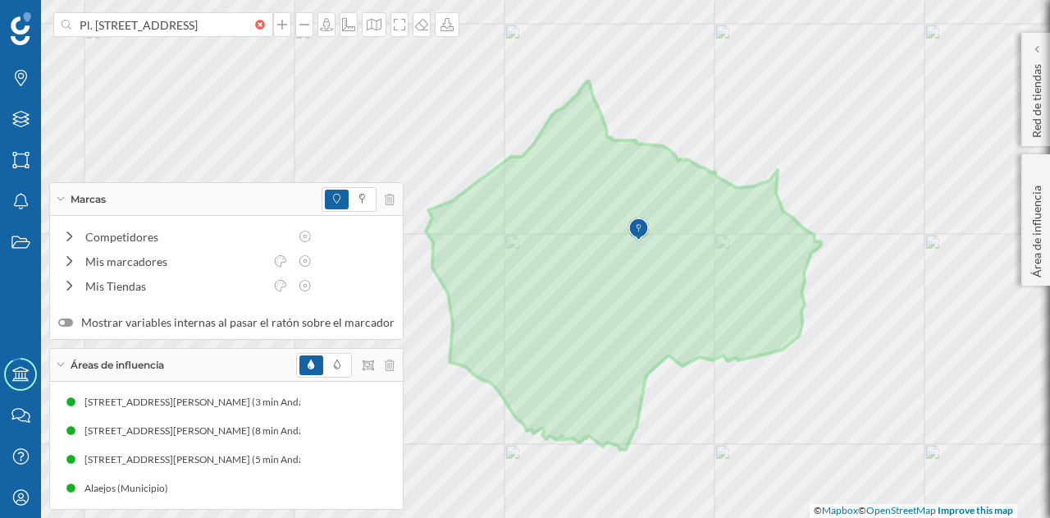
scroll to position [0, 0]
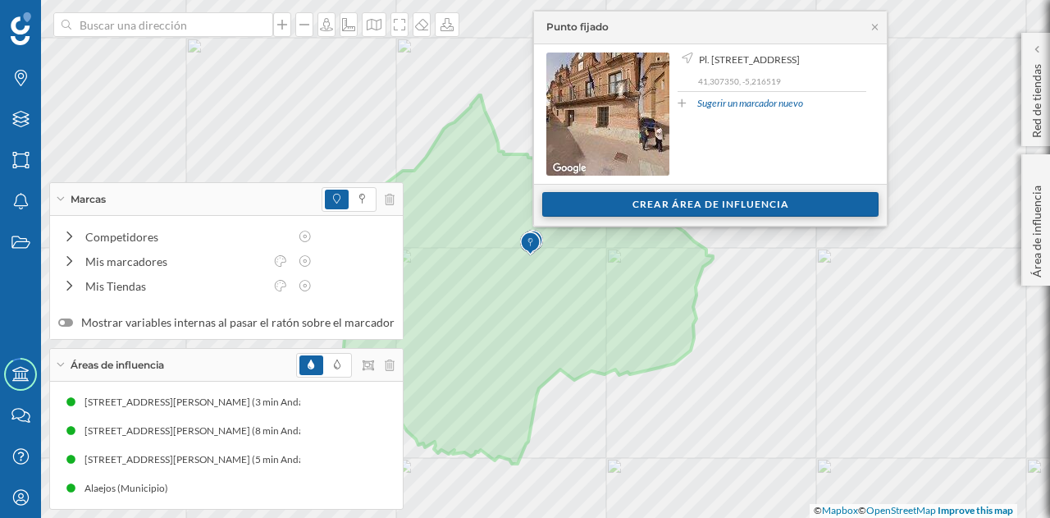
click at [615, 211] on div "Crear área de influencia" at bounding box center [710, 204] width 336 height 25
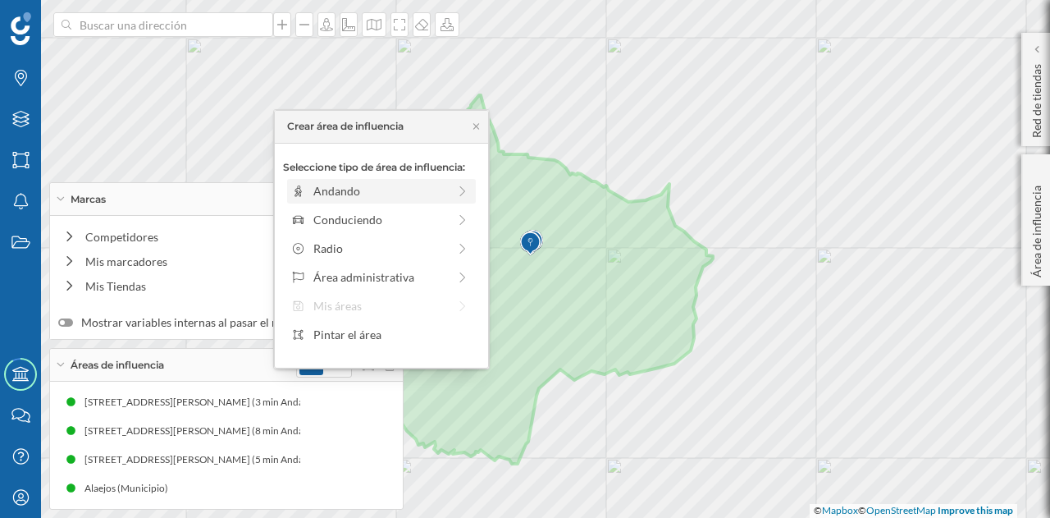
click at [381, 196] on div "Andando" at bounding box center [380, 190] width 134 height 17
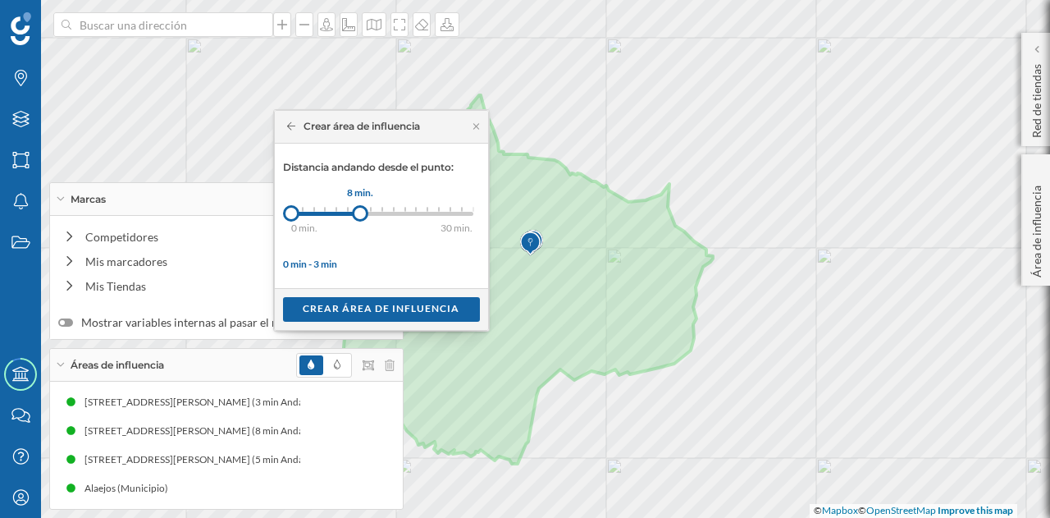
drag, startPoint x: 309, startPoint y: 213, endPoint x: 359, endPoint y: 217, distance: 51.0
click at [359, 217] on div at bounding box center [360, 213] width 16 height 16
click at [350, 303] on div "Crear área de influencia" at bounding box center [381, 308] width 197 height 25
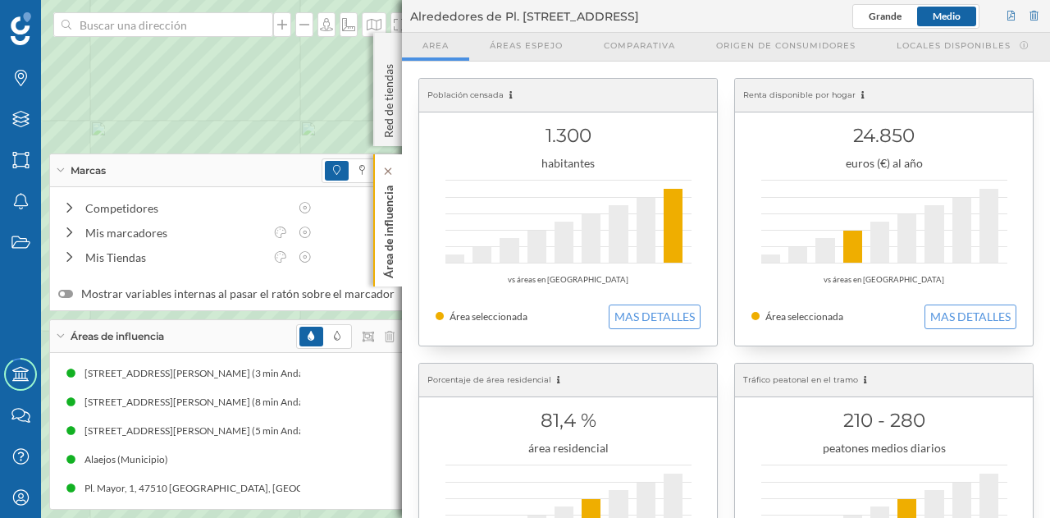
click at [393, 234] on p "Área de influencia" at bounding box center [389, 228] width 16 height 99
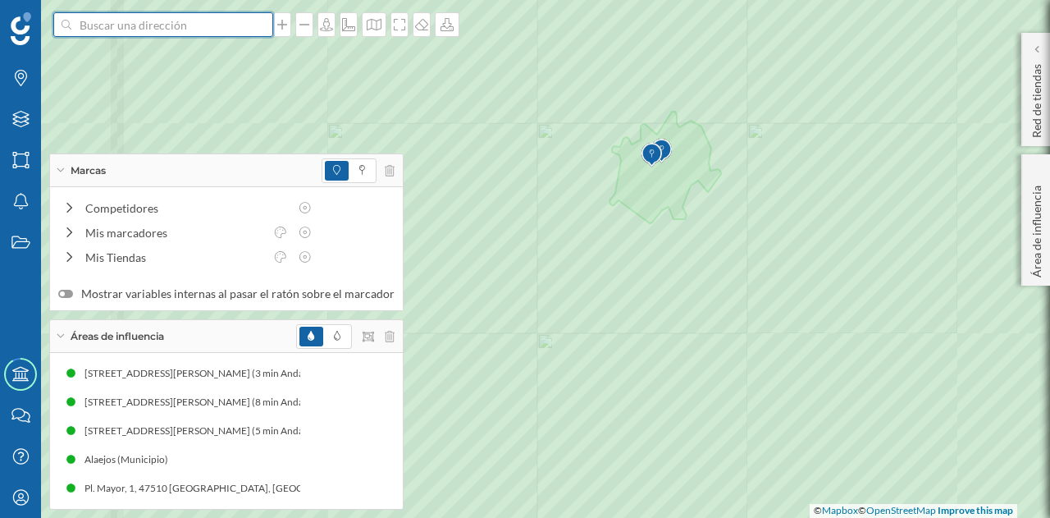
click at [237, 28] on input at bounding box center [163, 24] width 184 height 25
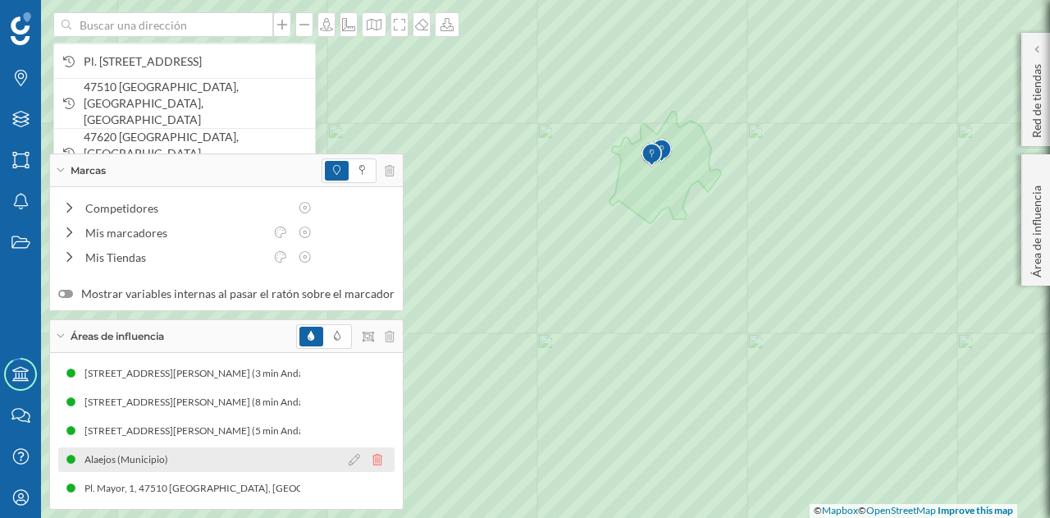
click at [373, 460] on icon at bounding box center [378, 459] width 10 height 11
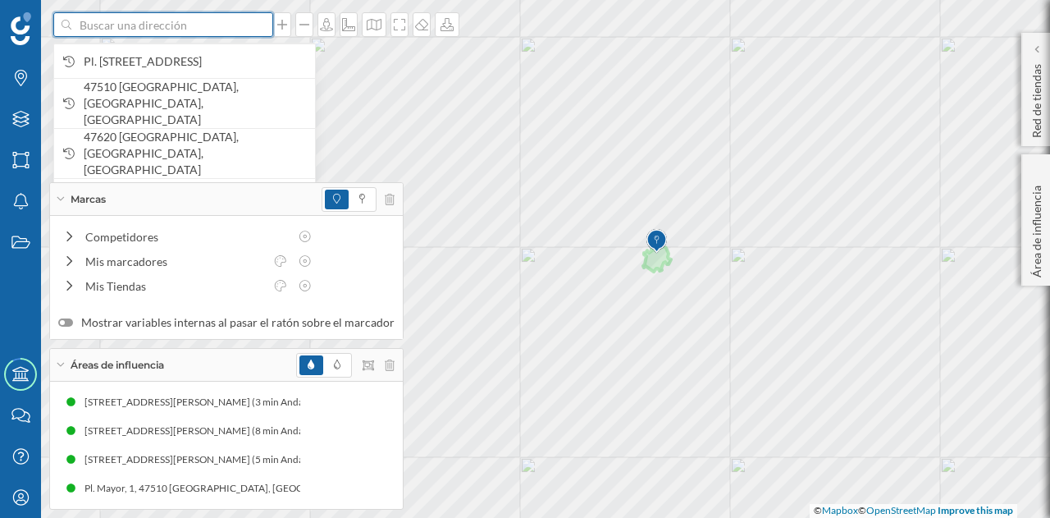
click at [120, 29] on input at bounding box center [163, 24] width 184 height 25
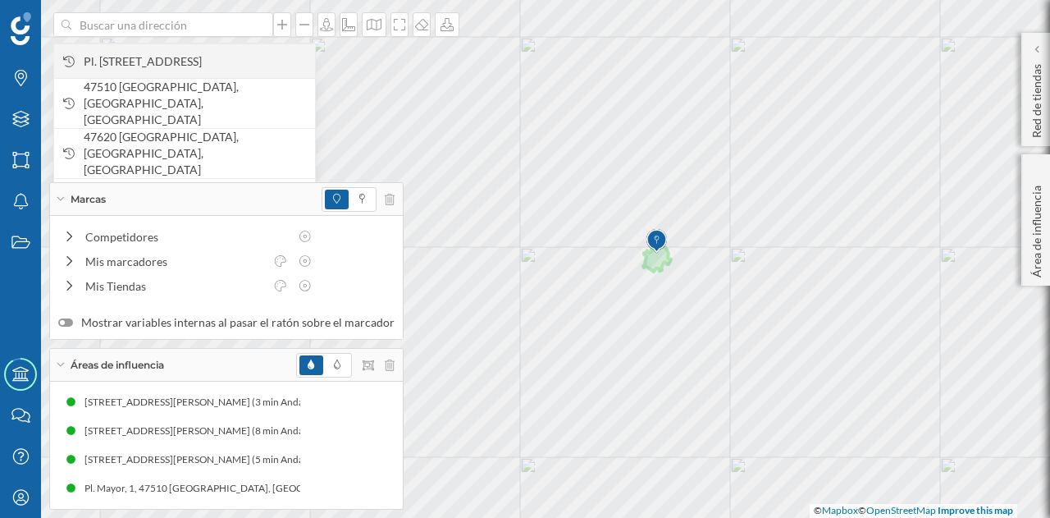
click at [131, 57] on span "Pl. [STREET_ADDRESS]" at bounding box center [195, 61] width 223 height 16
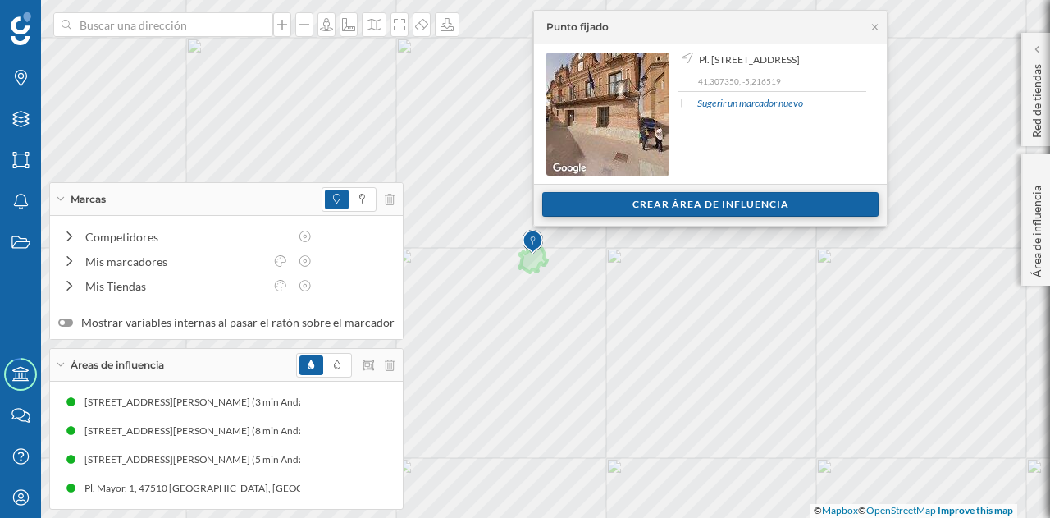
click at [604, 196] on div "Crear área de influencia" at bounding box center [710, 204] width 336 height 25
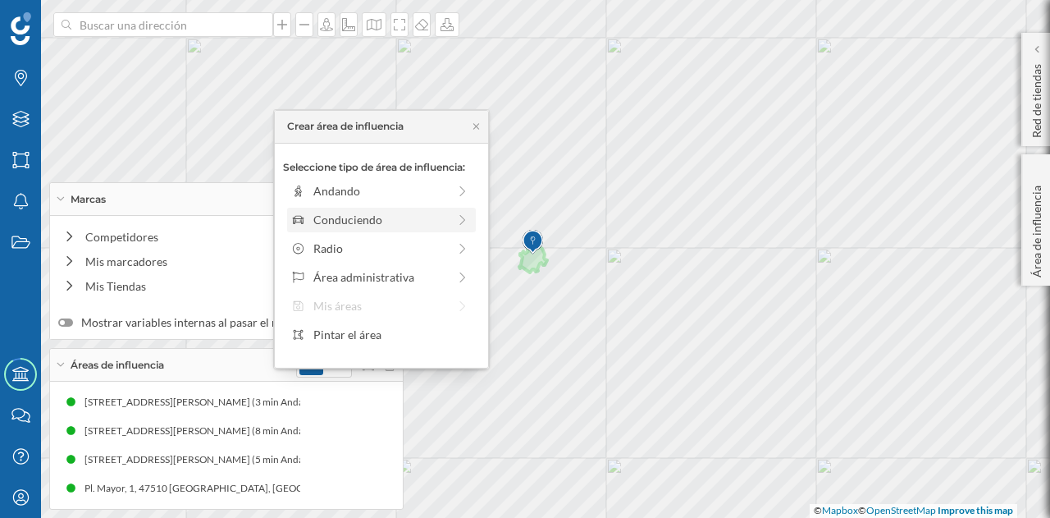
click at [337, 214] on div "Conduciendo" at bounding box center [380, 219] width 134 height 17
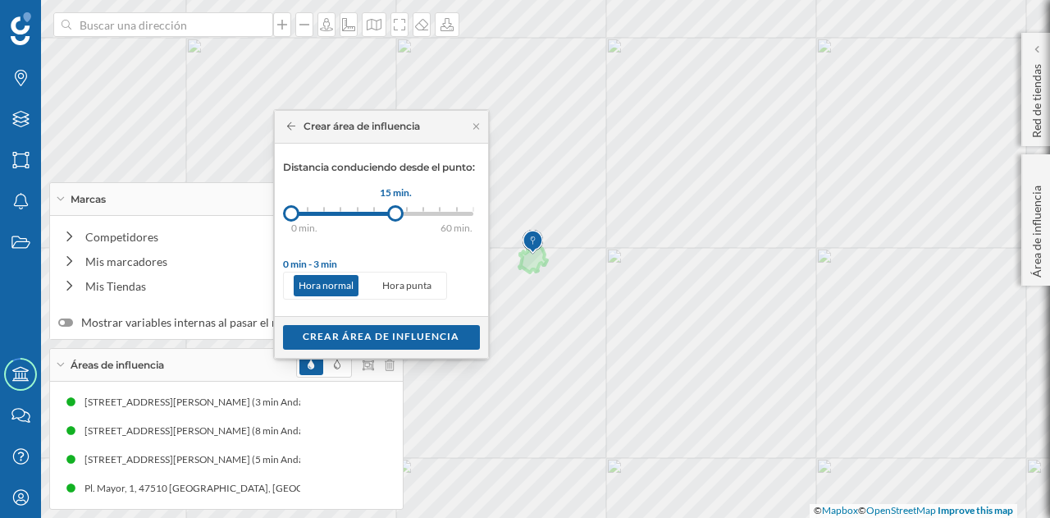
drag, startPoint x: 301, startPoint y: 212, endPoint x: 396, endPoint y: 215, distance: 94.4
click at [396, 215] on div at bounding box center [395, 213] width 16 height 16
click at [402, 334] on div "Crear área de influencia" at bounding box center [381, 336] width 197 height 25
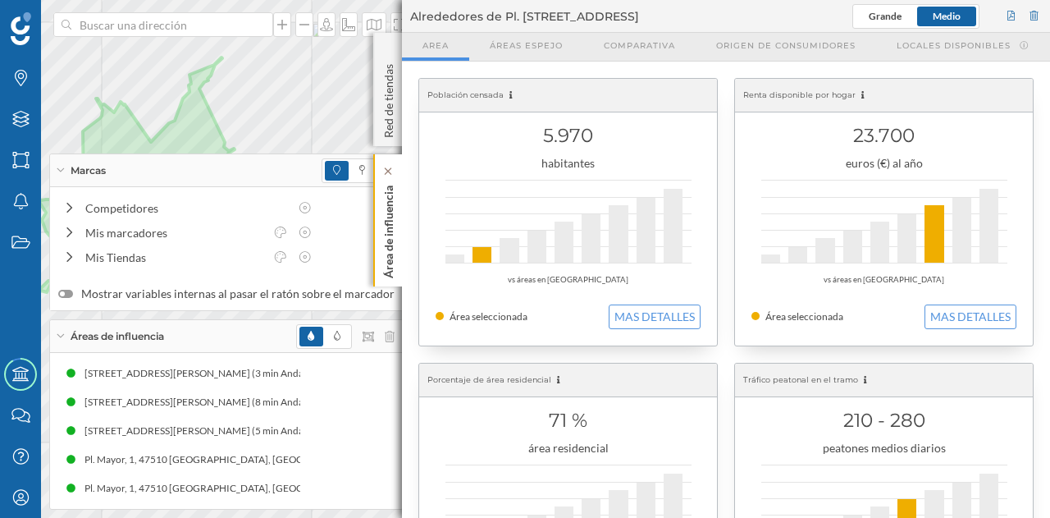
click at [388, 217] on p "Área de influencia" at bounding box center [389, 228] width 16 height 99
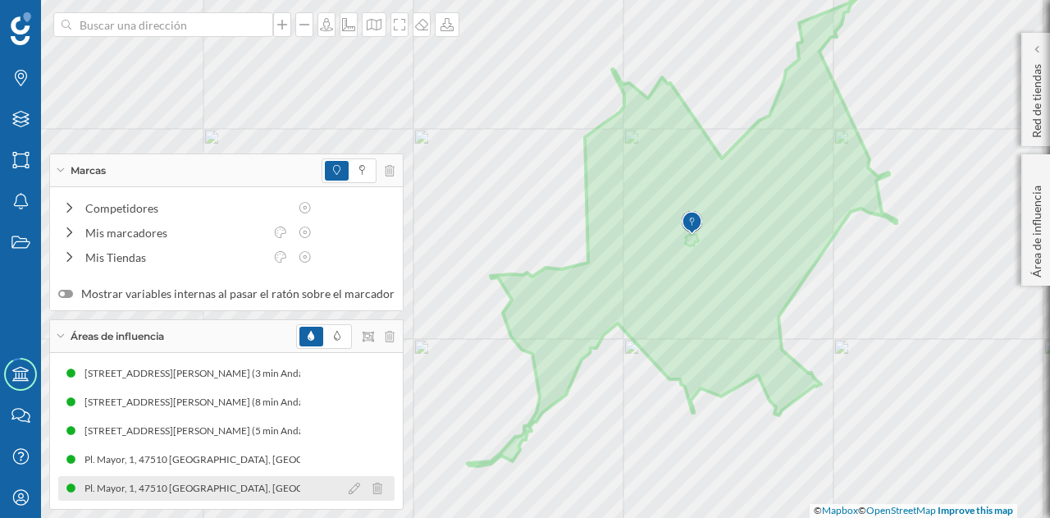
click at [261, 485] on div "Pl. Mayor, 1, 47510 [GEOGRAPHIC_DATA], [GEOGRAPHIC_DATA], [GEOGRAPHIC_DATA] (15…" at bounding box center [307, 488] width 497 height 16
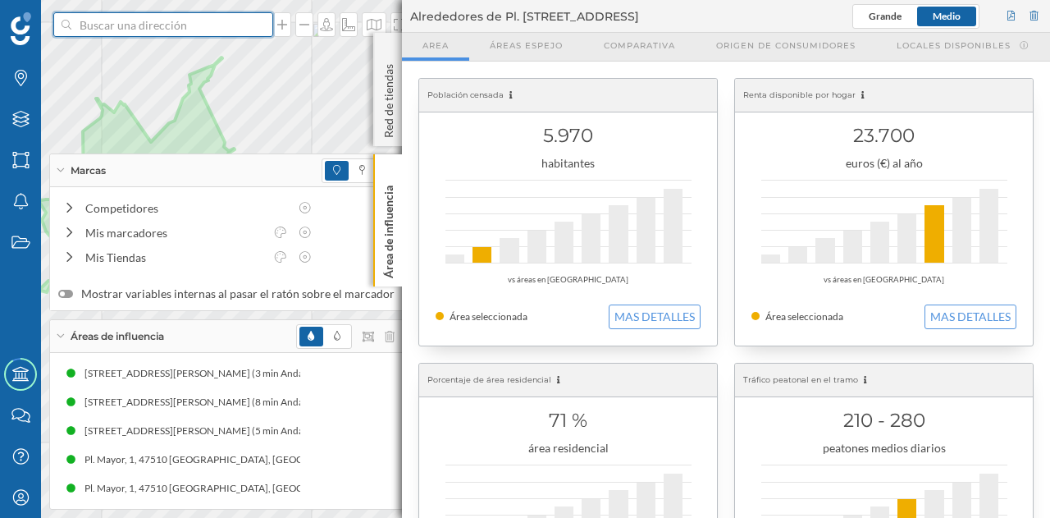
click at [223, 34] on input at bounding box center [163, 24] width 184 height 25
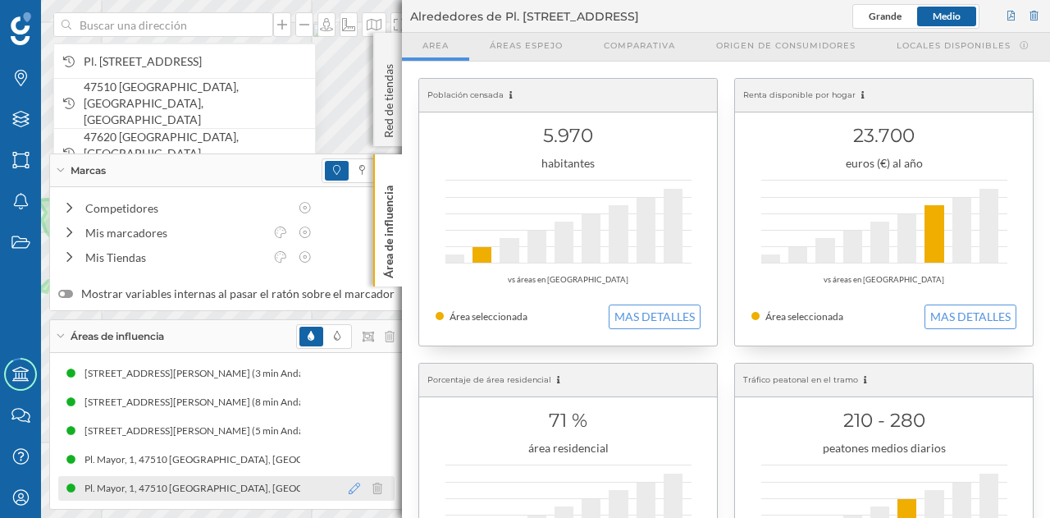
click at [349, 487] on icon at bounding box center [354, 488] width 11 height 11
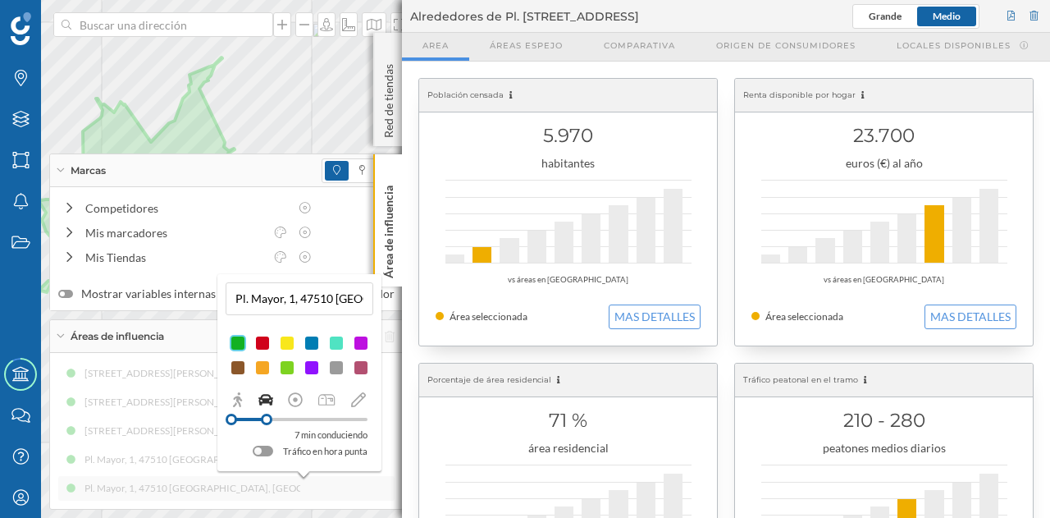
drag, startPoint x: 307, startPoint y: 420, endPoint x: 267, endPoint y: 424, distance: 40.4
click at [267, 424] on div at bounding box center [299, 419] width 136 height 15
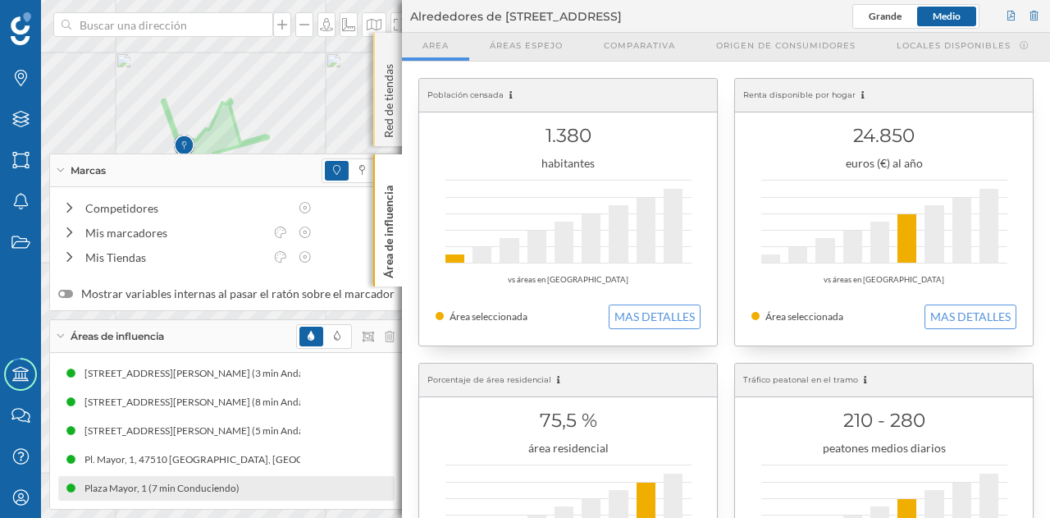
click at [386, 122] on div "Marcas Capas Áreas Notificaciones Estados Academy Contacta con nosotros Centro …" at bounding box center [525, 259] width 1050 height 518
click at [400, 201] on div "Área de influencia" at bounding box center [387, 220] width 29 height 132
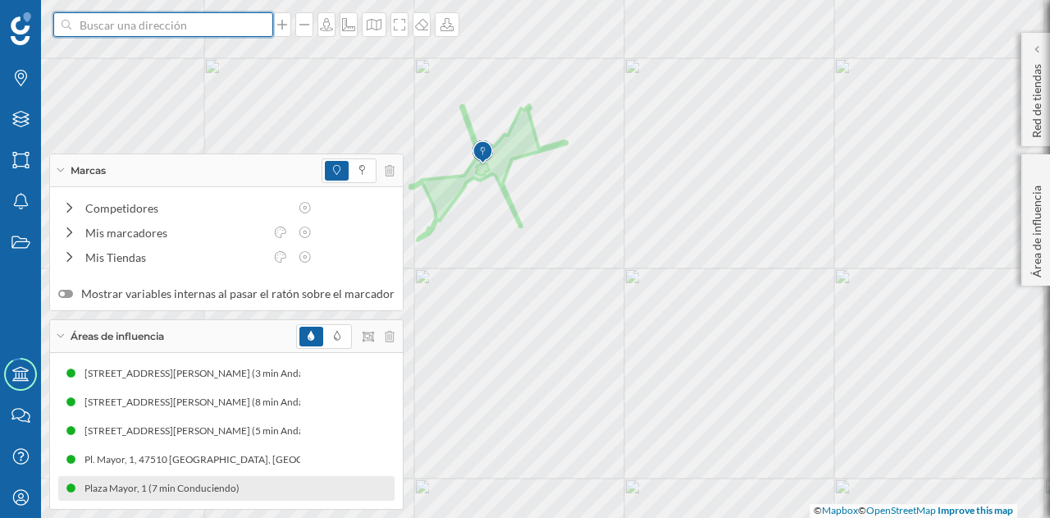
click at [246, 27] on input at bounding box center [163, 24] width 184 height 25
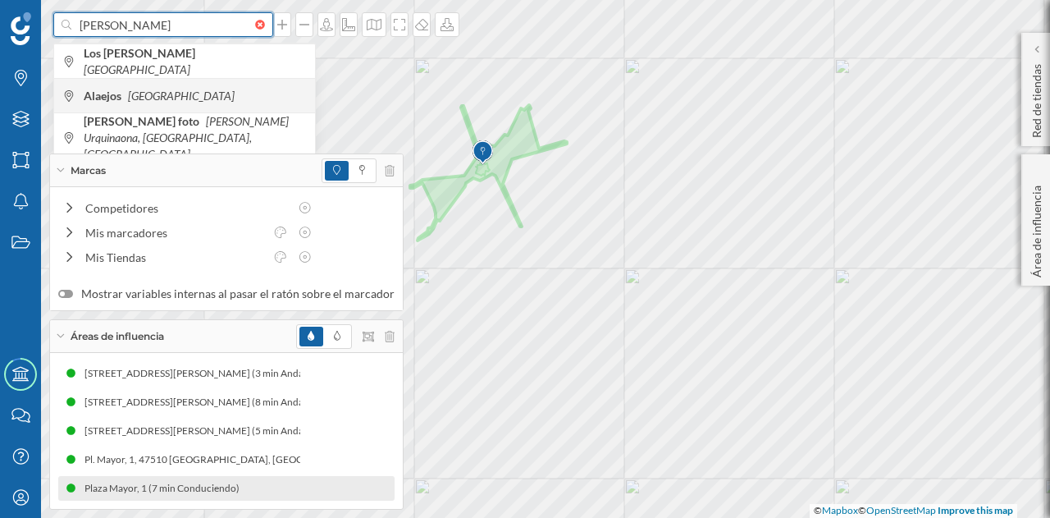
type input "[PERSON_NAME]"
click at [171, 89] on span "Alaejos [GEOGRAPHIC_DATA]" at bounding box center [195, 96] width 223 height 16
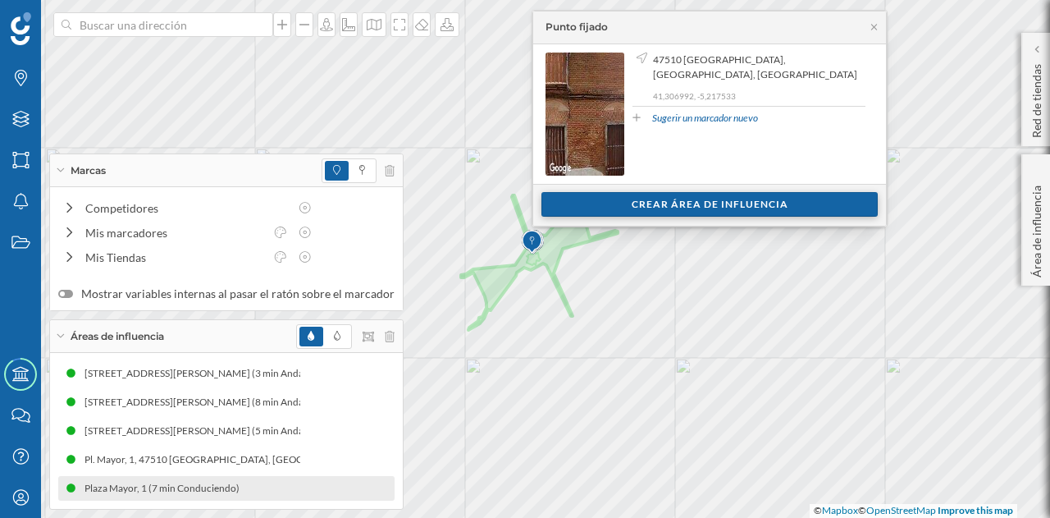
click at [675, 208] on div "Crear área de influencia" at bounding box center [710, 204] width 336 height 25
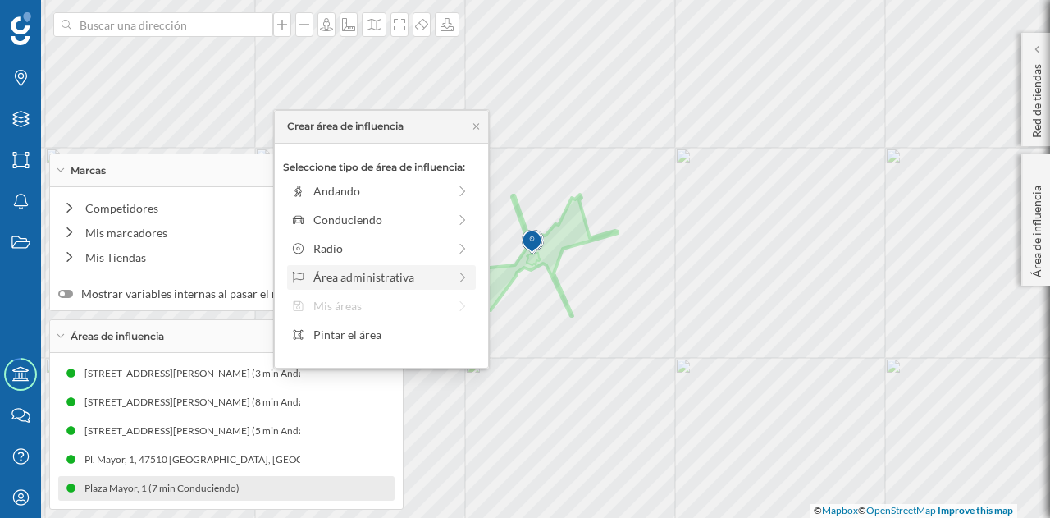
click at [351, 275] on div "Área administrativa" at bounding box center [380, 276] width 134 height 17
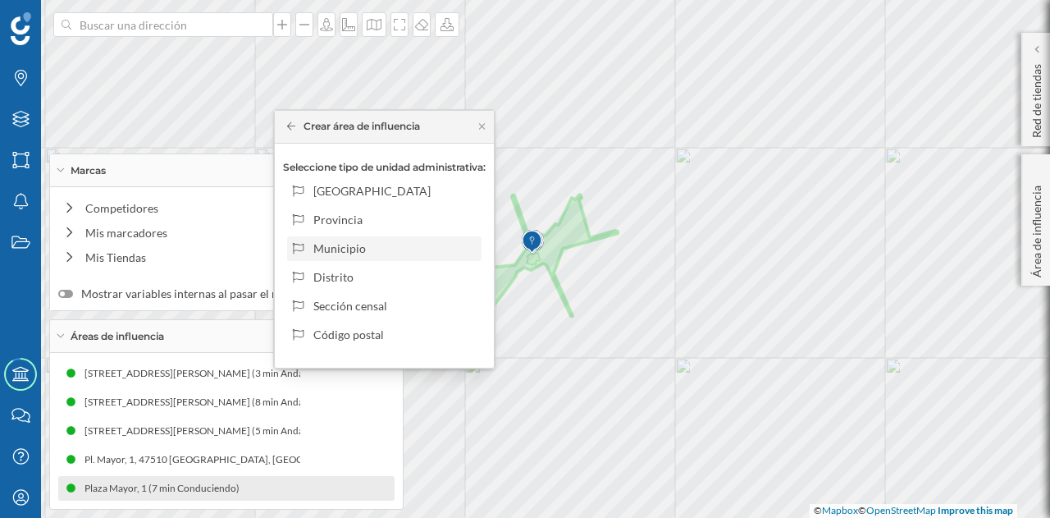
click at [385, 254] on div "Municipio" at bounding box center [394, 248] width 162 height 17
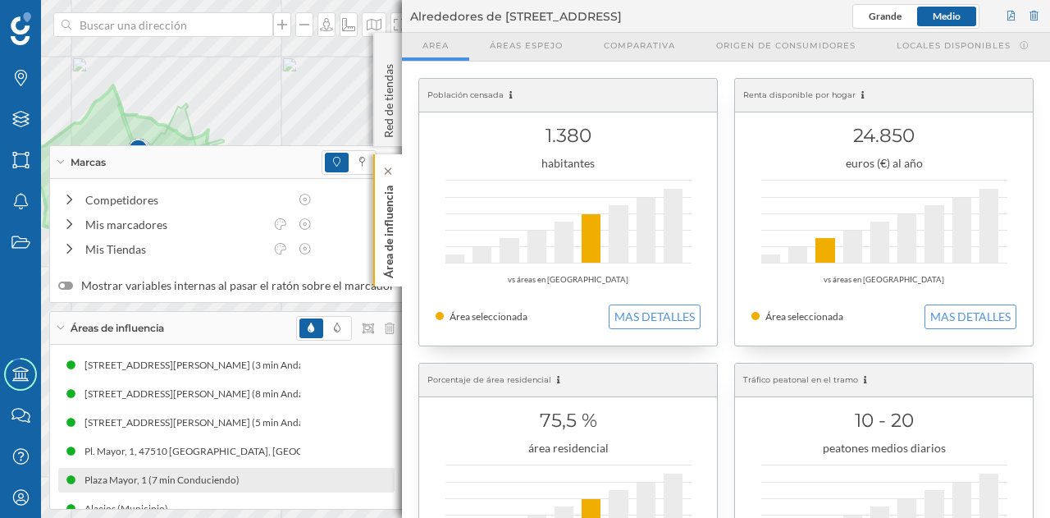
click at [394, 220] on p "Área de influencia" at bounding box center [389, 228] width 16 height 99
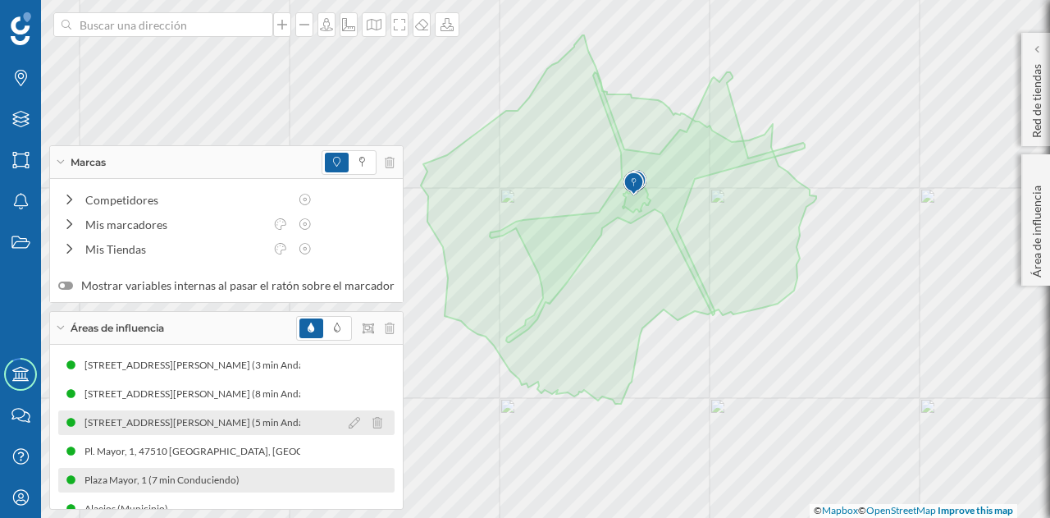
scroll to position [21, 0]
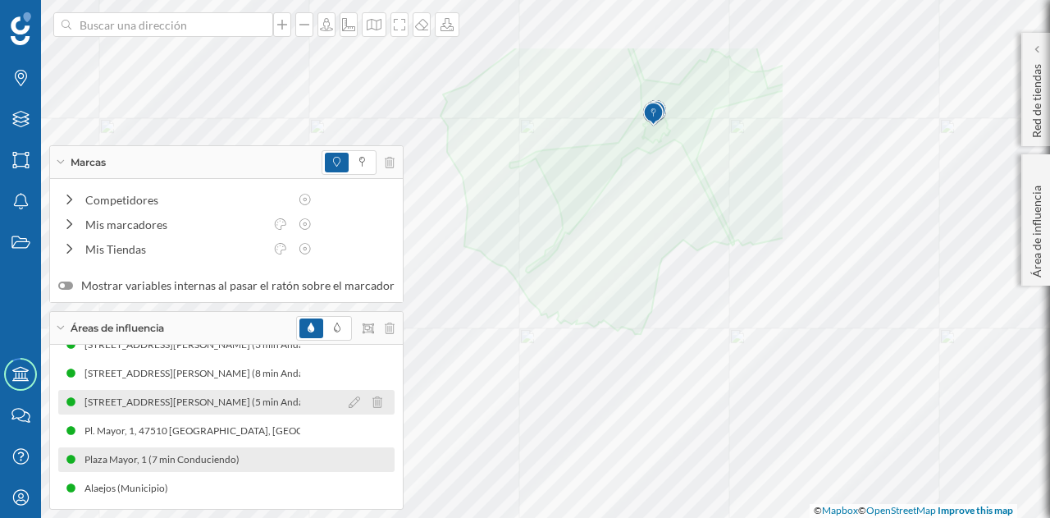
click at [377, 400] on div "Marcas Capas Áreas Notificaciones Estados Academy Contacta con nosotros Centro …" at bounding box center [525, 259] width 1050 height 518
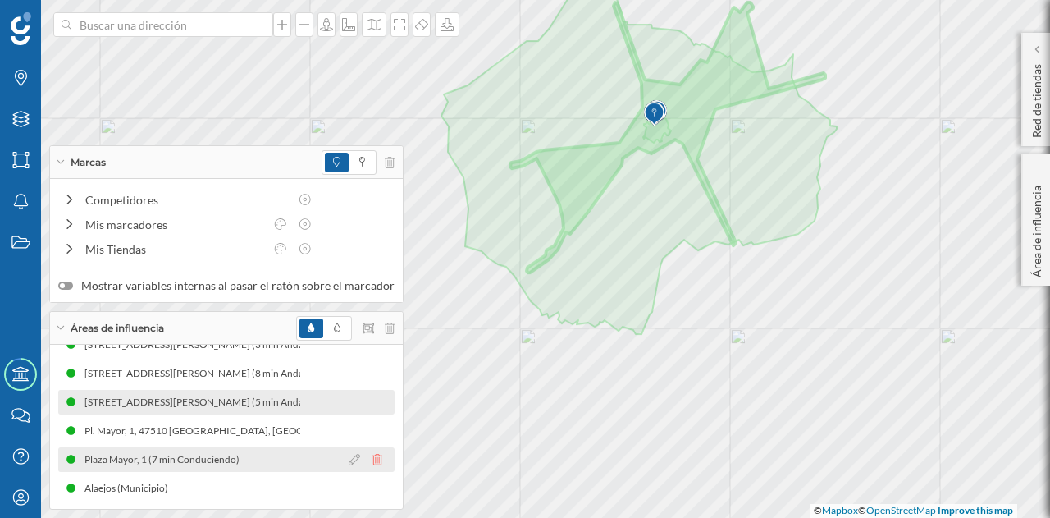
click at [373, 459] on icon at bounding box center [378, 459] width 10 height 11
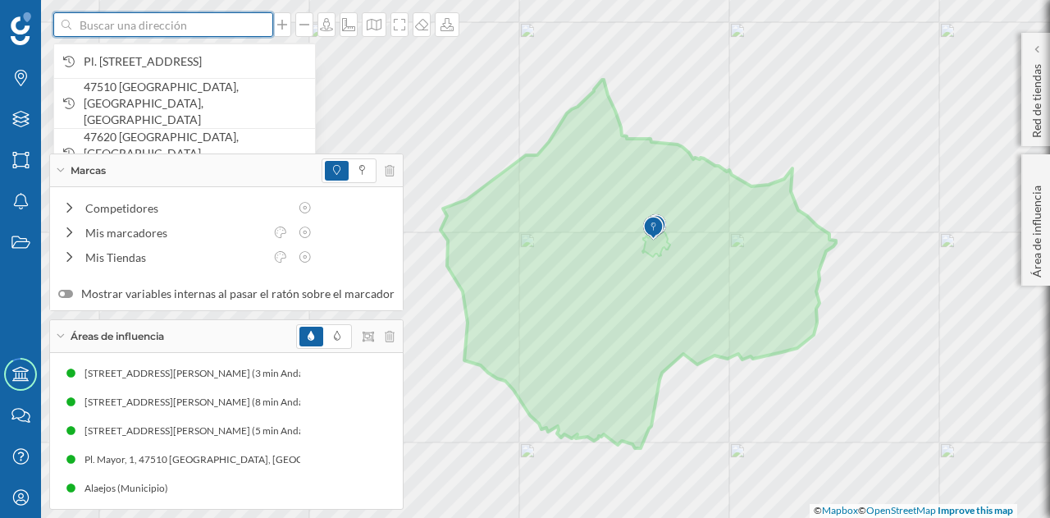
click at [136, 21] on input at bounding box center [163, 24] width 184 height 25
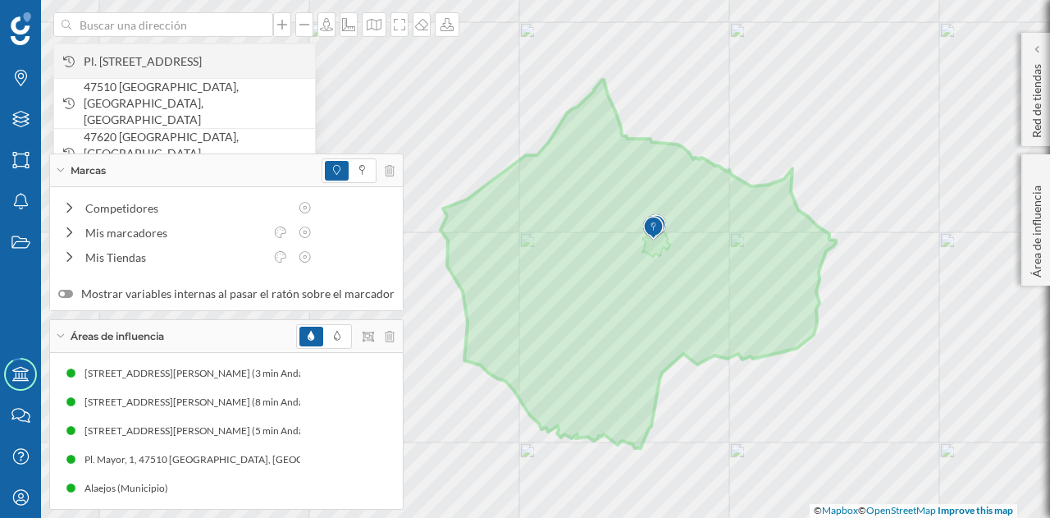
click at [152, 53] on span "Pl. [STREET_ADDRESS]" at bounding box center [195, 61] width 223 height 16
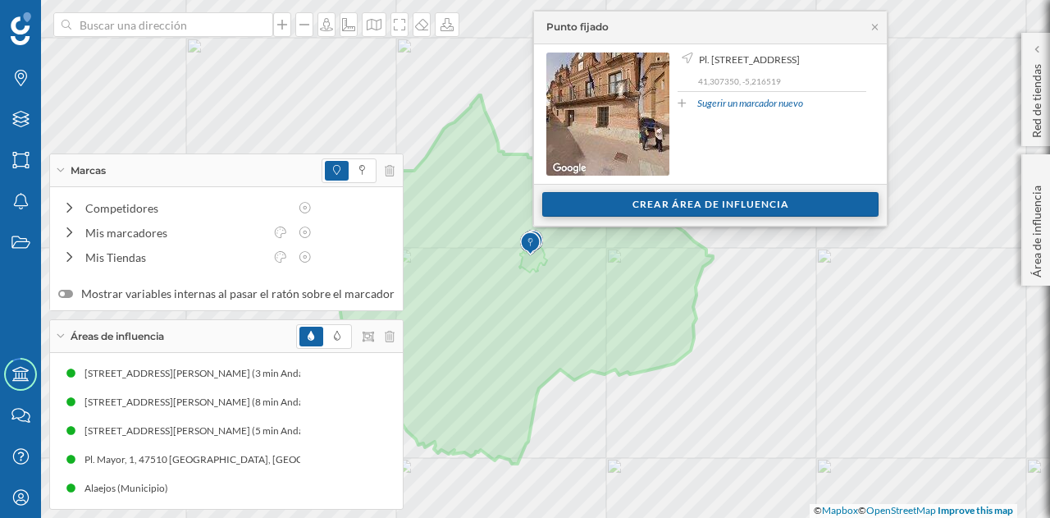
click at [672, 194] on div "Crear área de influencia" at bounding box center [710, 204] width 336 height 25
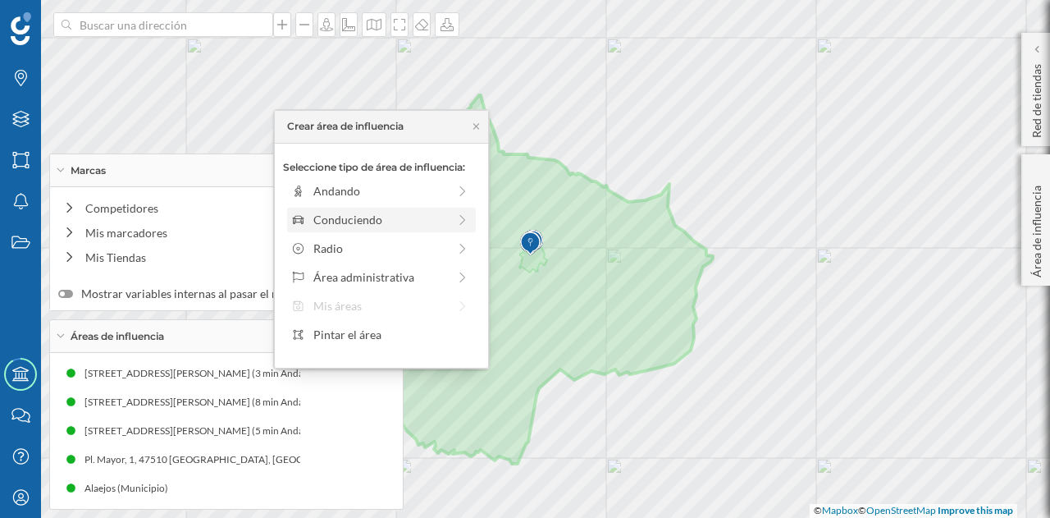
click at [432, 214] on div "Conduciendo" at bounding box center [380, 219] width 134 height 17
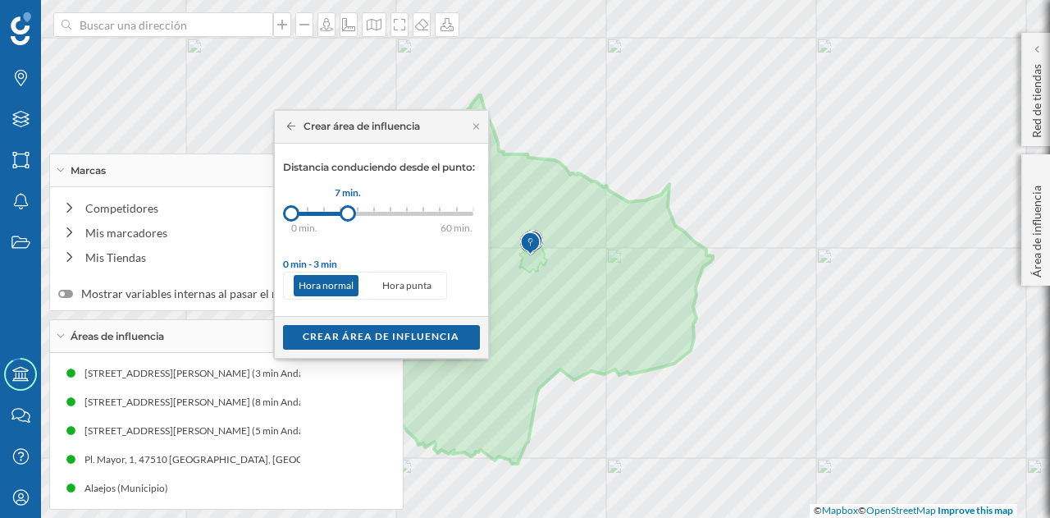
drag, startPoint x: 307, startPoint y: 212, endPoint x: 348, endPoint y: 217, distance: 41.3
click at [348, 217] on div at bounding box center [348, 213] width 16 height 16
click at [379, 341] on div "Crear área de influencia" at bounding box center [381, 336] width 197 height 25
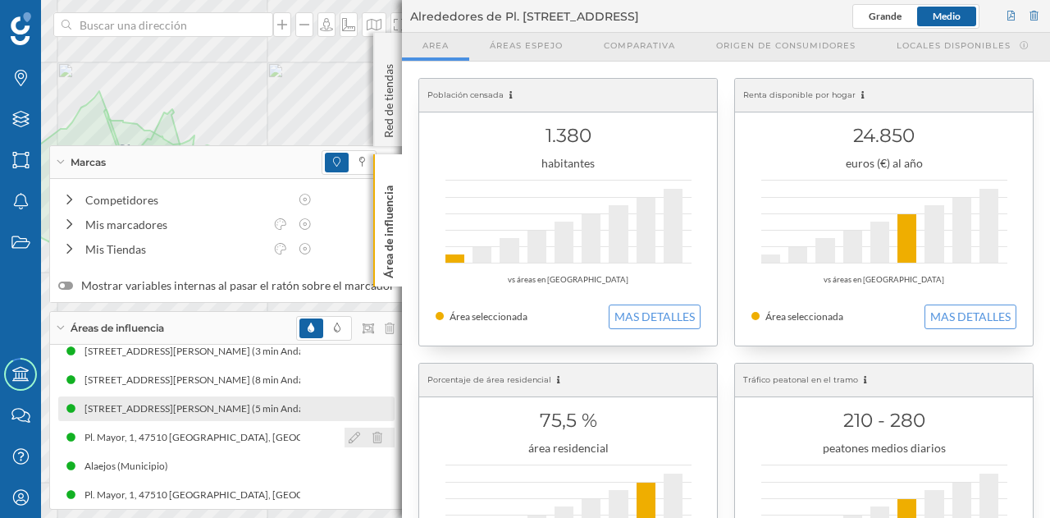
scroll to position [21, 0]
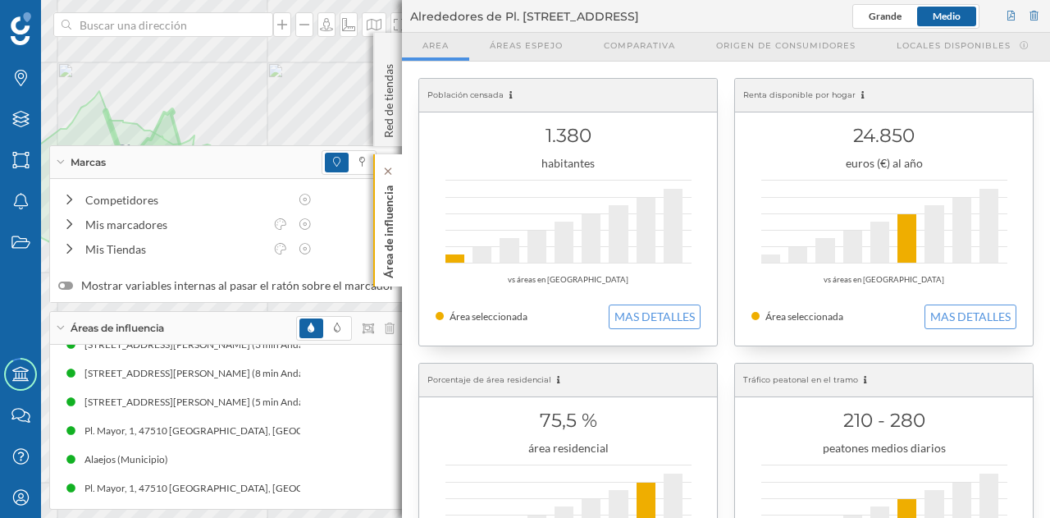
click at [396, 231] on p "Área de influencia" at bounding box center [389, 228] width 16 height 99
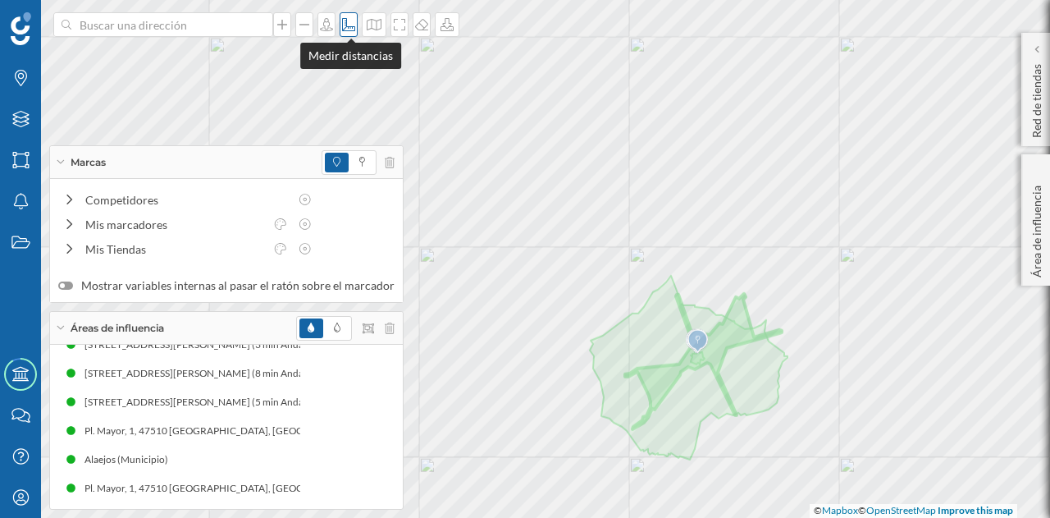
click at [350, 26] on icon at bounding box center [348, 24] width 13 height 13
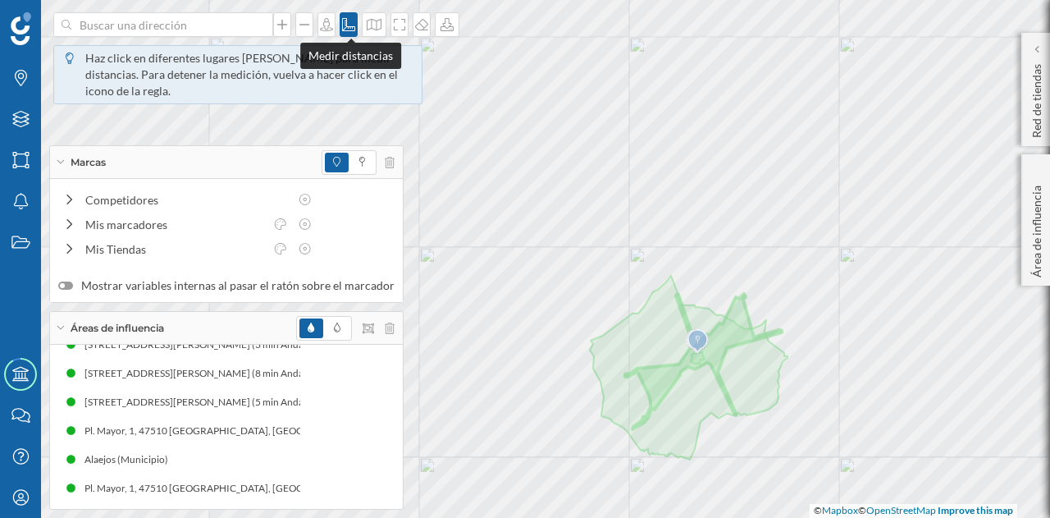
click at [348, 22] on icon at bounding box center [348, 24] width 13 height 13
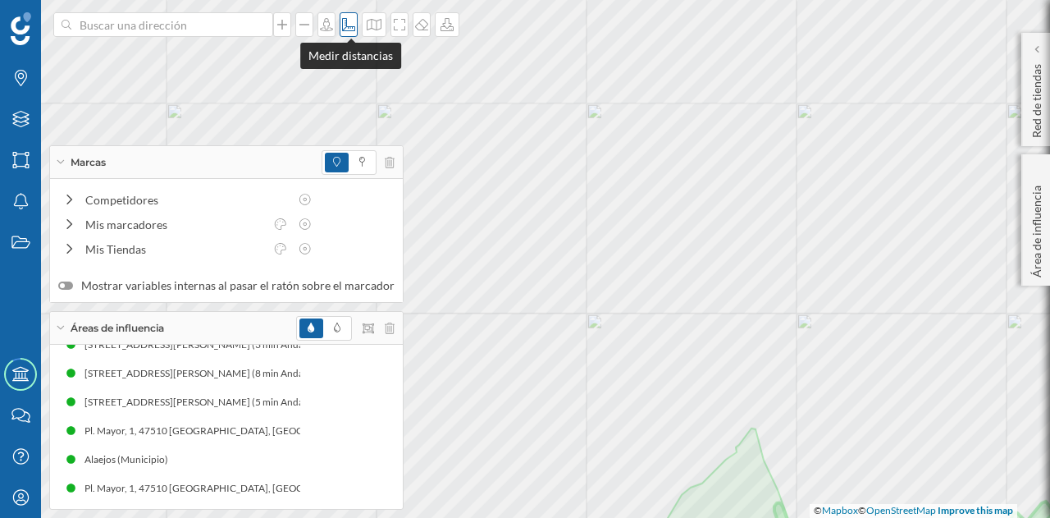
click at [349, 22] on icon at bounding box center [349, 24] width 16 height 13
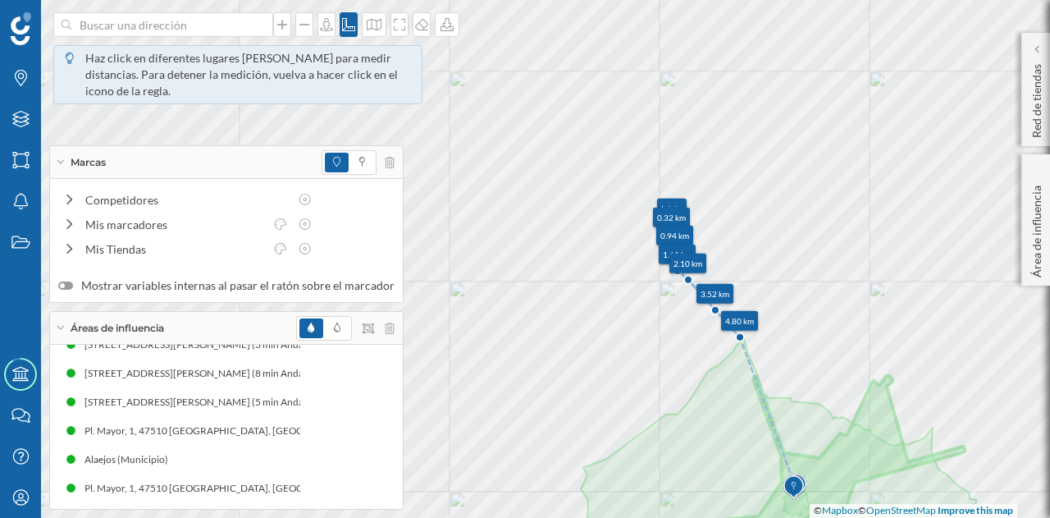
click at [794, 481] on img at bounding box center [794, 487] width 21 height 33
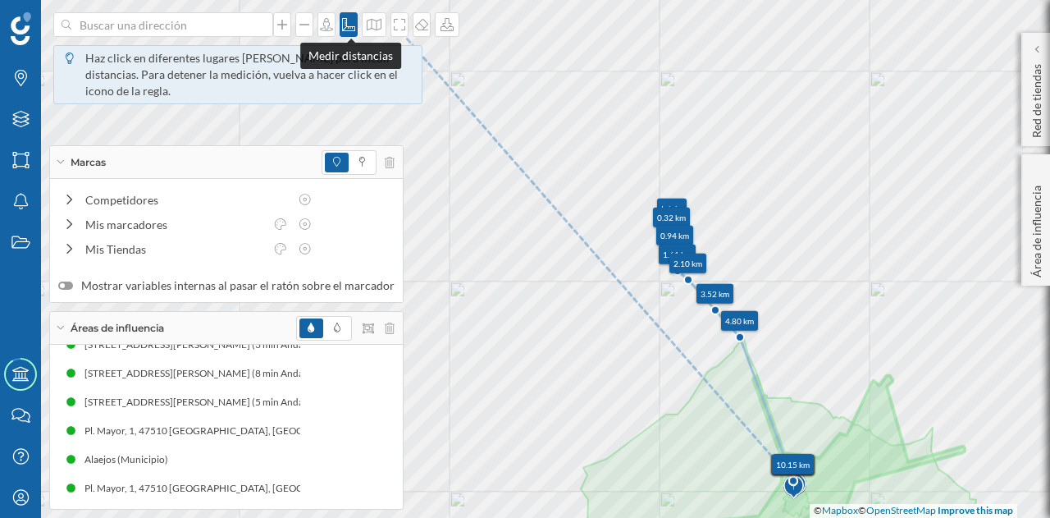
click at [350, 23] on icon at bounding box center [349, 24] width 16 height 13
